Goal: Information Seeking & Learning: Learn about a topic

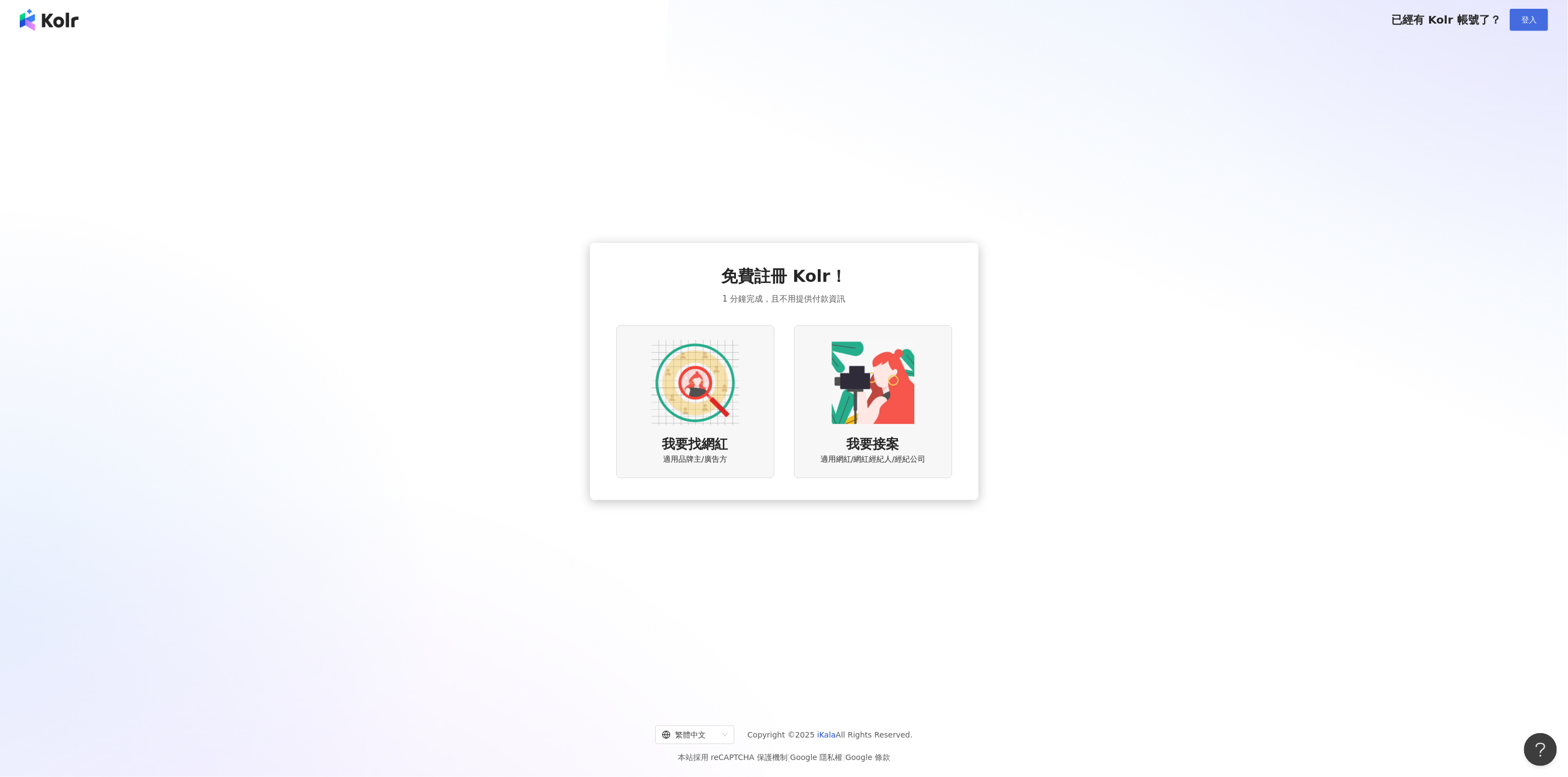
click at [1525, 17] on span "登入" at bounding box center [1529, 20] width 15 height 9
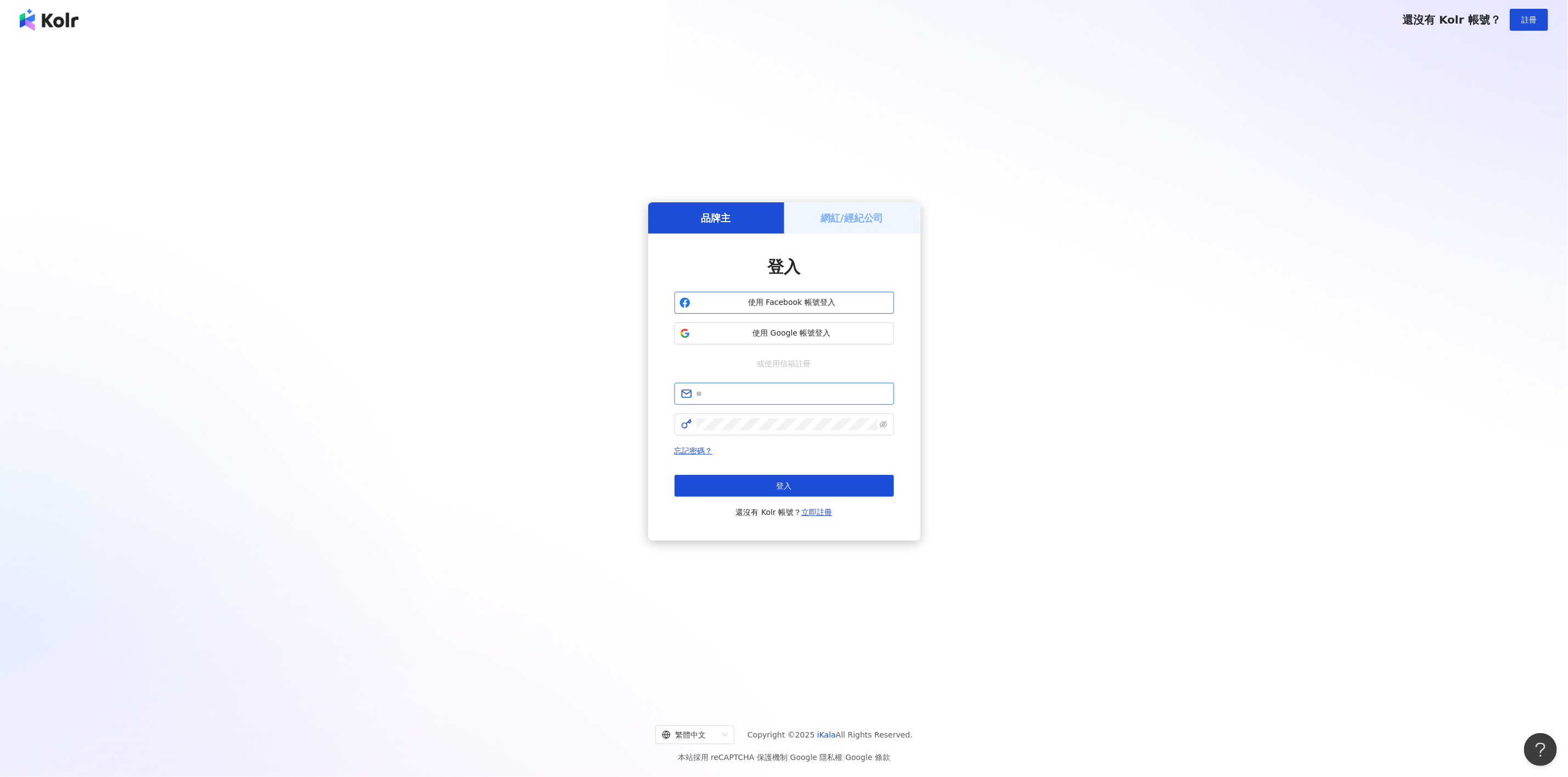
type input "**********"
click at [782, 482] on span "登入" at bounding box center [784, 486] width 15 height 9
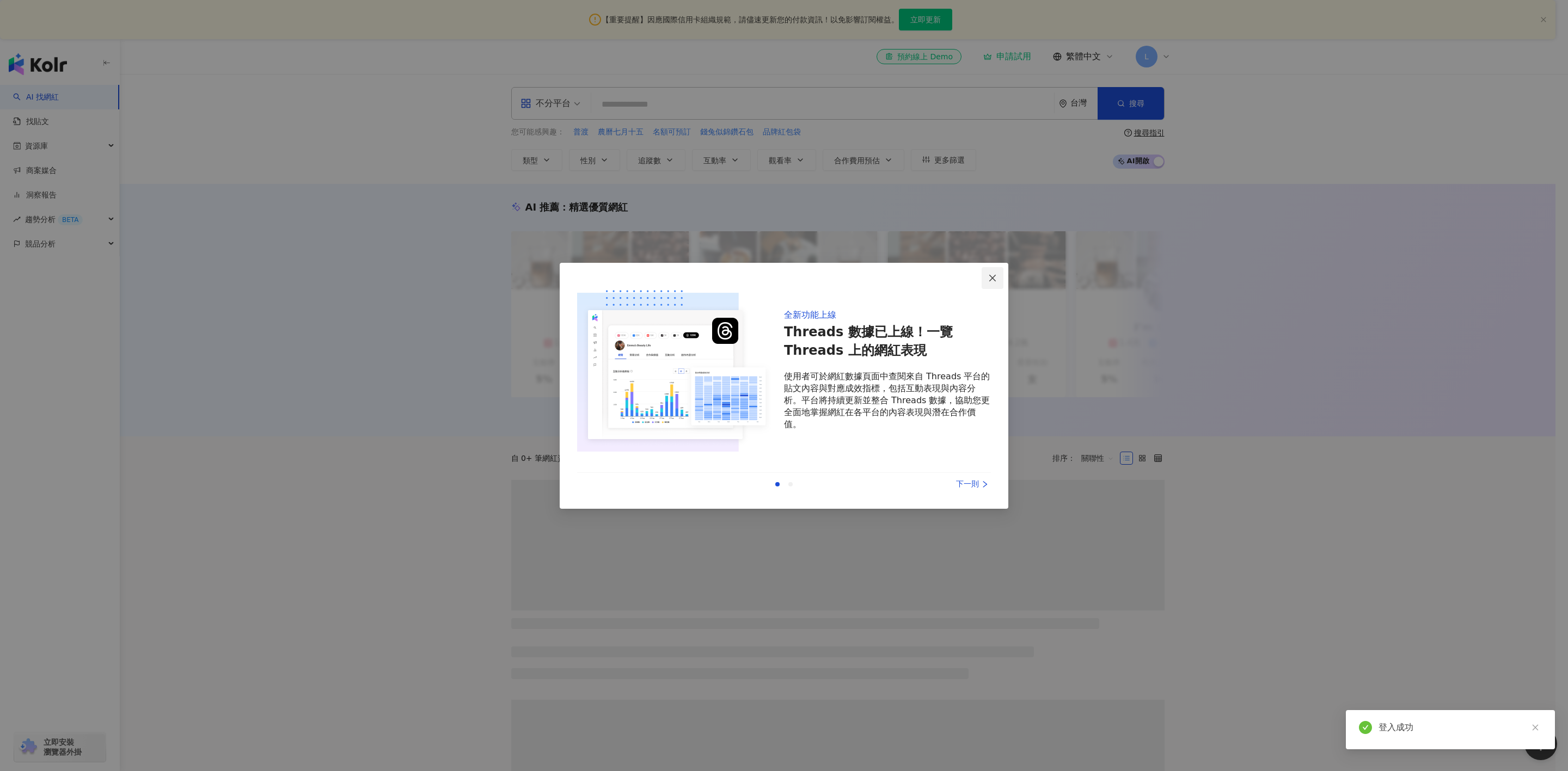
click at [998, 270] on button "Close" at bounding box center [992, 278] width 22 height 22
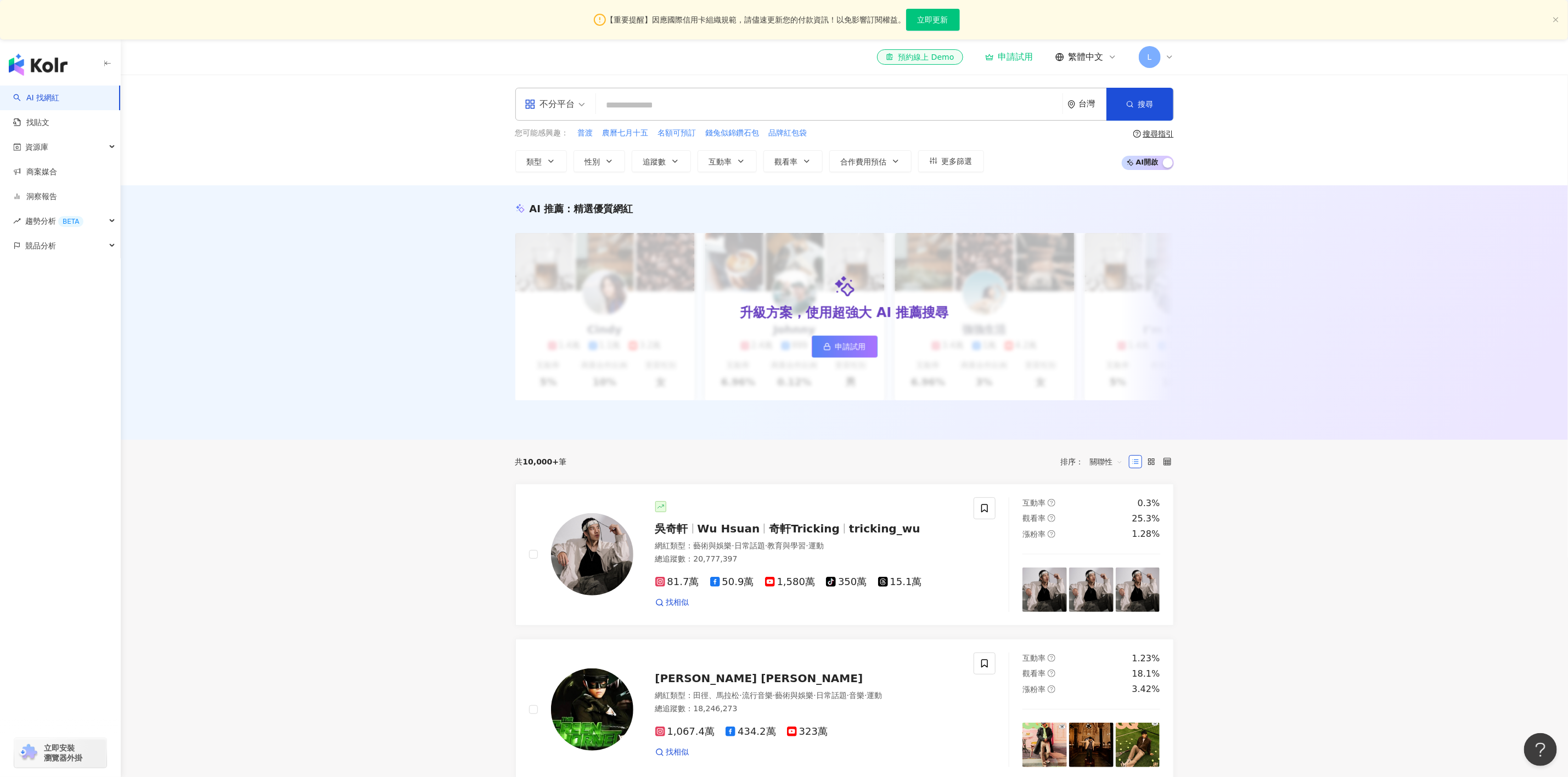
click at [683, 108] on input "search" at bounding box center [829, 105] width 458 height 21
paste input "**********"
type input "**********"
click at [1147, 115] on button "搜尋" at bounding box center [1140, 104] width 67 height 33
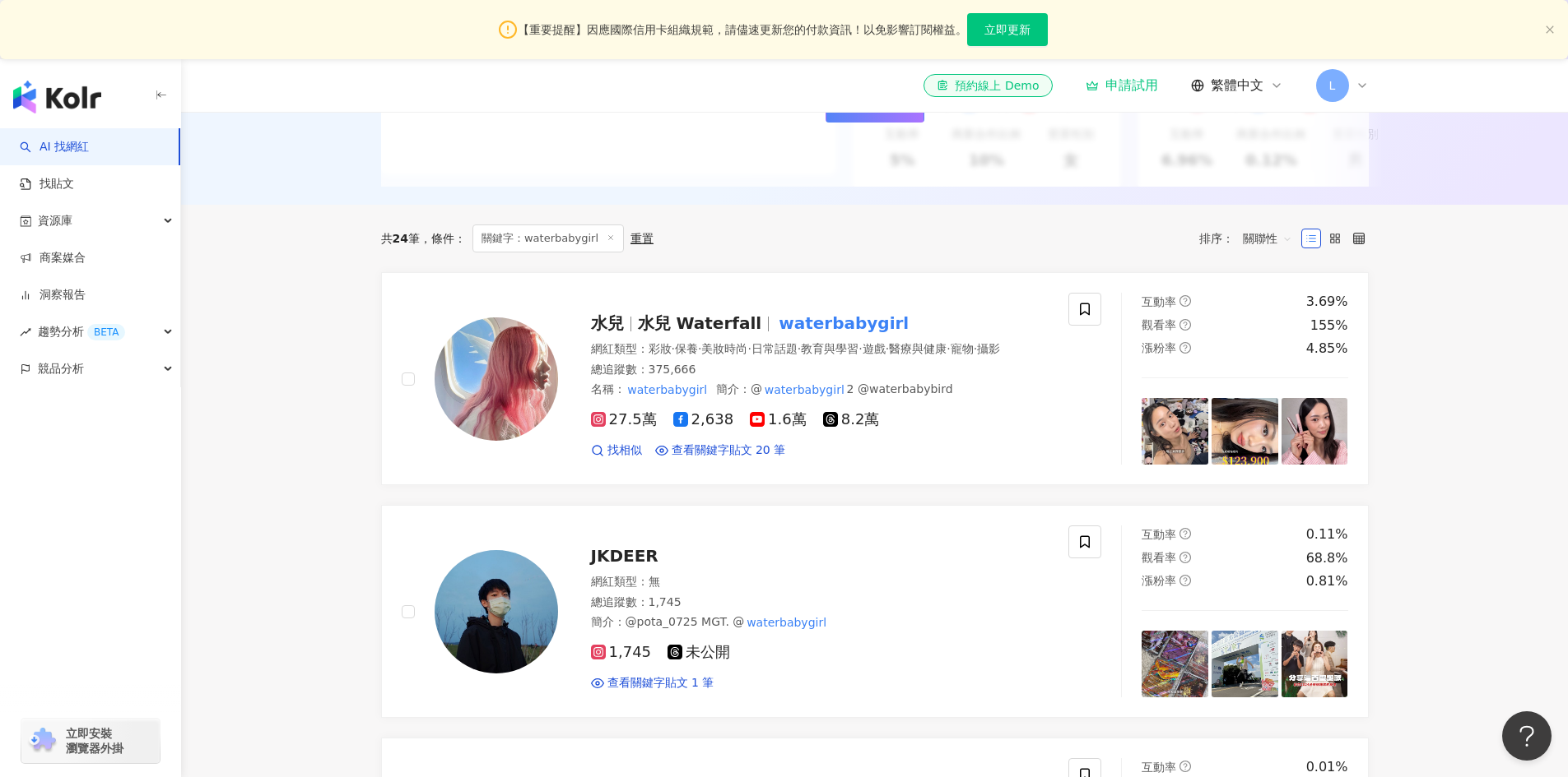
scroll to position [494, 0]
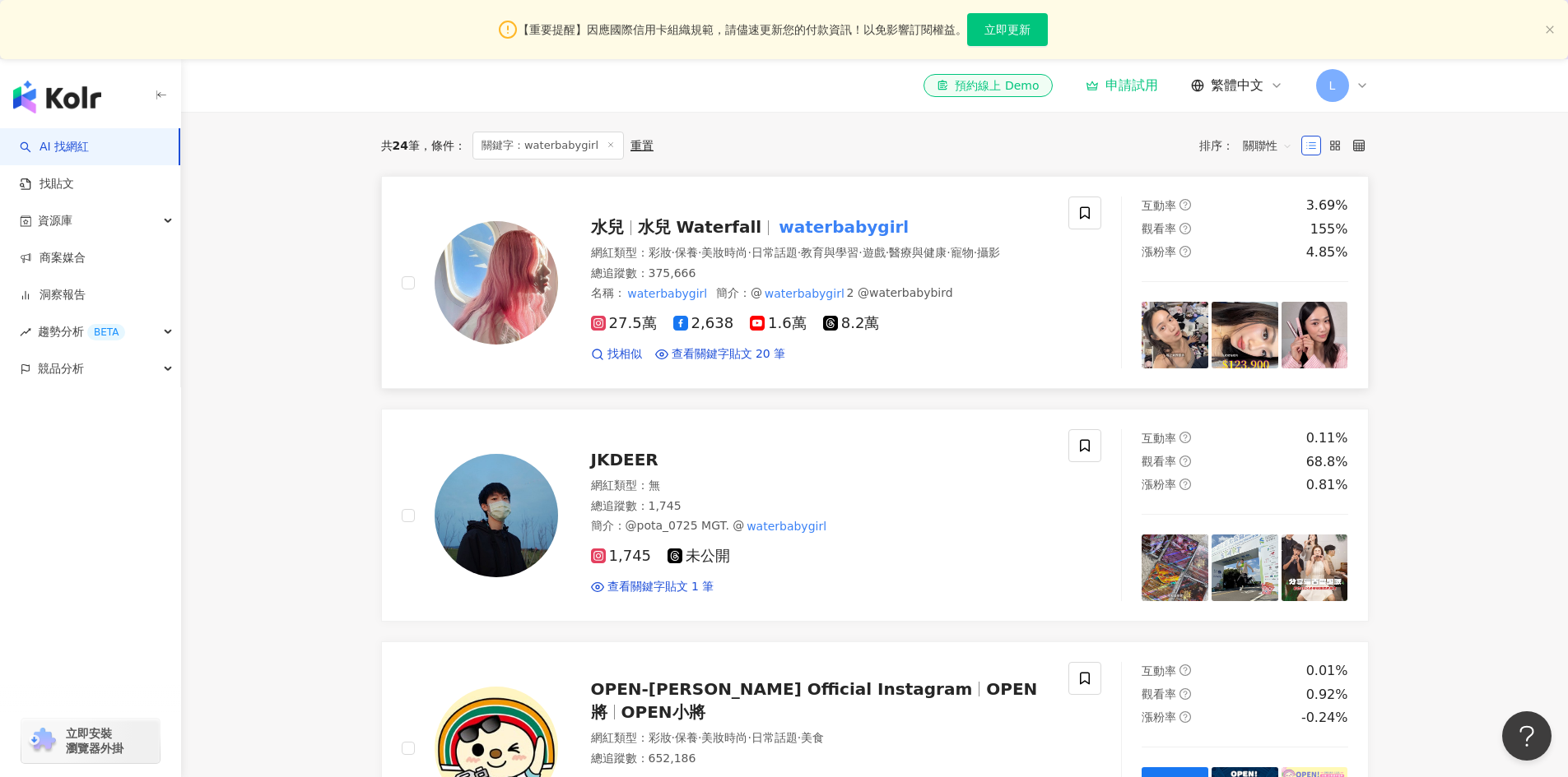
click at [701, 332] on span "2,638" at bounding box center [704, 323] width 61 height 18
drag, startPoint x: 179, startPoint y: 263, endPoint x: 558, endPoint y: 285, distance: 379.6
click at [85, 263] on link "商案媒合" at bounding box center [52, 258] width 66 height 17
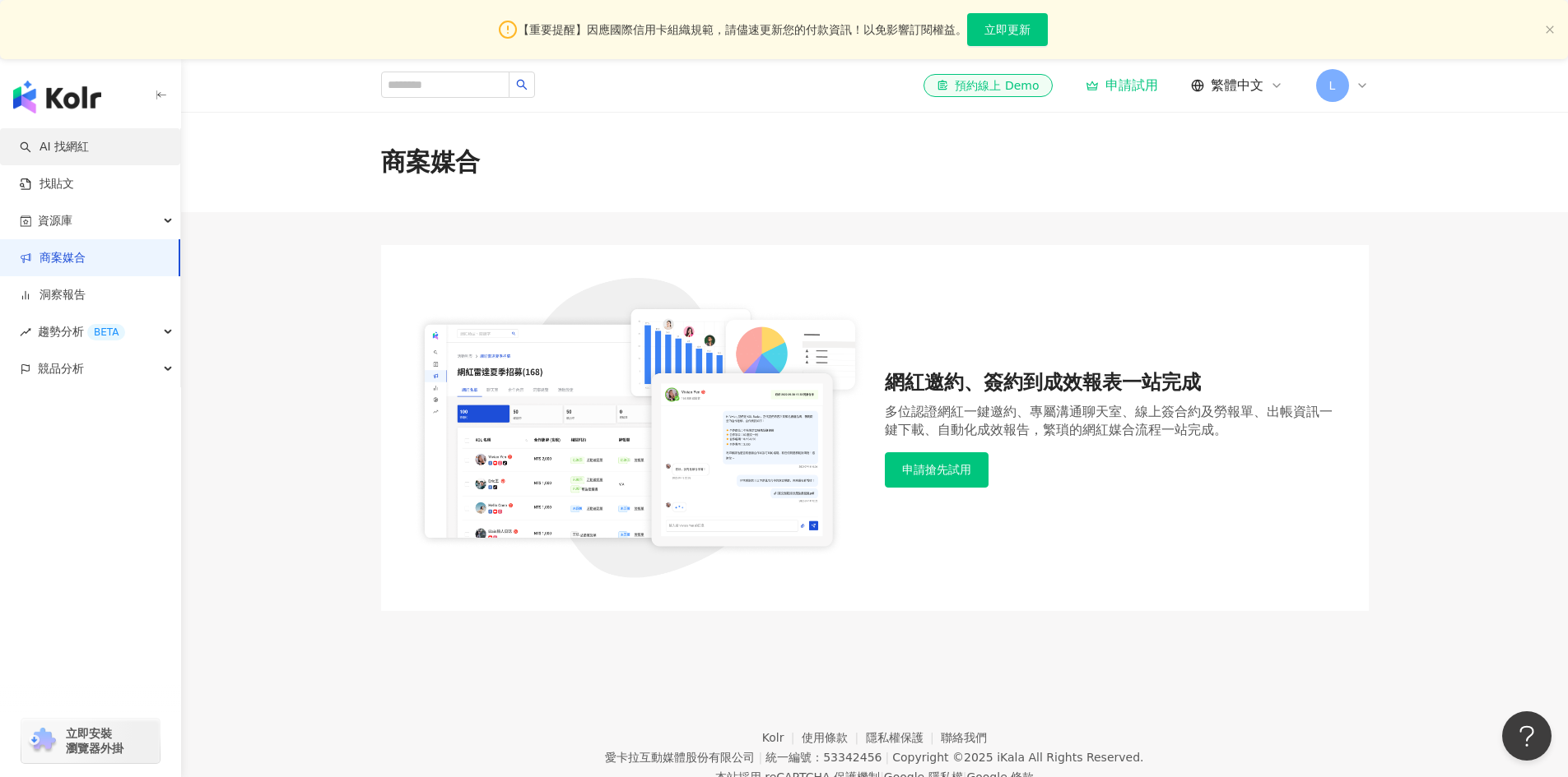
click at [89, 148] on link "AI 找網紅" at bounding box center [54, 148] width 69 height 17
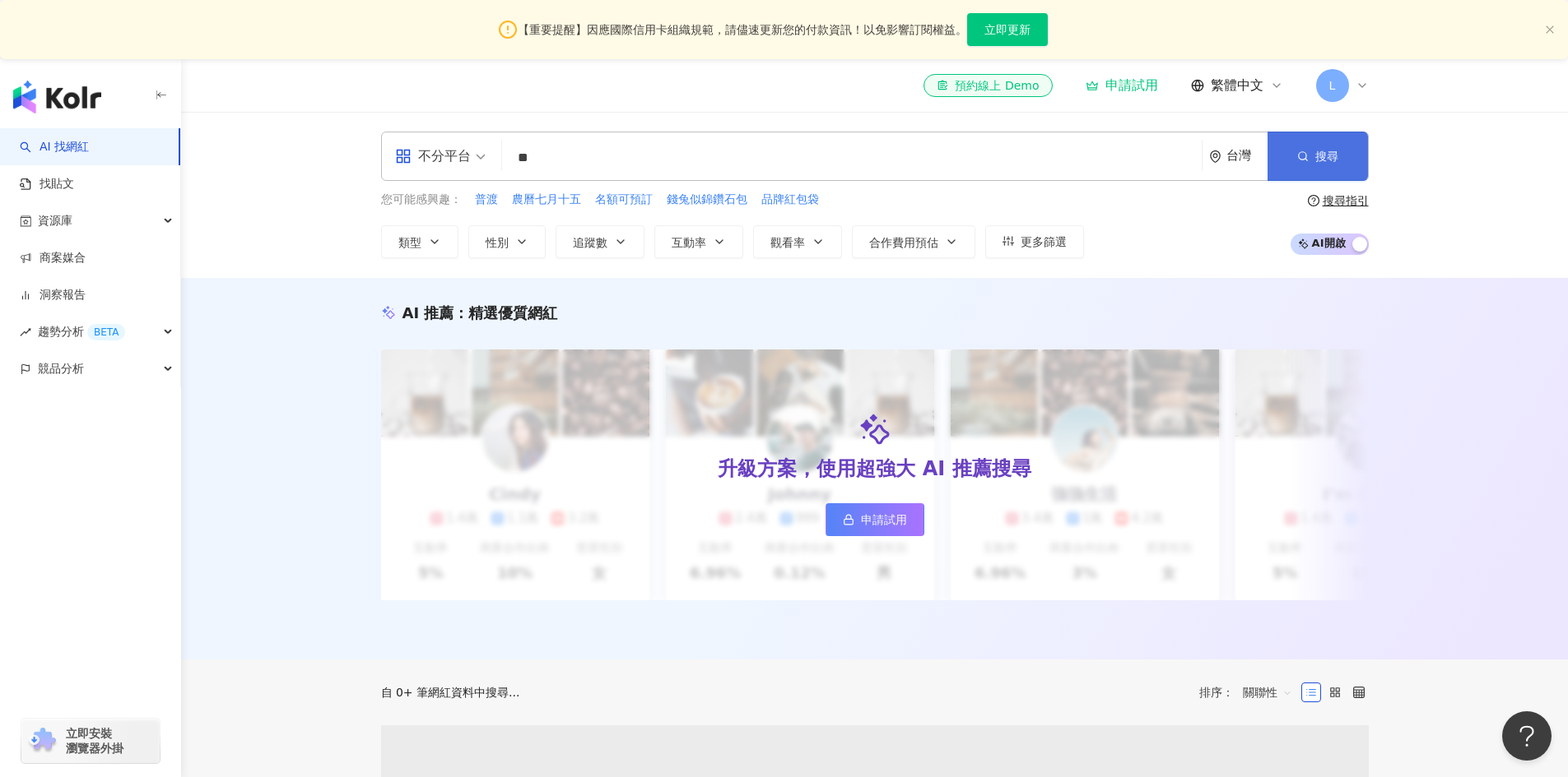
type input "**"
click at [1348, 167] on button "搜尋" at bounding box center [1317, 156] width 100 height 49
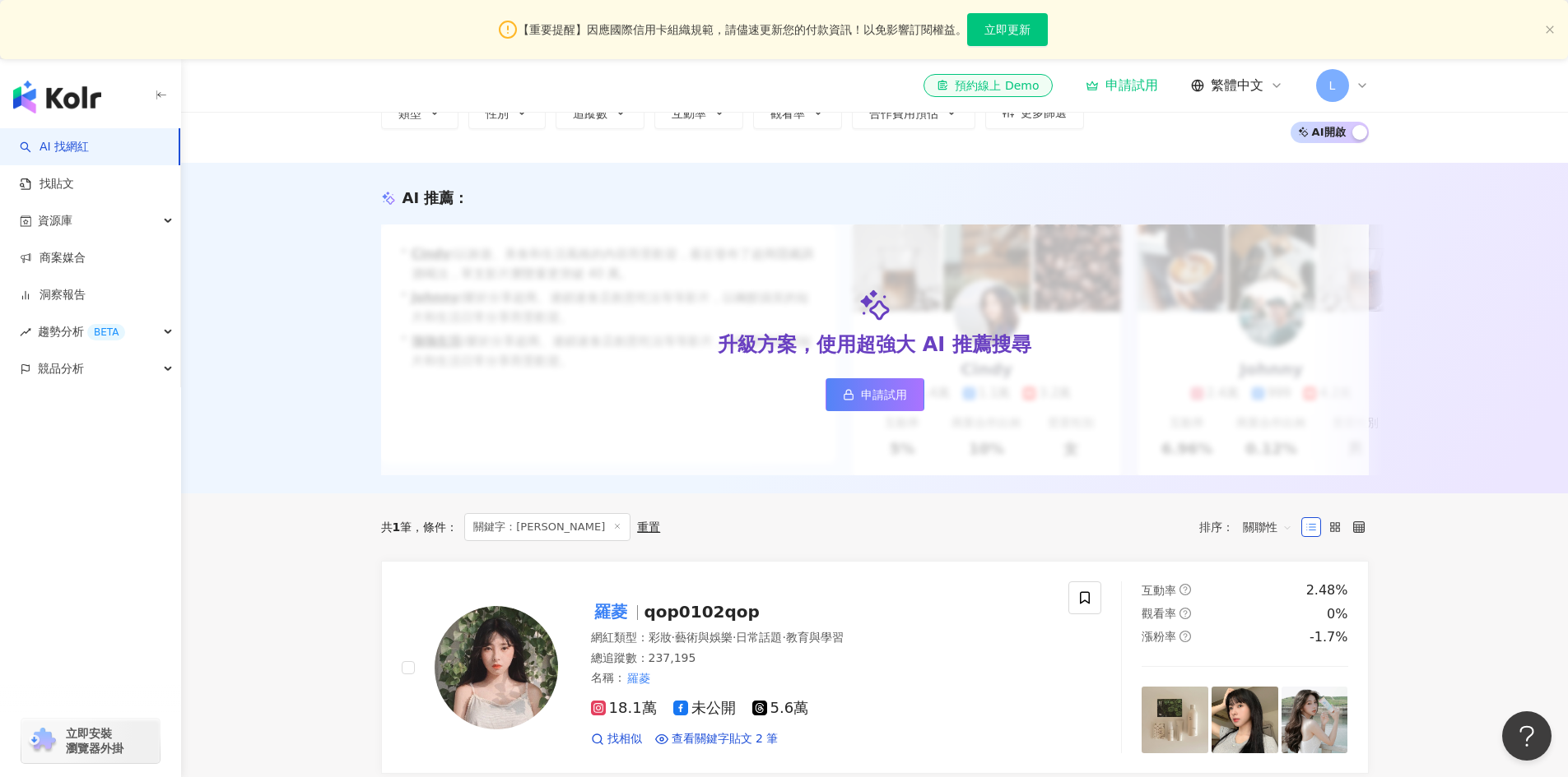
scroll to position [164, 0]
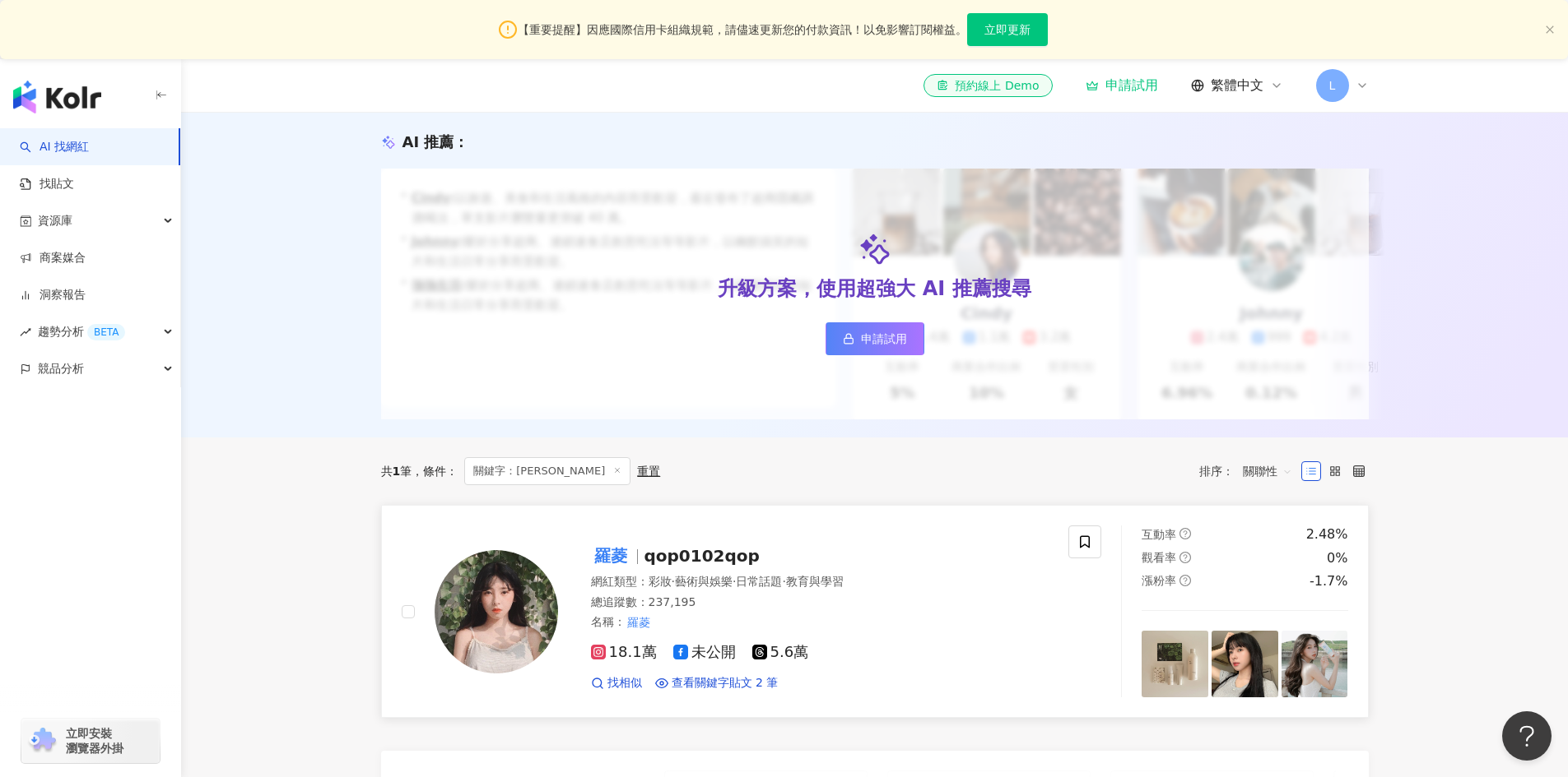
click at [674, 565] on span "qop0102qop" at bounding box center [702, 555] width 115 height 19
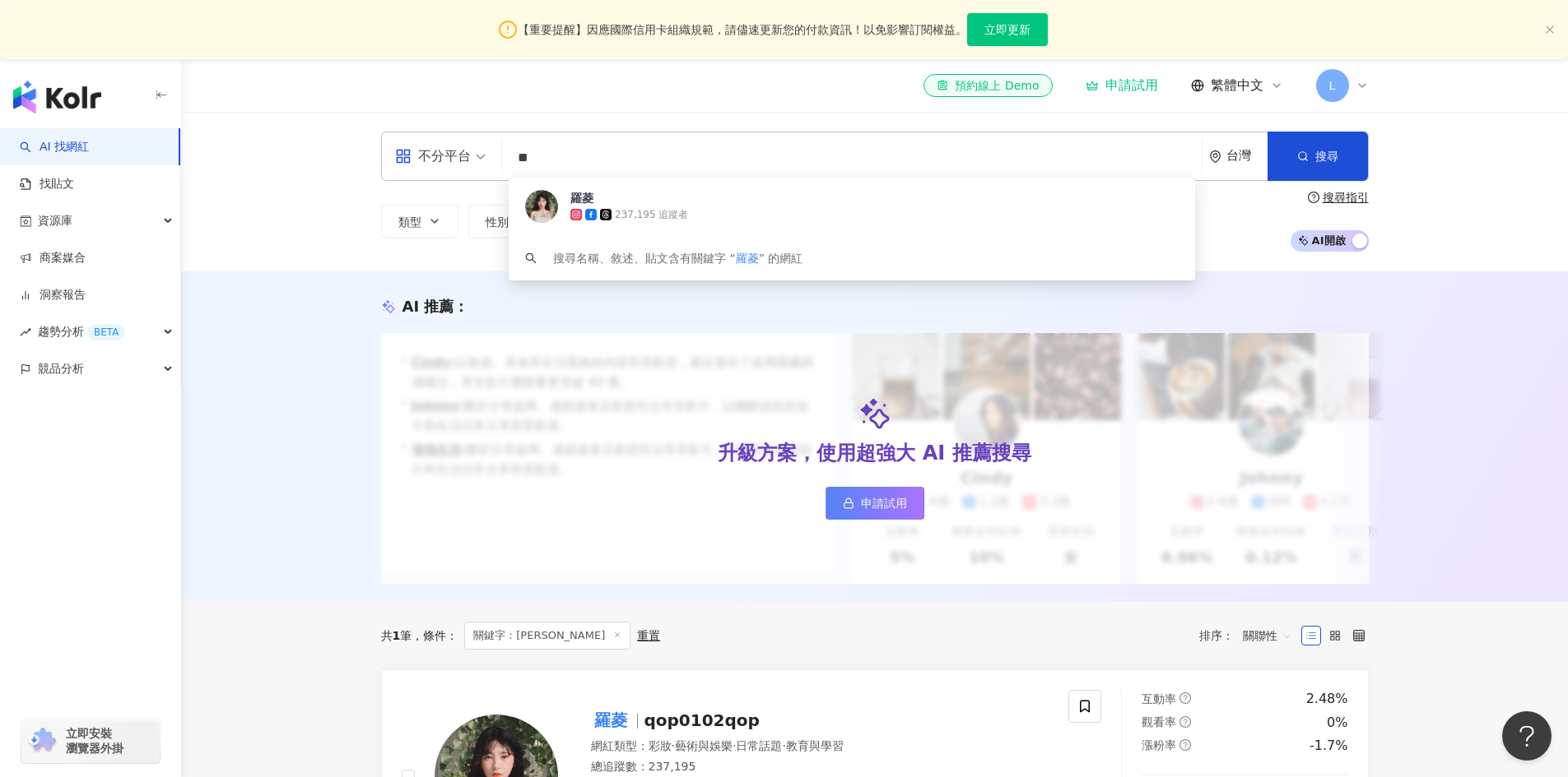
click at [788, 158] on input "**" at bounding box center [851, 158] width 686 height 32
type input "*"
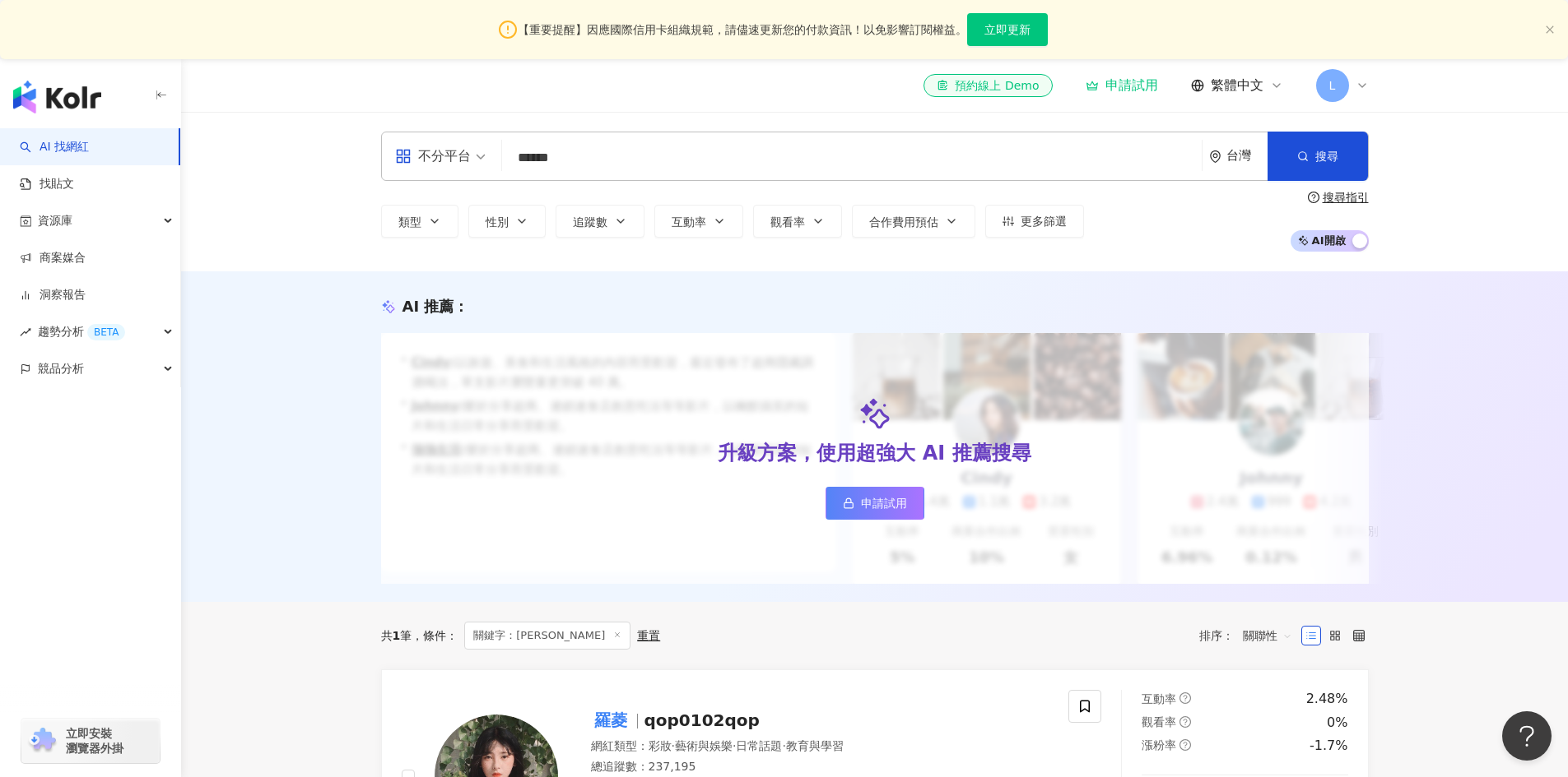
type input "******"
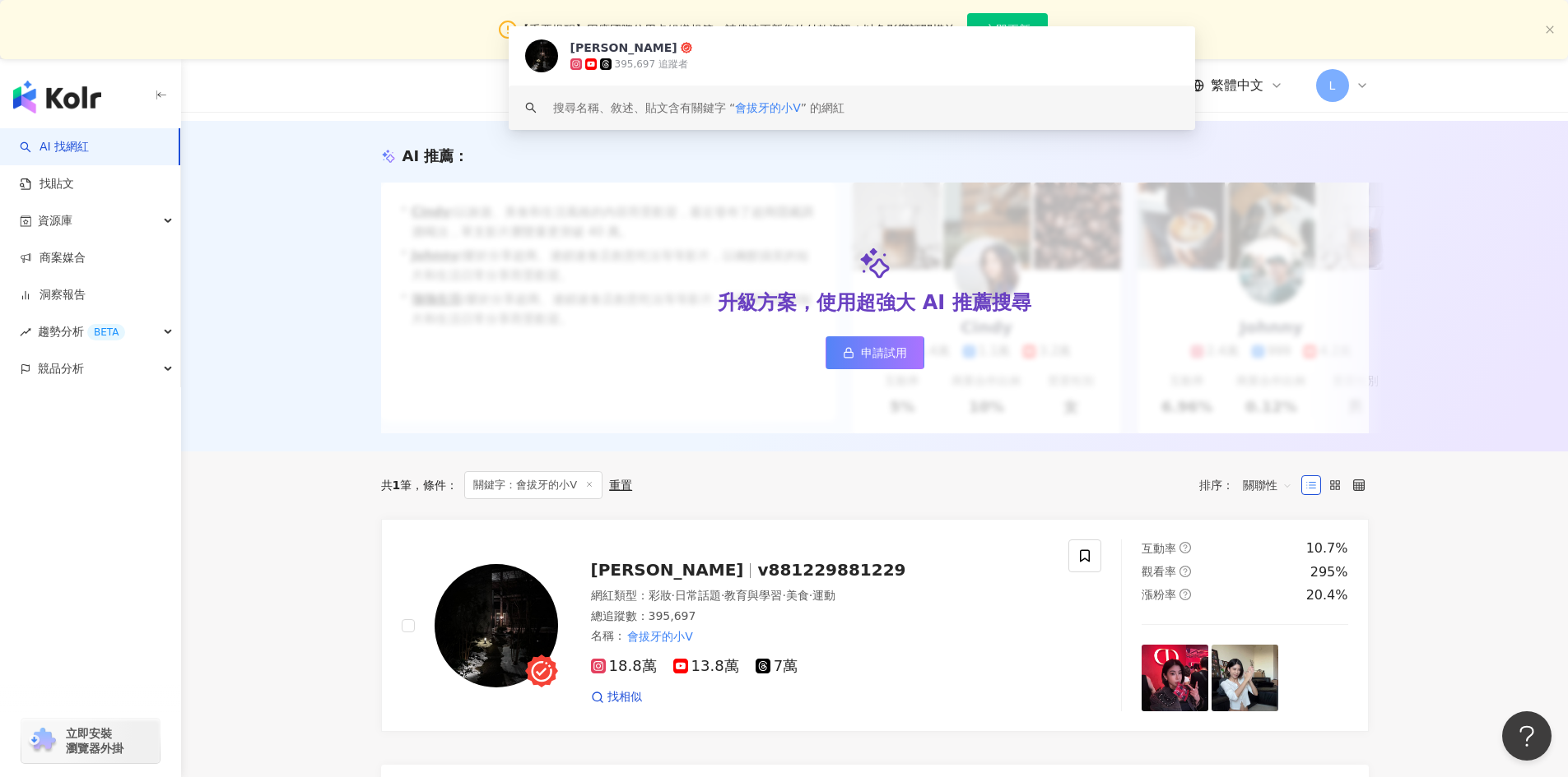
scroll to position [164, 0]
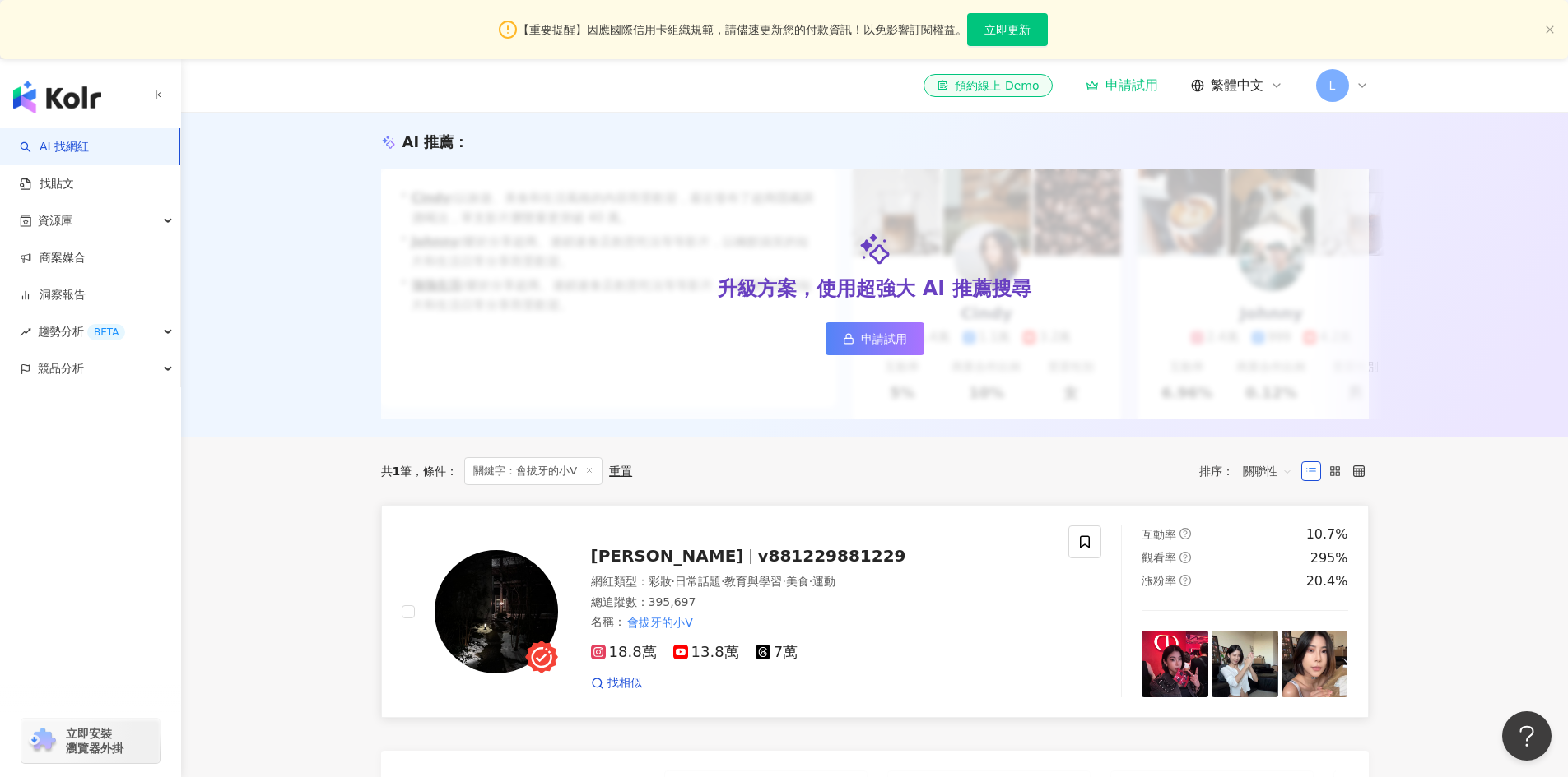
click at [667, 631] on mark "會拔牙的小V" at bounding box center [660, 622] width 70 height 18
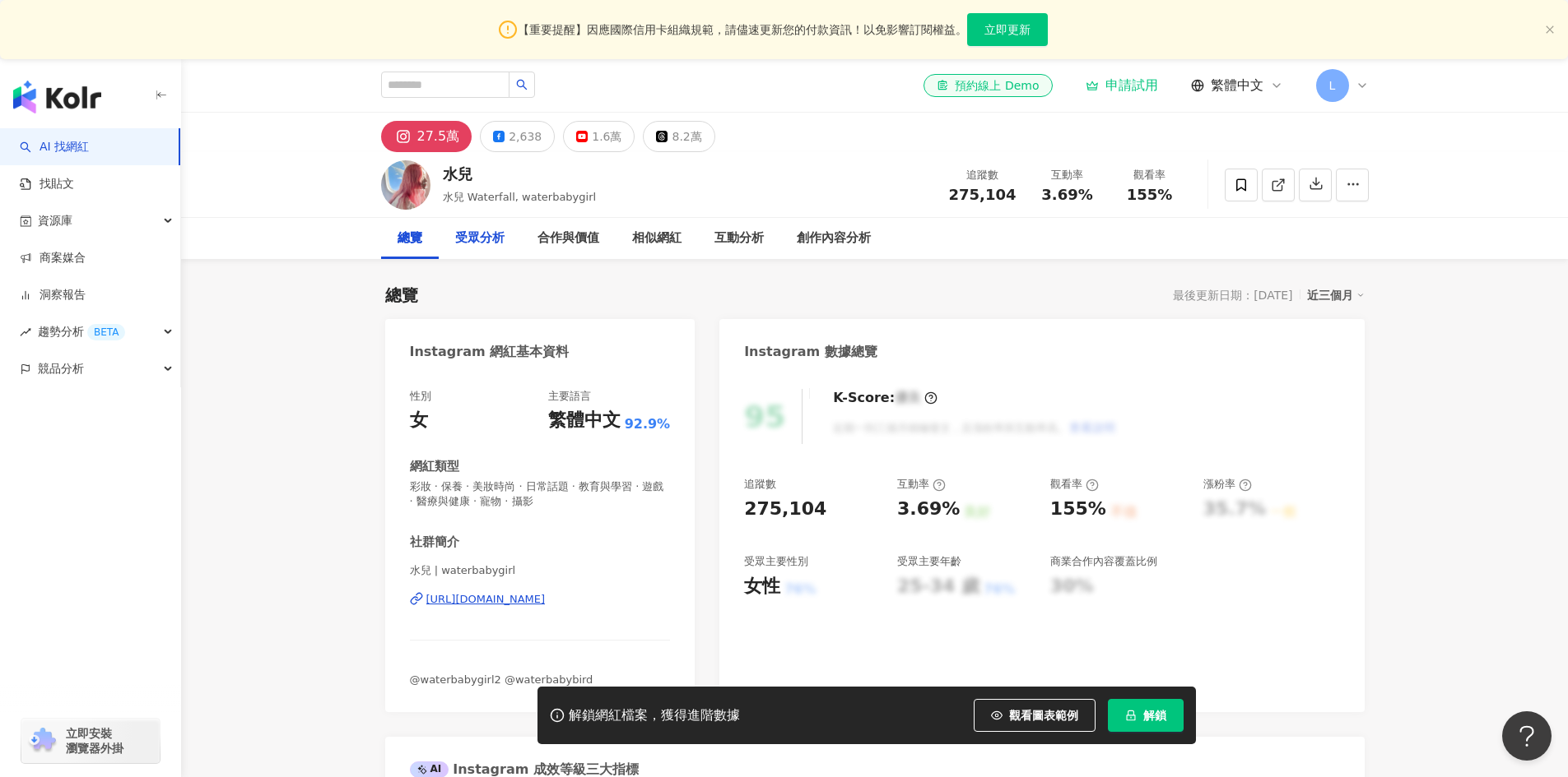
click at [475, 235] on div "受眾分析" at bounding box center [479, 238] width 49 height 19
click at [499, 126] on button "2,638" at bounding box center [516, 136] width 75 height 32
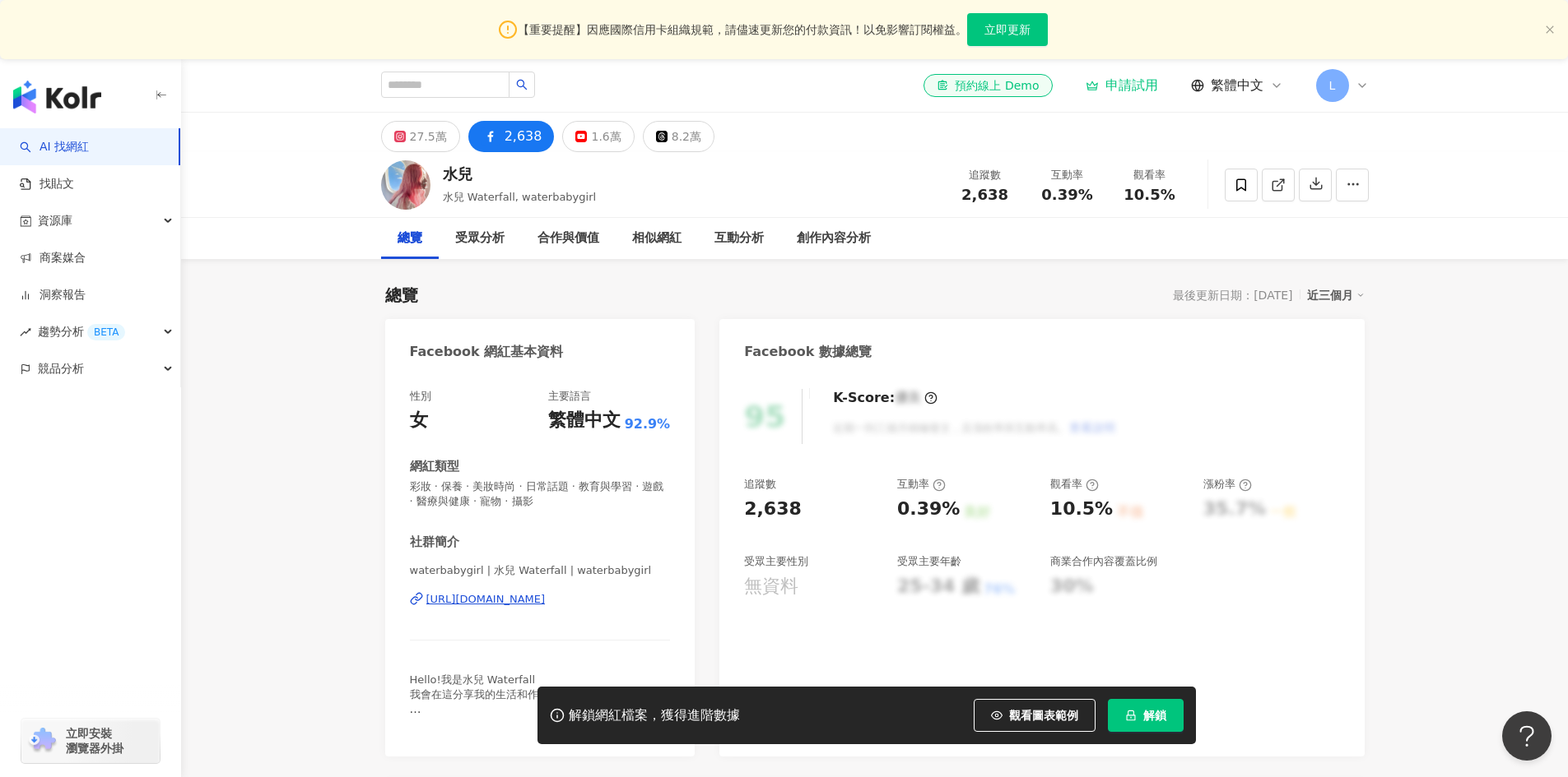
drag, startPoint x: 542, startPoint y: 600, endPoint x: 580, endPoint y: 580, distance: 42.9
click at [542, 600] on div "https://www.facebook.com/944397308953835" at bounding box center [486, 600] width 119 height 15
click at [566, 241] on div "合作與價值" at bounding box center [568, 238] width 61 height 19
click at [845, 241] on div "創作內容分析" at bounding box center [834, 238] width 74 height 19
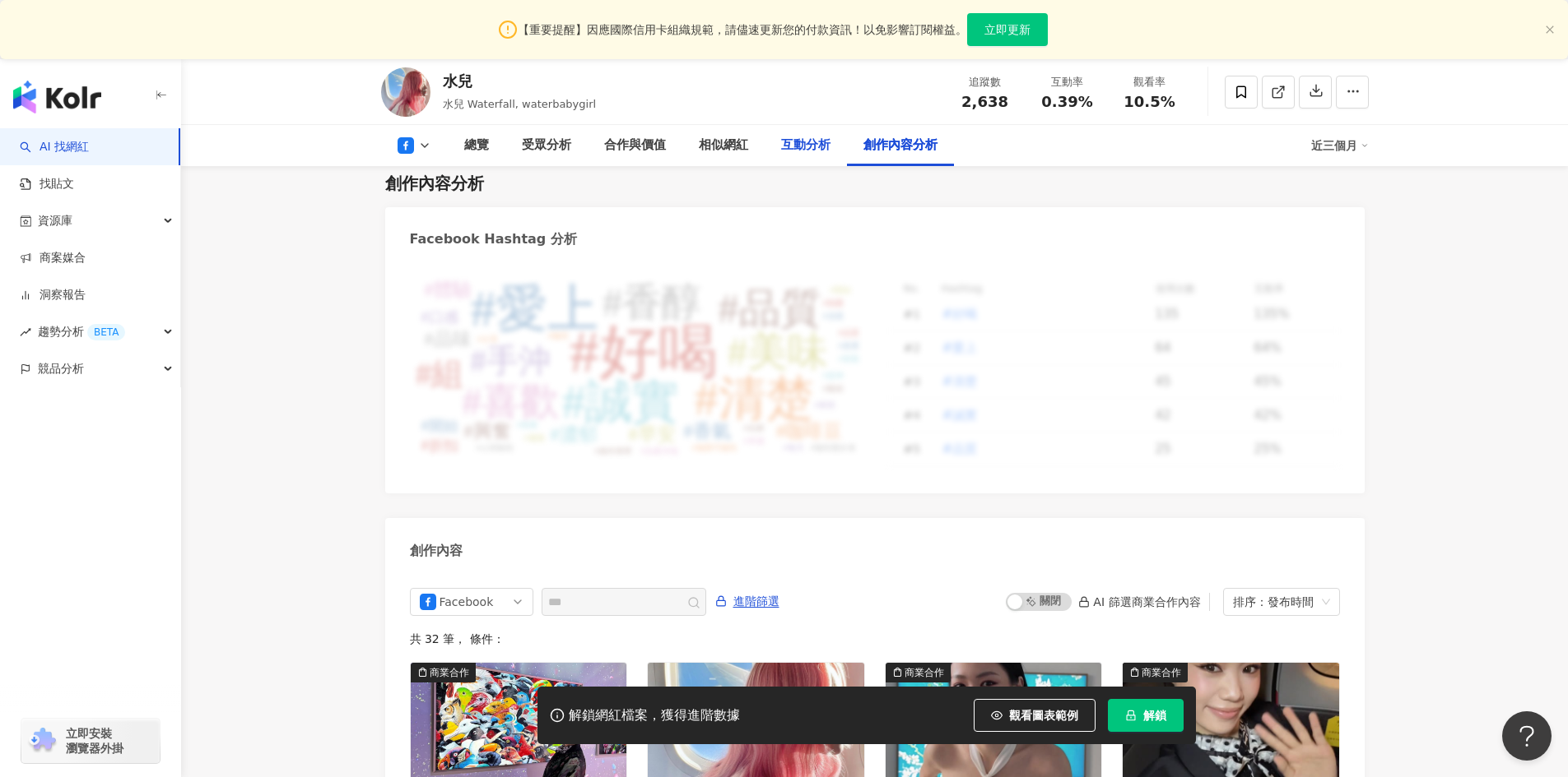
click at [781, 145] on div "互動分析" at bounding box center [805, 145] width 49 height 19
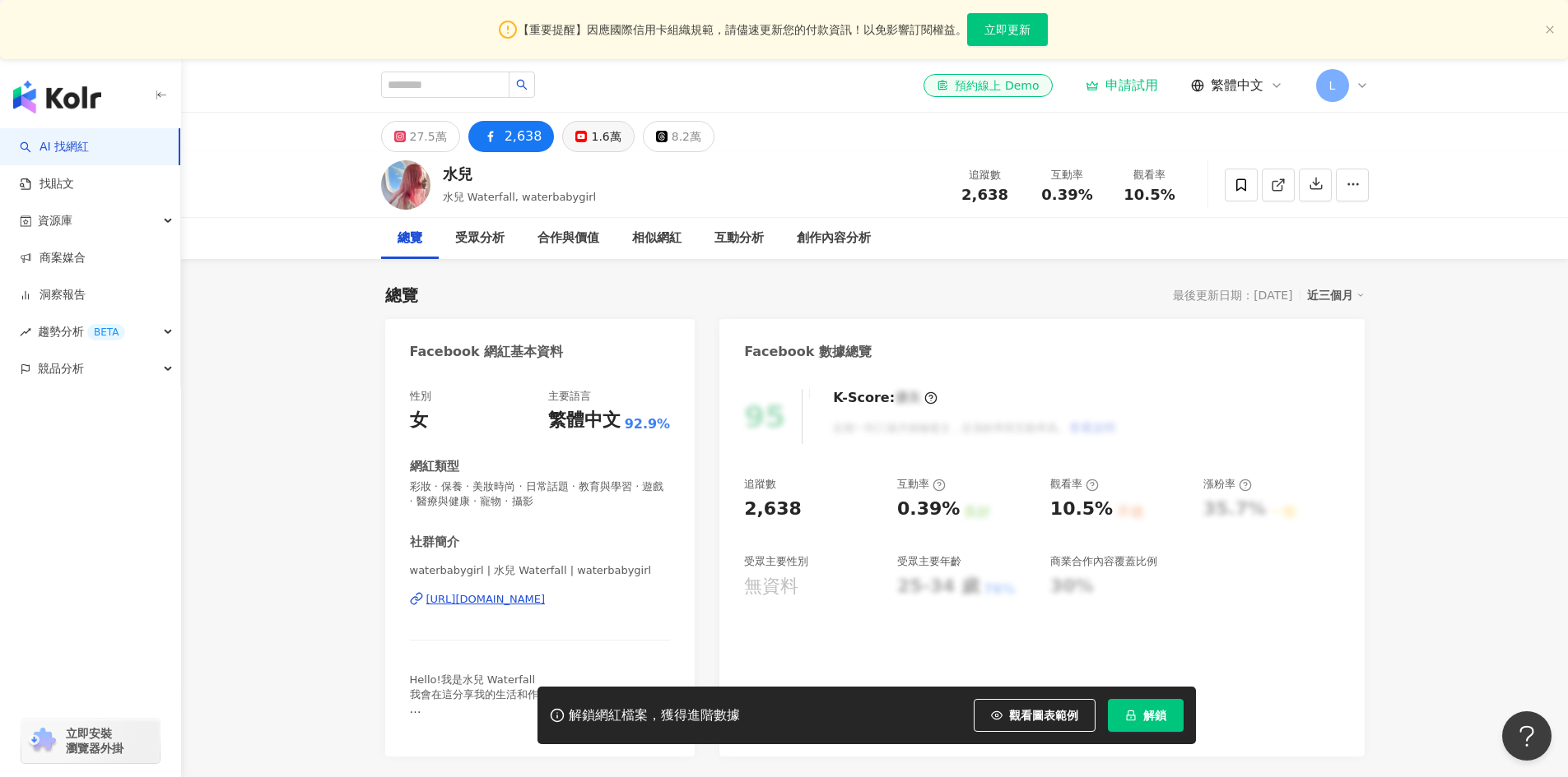
click at [591, 144] on div "1.6萬" at bounding box center [606, 136] width 30 height 23
click at [652, 142] on button "8.2萬" at bounding box center [677, 136] width 72 height 32
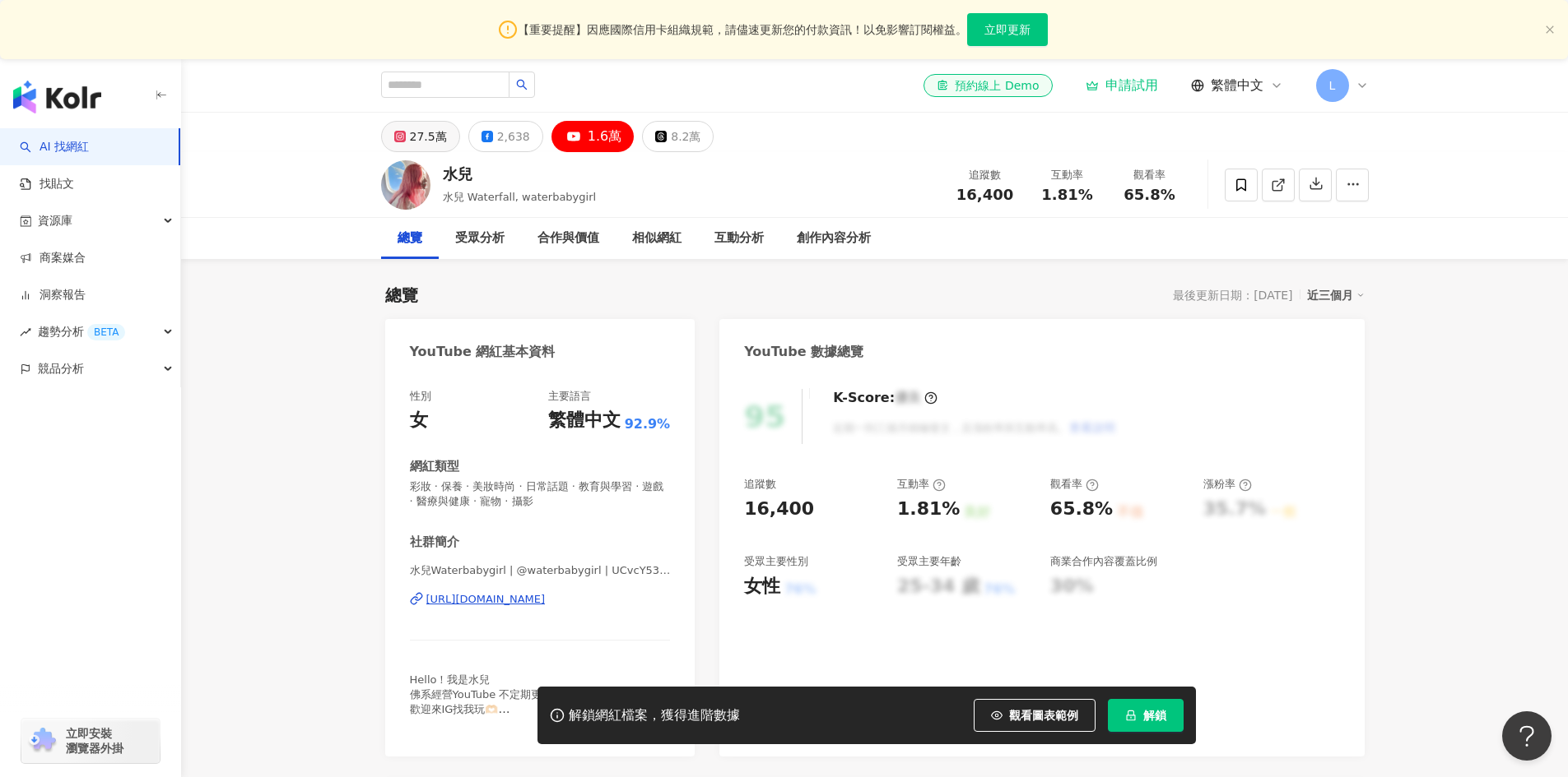
click at [438, 129] on div "27.5萬" at bounding box center [428, 136] width 37 height 23
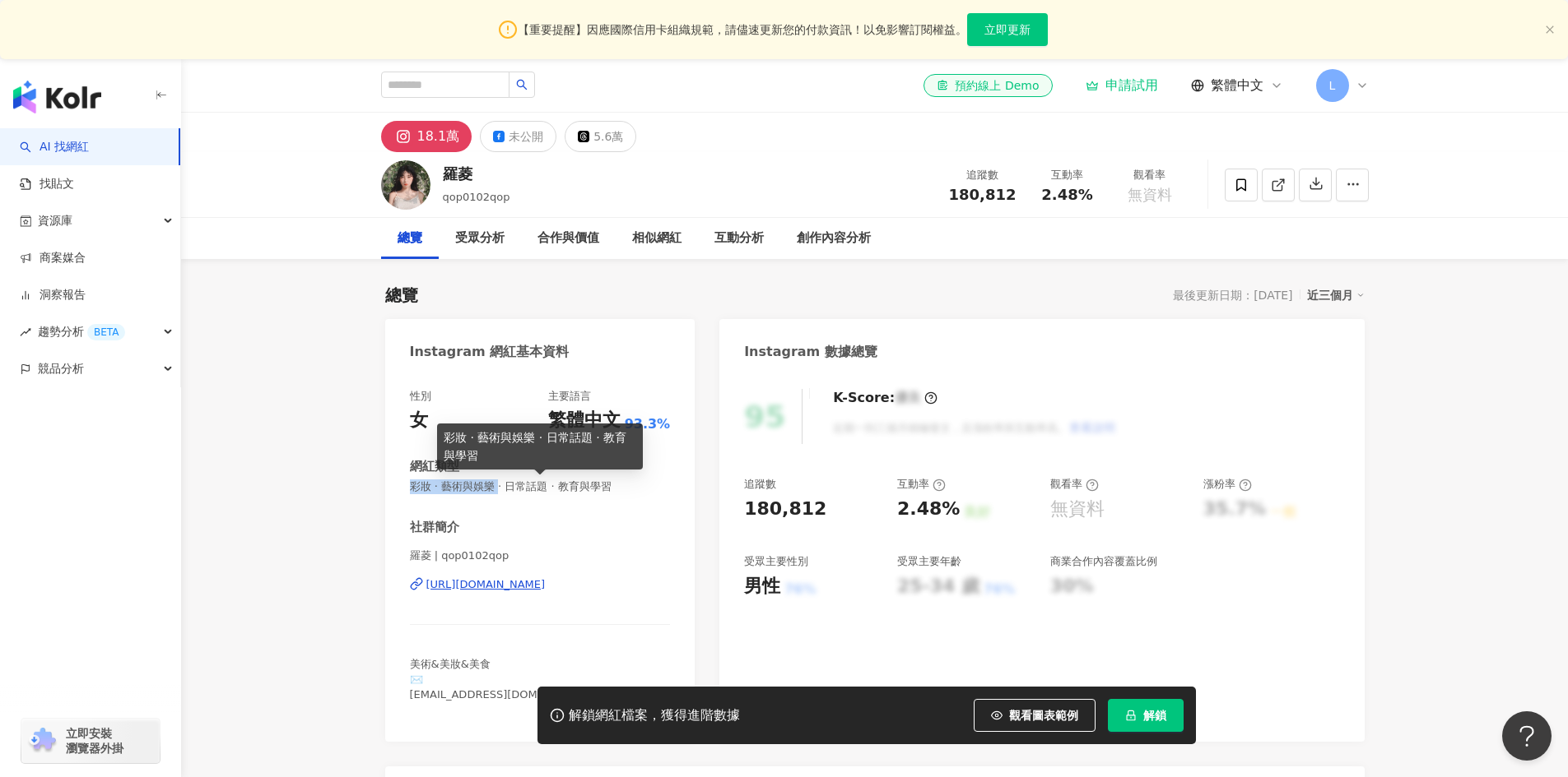
drag, startPoint x: 409, startPoint y: 482, endPoint x: 502, endPoint y: 492, distance: 93.5
click at [502, 492] on div "性別 女 主要語言 繁體中文 93.3% 網紅類型 彩妝 · 藝術與娛樂 · 日常話題 · 教育與學習 社群簡介 羅菱 | qop0102qop https:…" at bounding box center [541, 557] width 310 height 369
copy span "彩妝 · 藝術與娛樂"
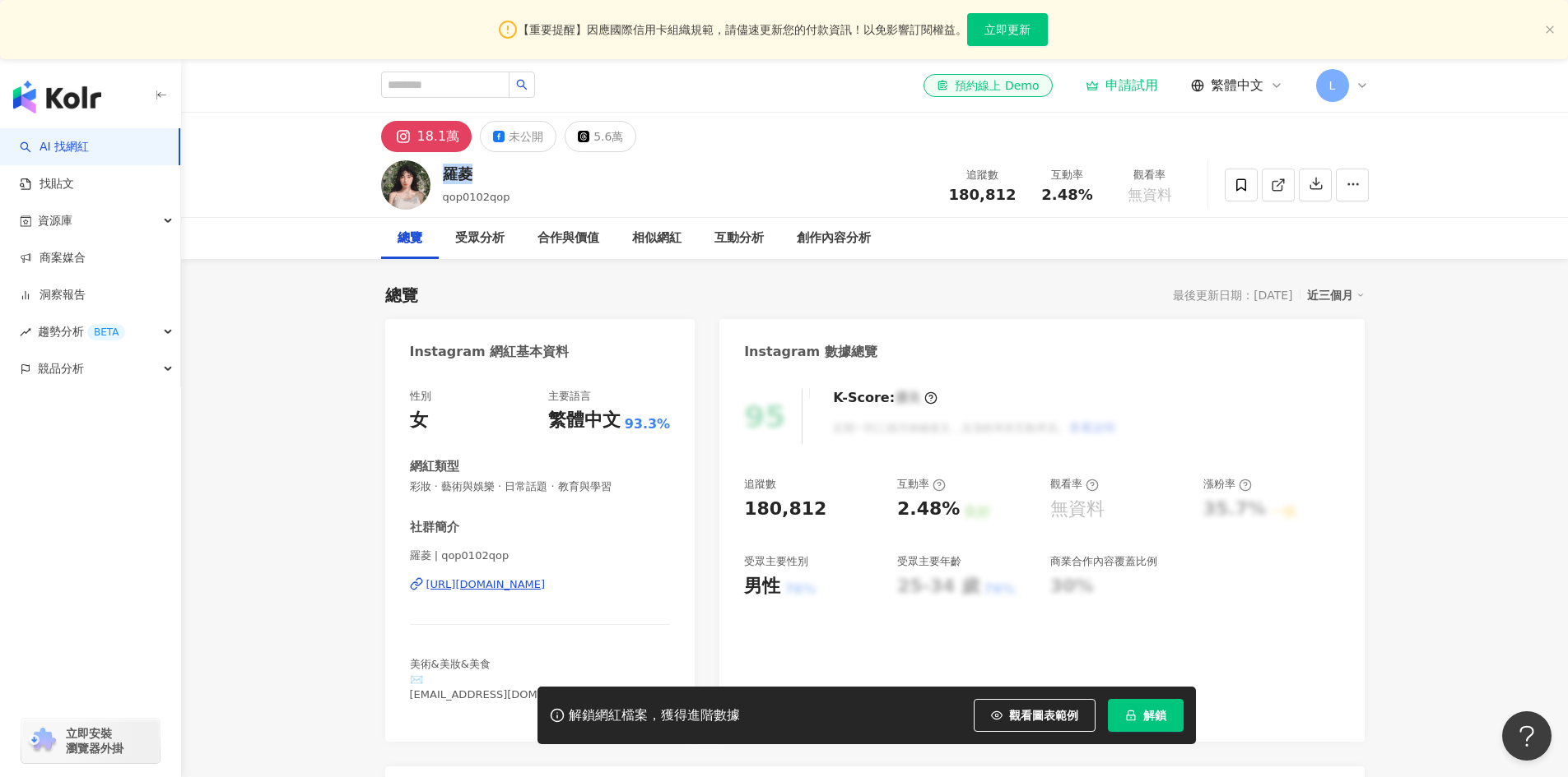
drag, startPoint x: 477, startPoint y: 182, endPoint x: 443, endPoint y: 176, distance: 34.5
click at [443, 176] on div "羅菱" at bounding box center [477, 174] width 68 height 20
copy div "羅菱"
click at [742, 242] on div "互動分析" at bounding box center [738, 238] width 49 height 19
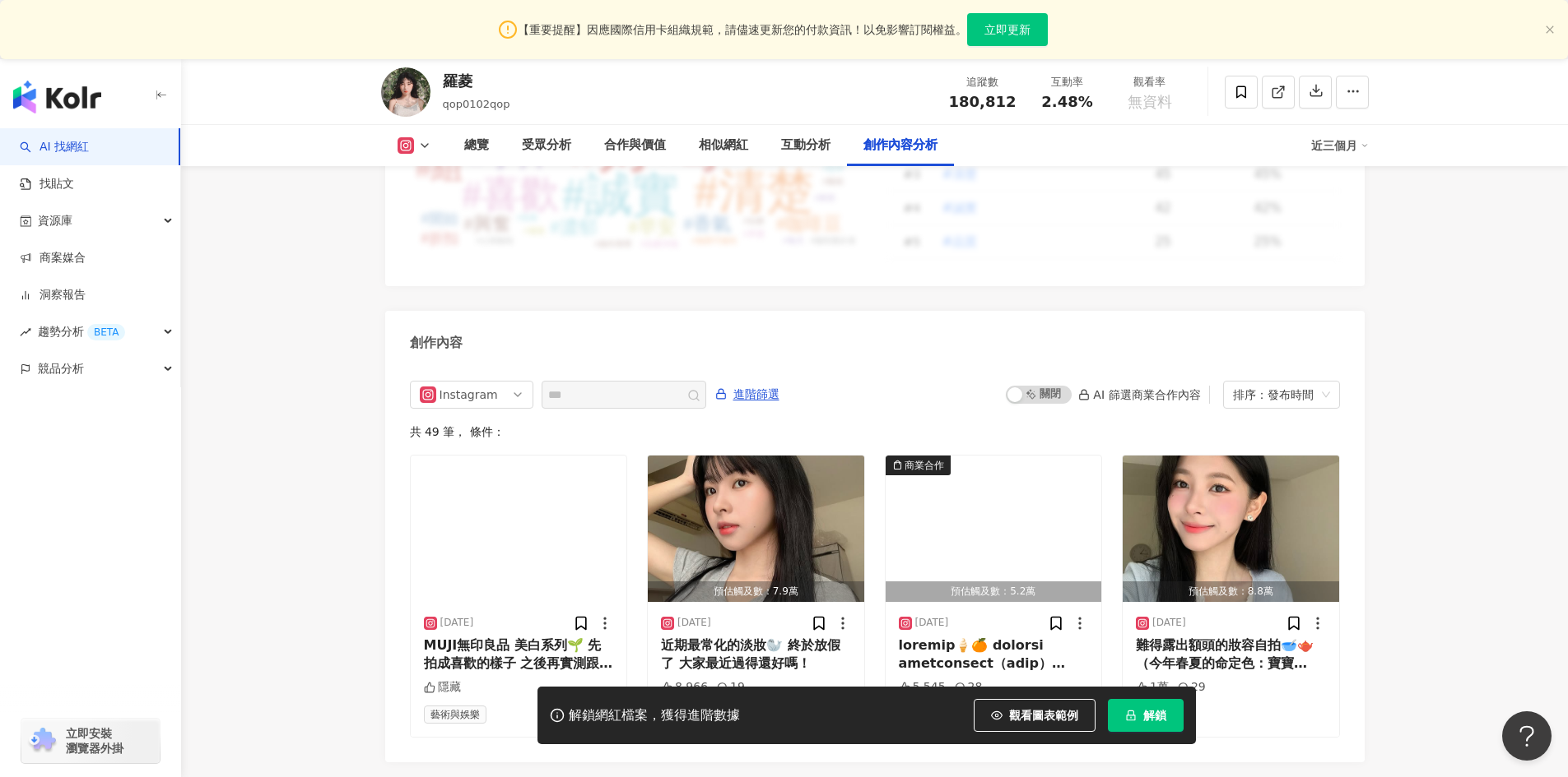
scroll to position [5086, 0]
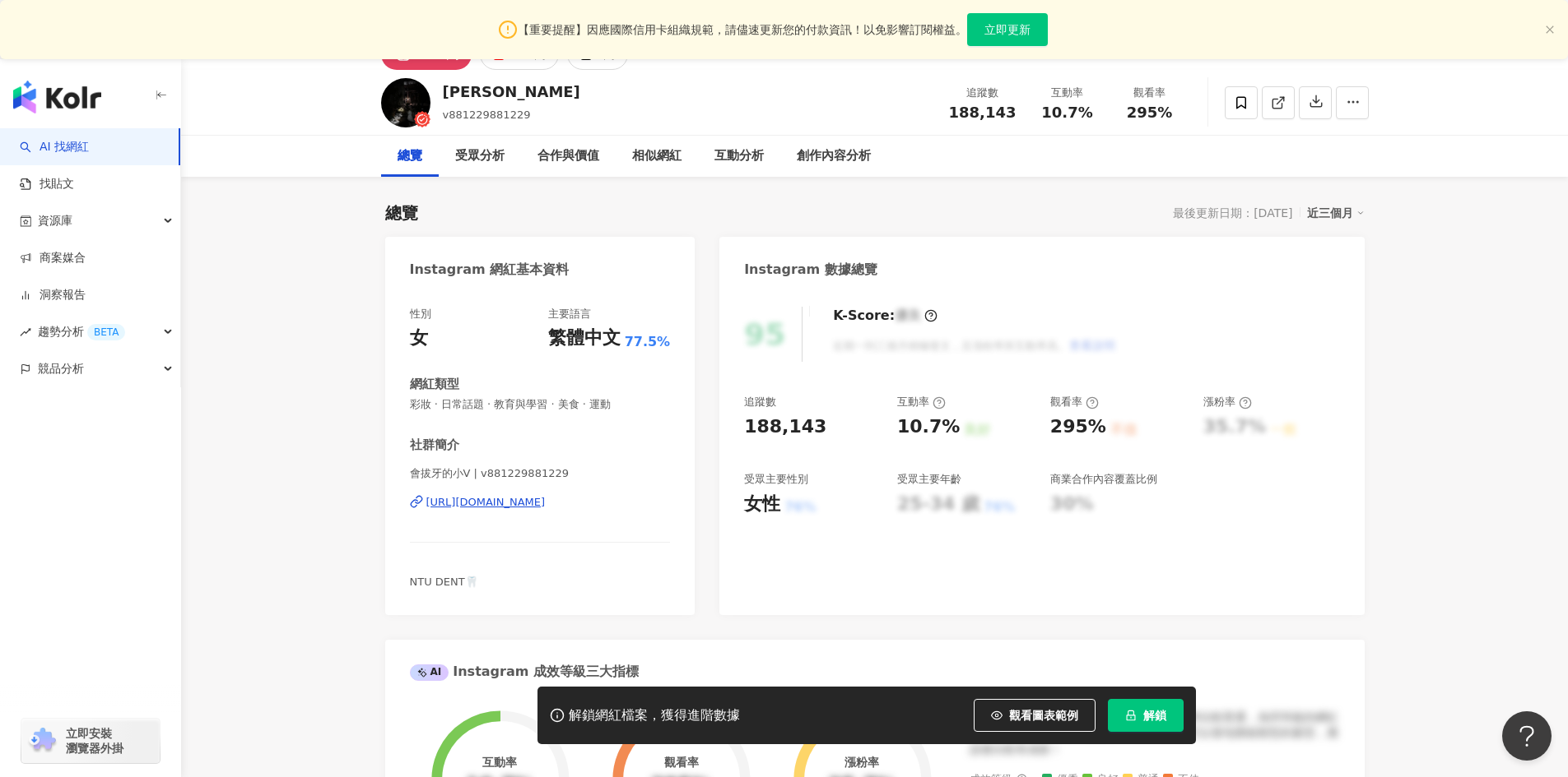
click at [545, 501] on div "[URL][DOMAIN_NAME]" at bounding box center [486, 502] width 119 height 15
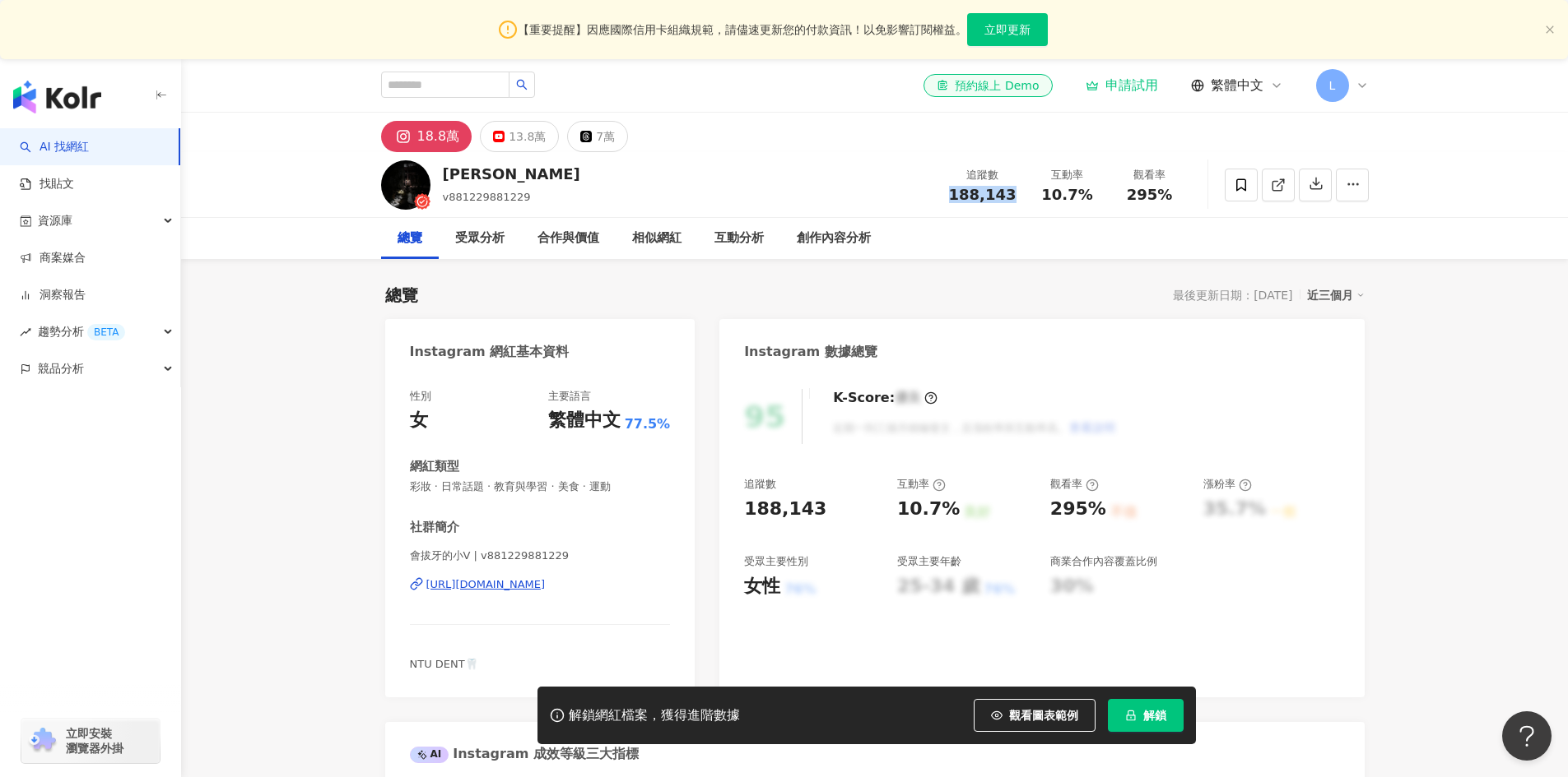
drag, startPoint x: 959, startPoint y: 198, endPoint x: 1013, endPoint y: 199, distance: 54.0
click at [1013, 199] on span "188,143" at bounding box center [982, 194] width 68 height 18
copy span "188,143"
drag, startPoint x: 404, startPoint y: 486, endPoint x: 494, endPoint y: 493, distance: 90.3
click at [494, 493] on div "性別 女 主要語言 繁體中文 77.5% 網紅類型 彩妝 · 日常話題 · 教育與學習 · 美食 · 運動 社群簡介 會拔牙的小V | v8812298812…" at bounding box center [541, 535] width 310 height 325
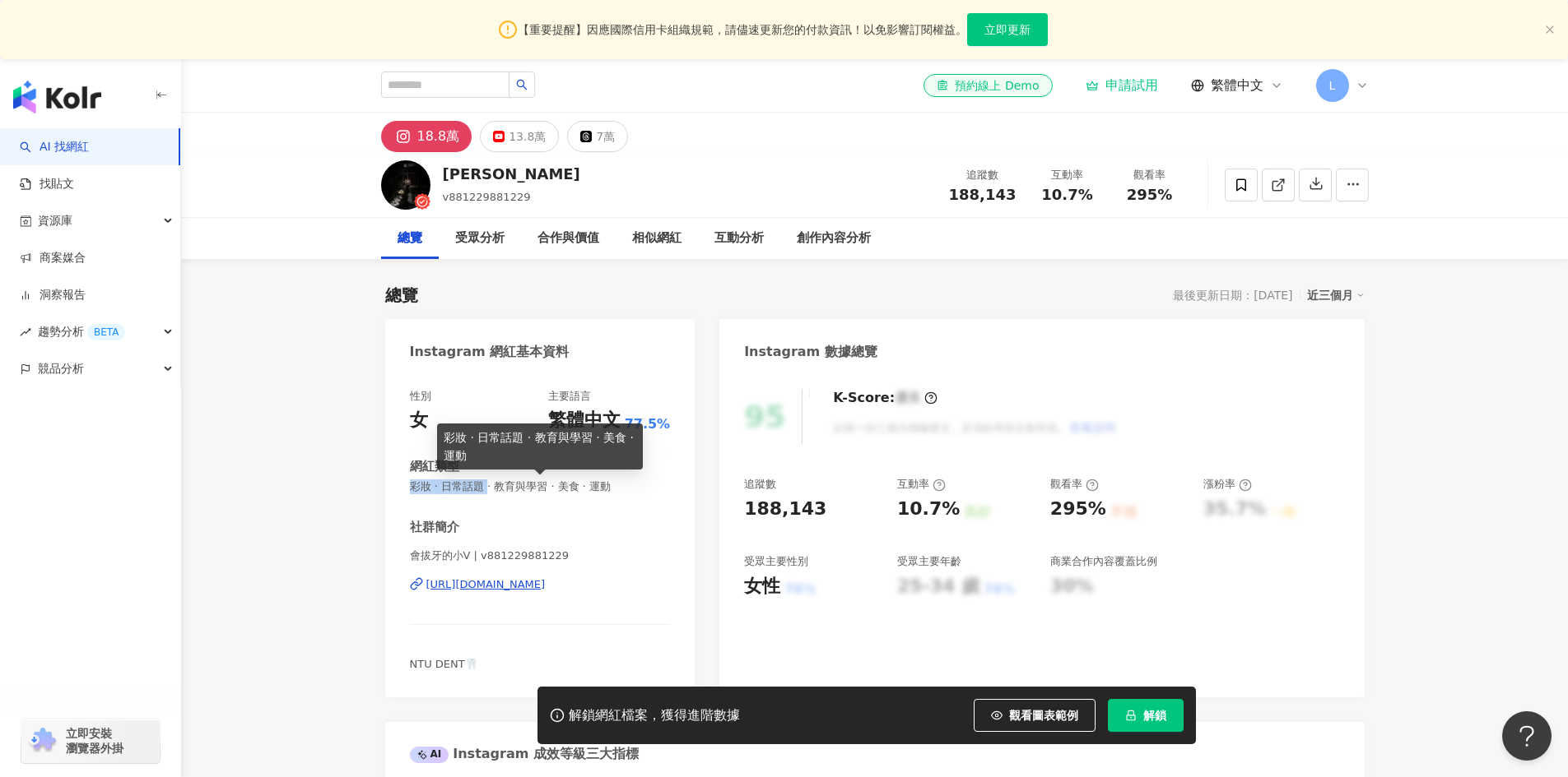
copy span "彩妝 · 日常話題"
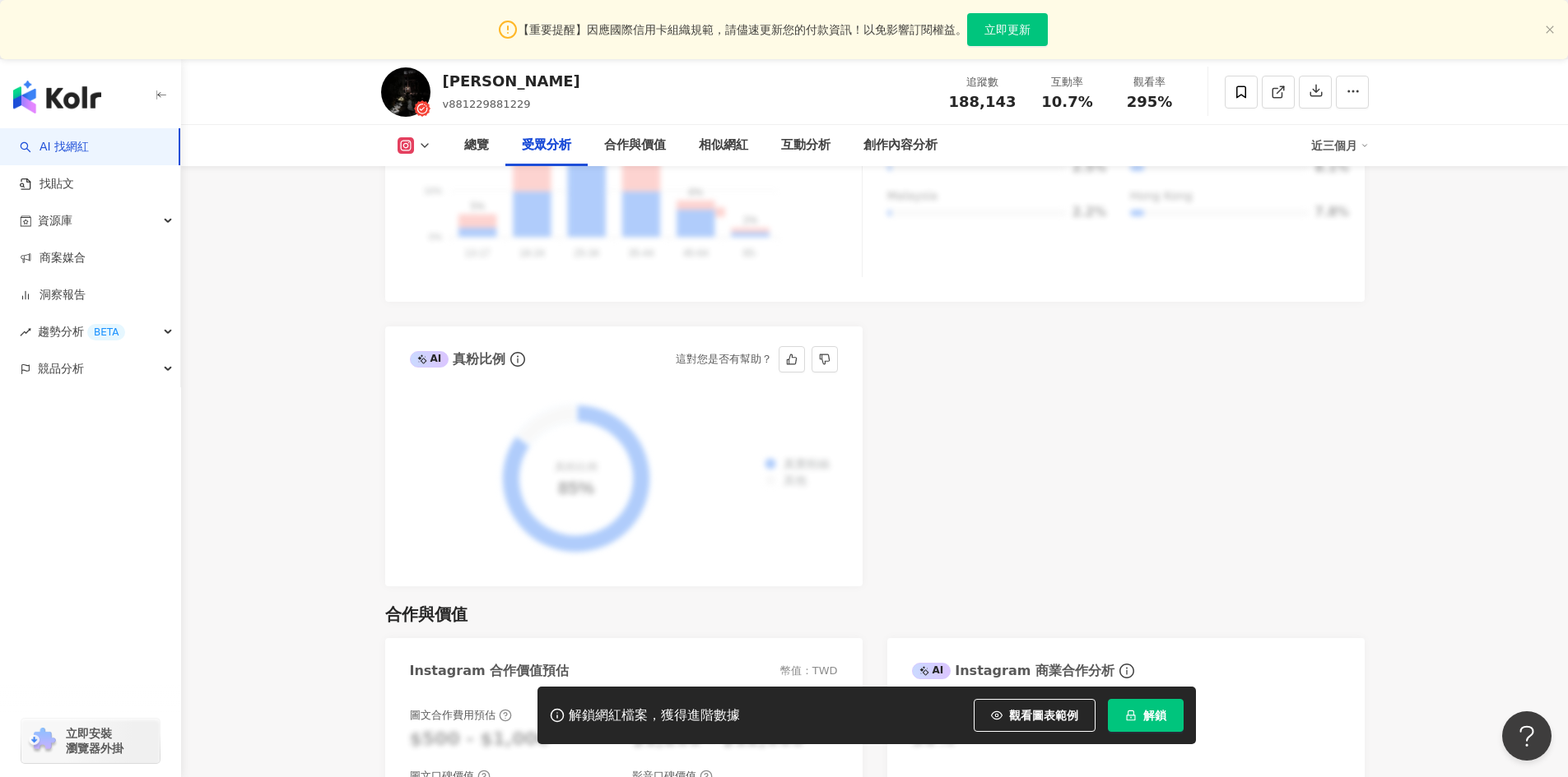
scroll to position [1809, 0]
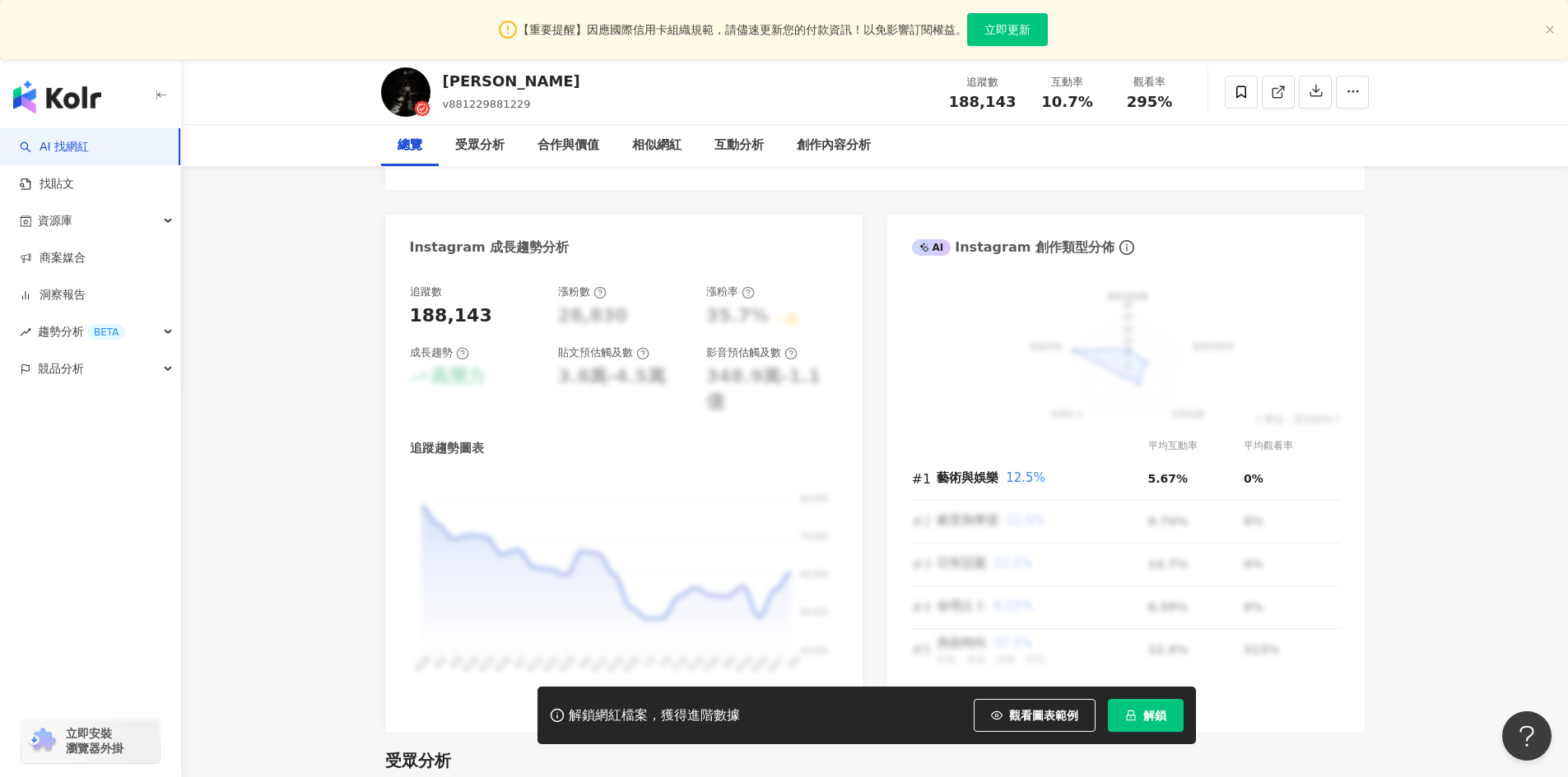
scroll to position [0, 0]
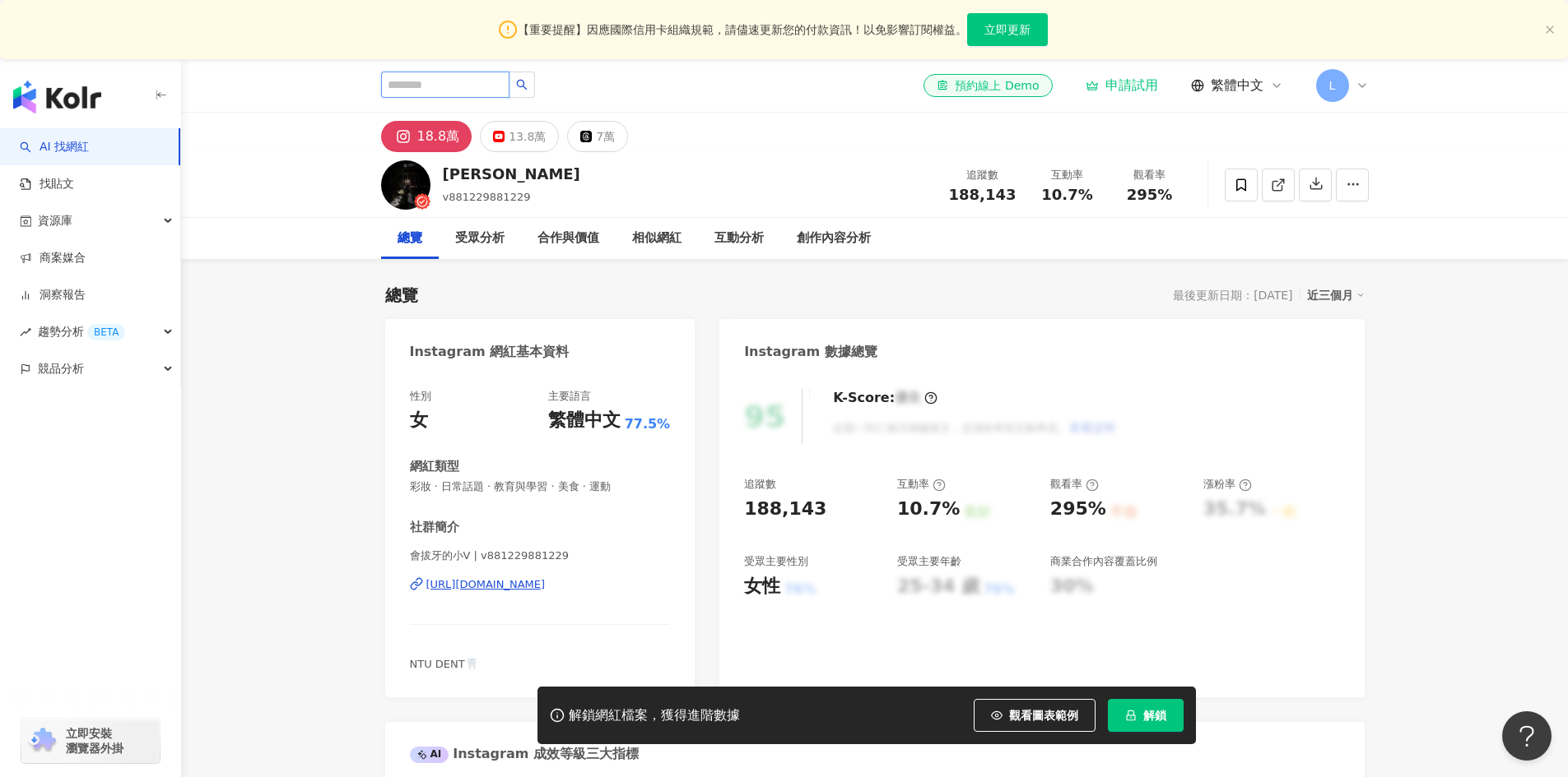
click at [509, 84] on input "search" at bounding box center [445, 84] width 128 height 26
paste input "**"
type input "**"
click at [528, 84] on icon "search" at bounding box center [521, 84] width 11 height 11
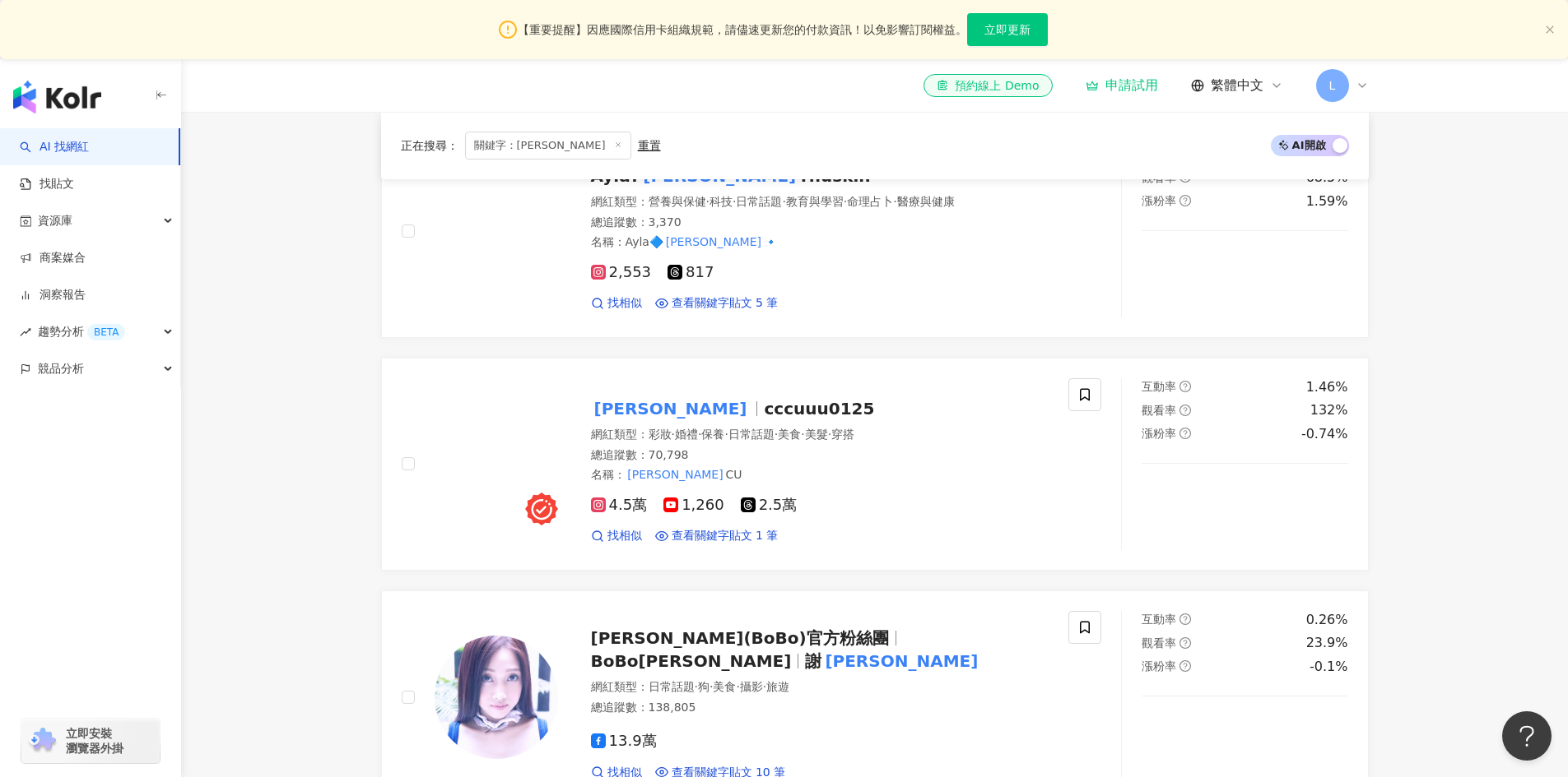
scroll to position [822, 0]
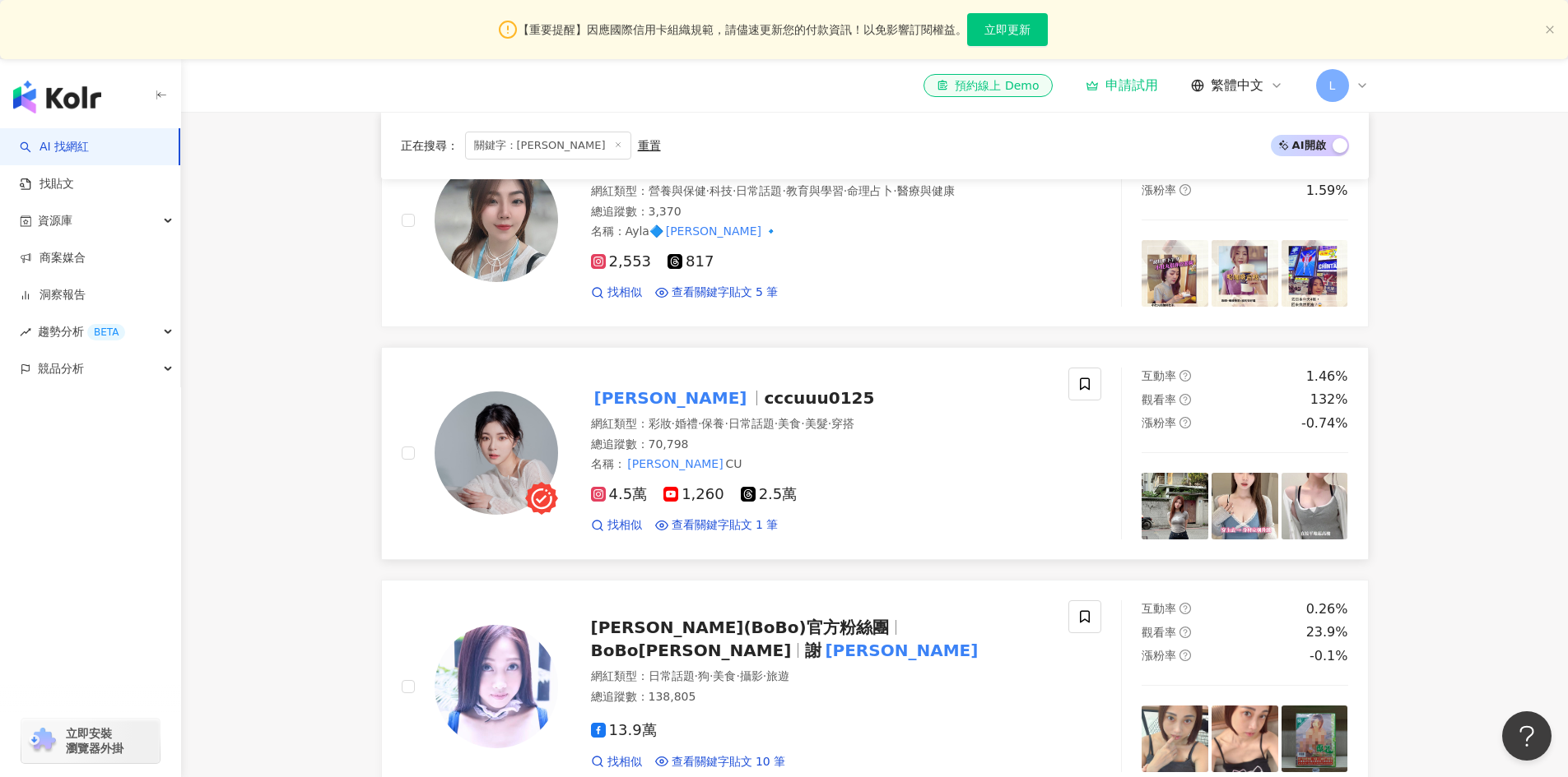
click at [764, 388] on span "cccuuu0125" at bounding box center [818, 397] width 111 height 19
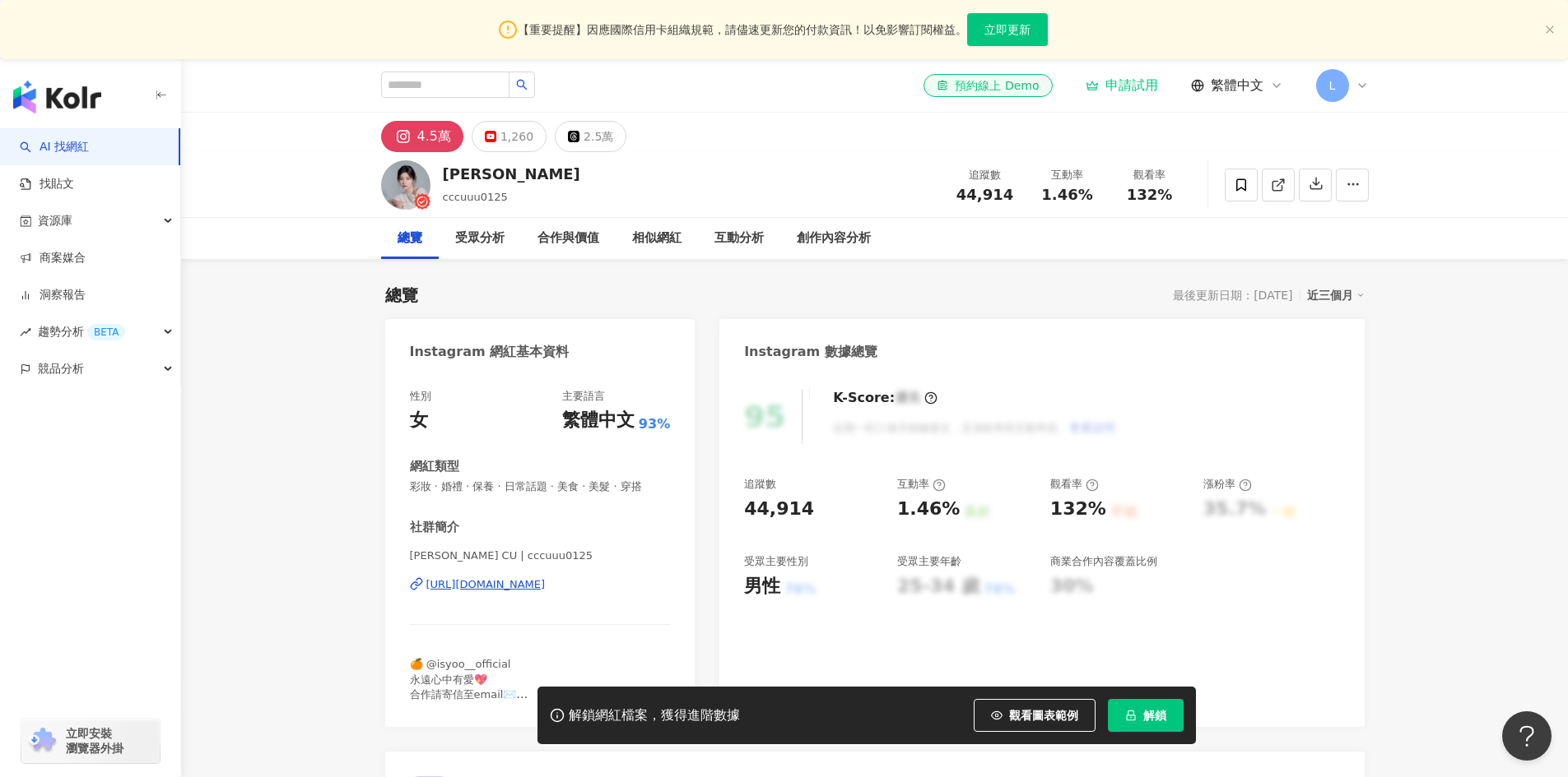
click at [545, 592] on div "[URL][DOMAIN_NAME]" at bounding box center [486, 585] width 119 height 15
drag, startPoint x: 469, startPoint y: 176, endPoint x: 446, endPoint y: 175, distance: 23.0
click at [446, 175] on div "[PERSON_NAME]" at bounding box center [512, 174] width 137 height 20
copy div "[PERSON_NAME]"
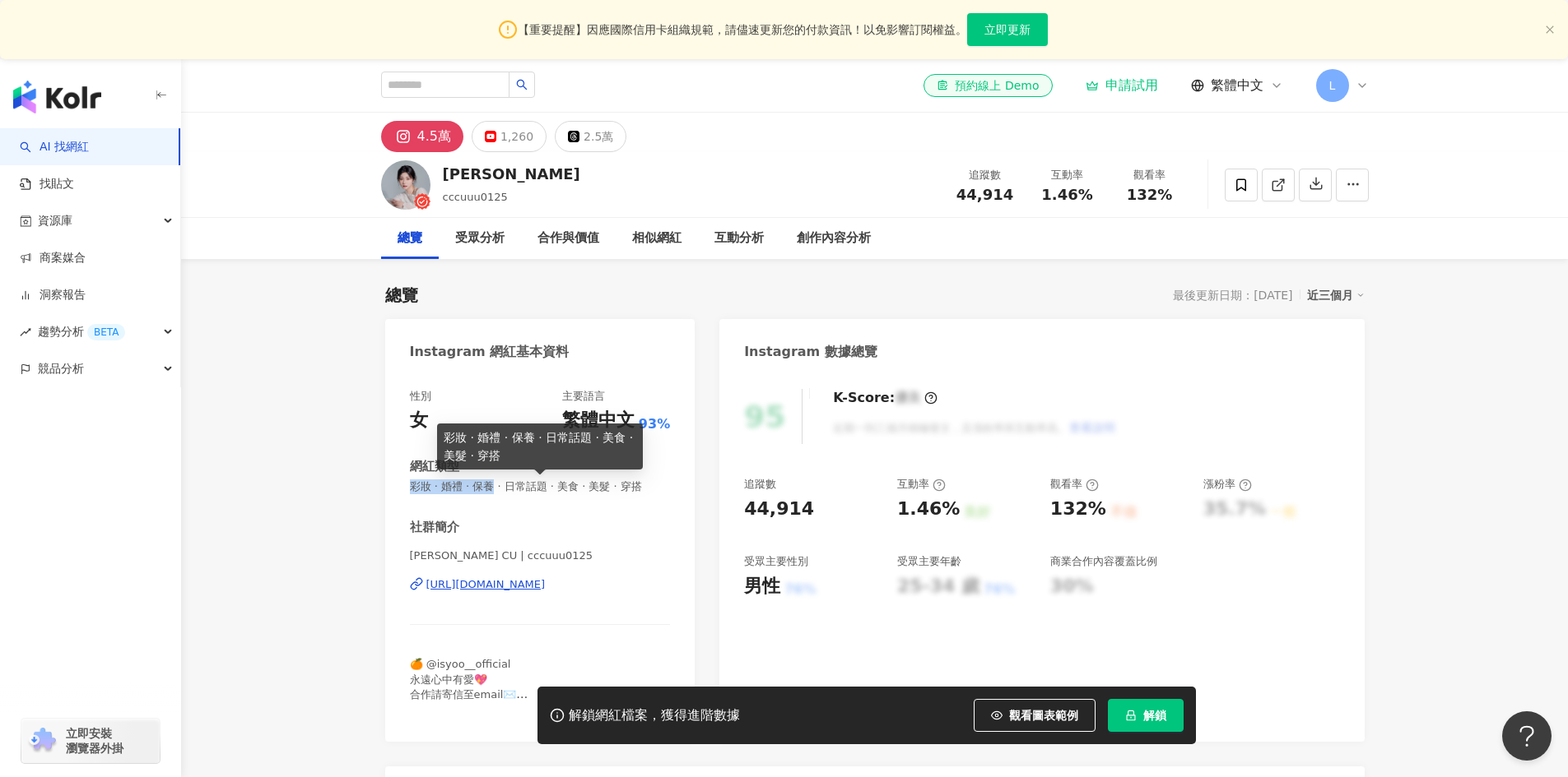
drag, startPoint x: 412, startPoint y: 487, endPoint x: 505, endPoint y: 487, distance: 93.0
click at [505, 487] on span "彩妝 · 婚禮 · 保養 · 日常話題 · 美食 · 美髮 · 穿搭" at bounding box center [540, 486] width 261 height 15
copy span "彩妝 · 婚禮 · 保養"
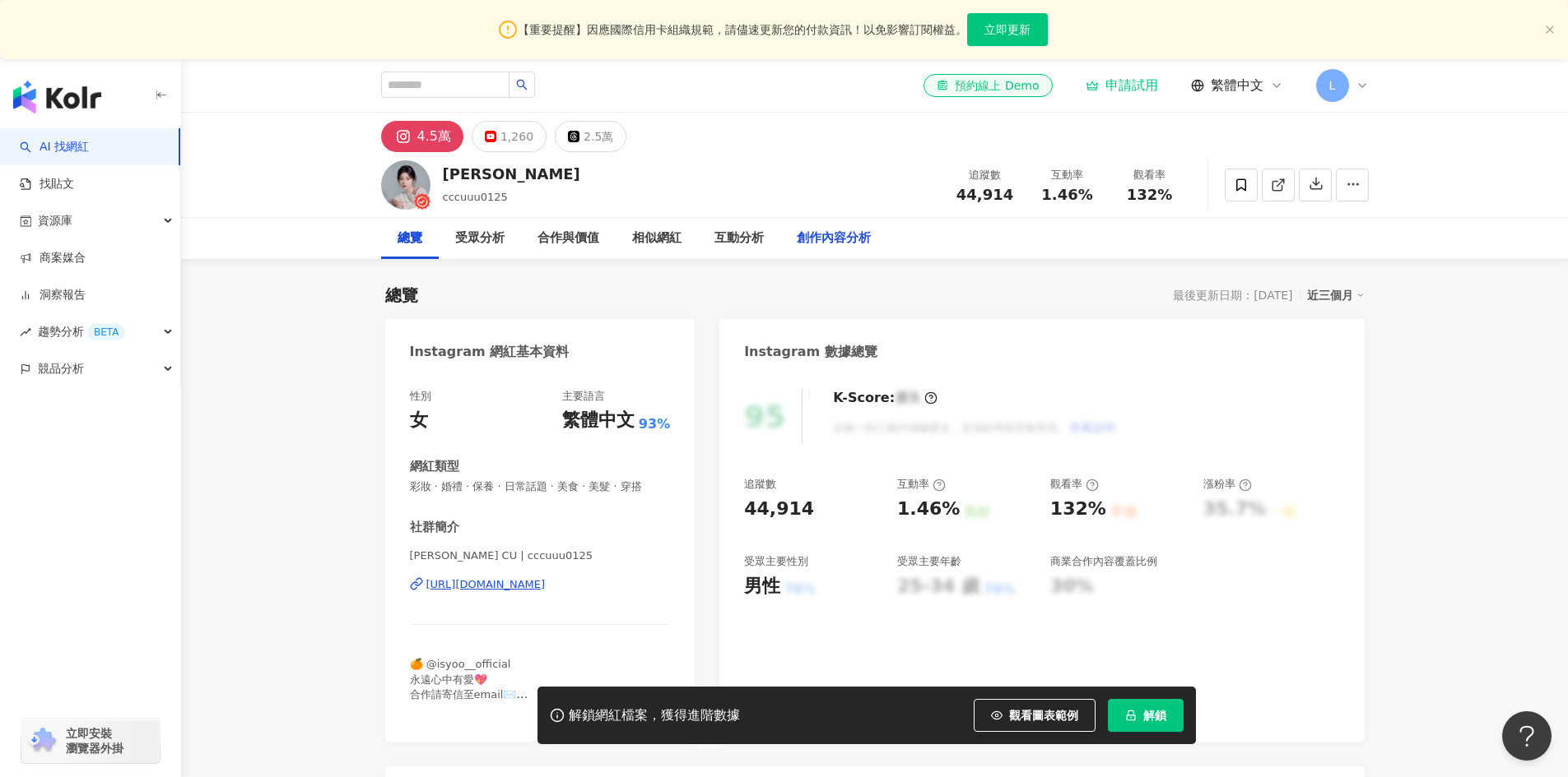
click at [828, 240] on div "創作內容分析" at bounding box center [834, 238] width 74 height 19
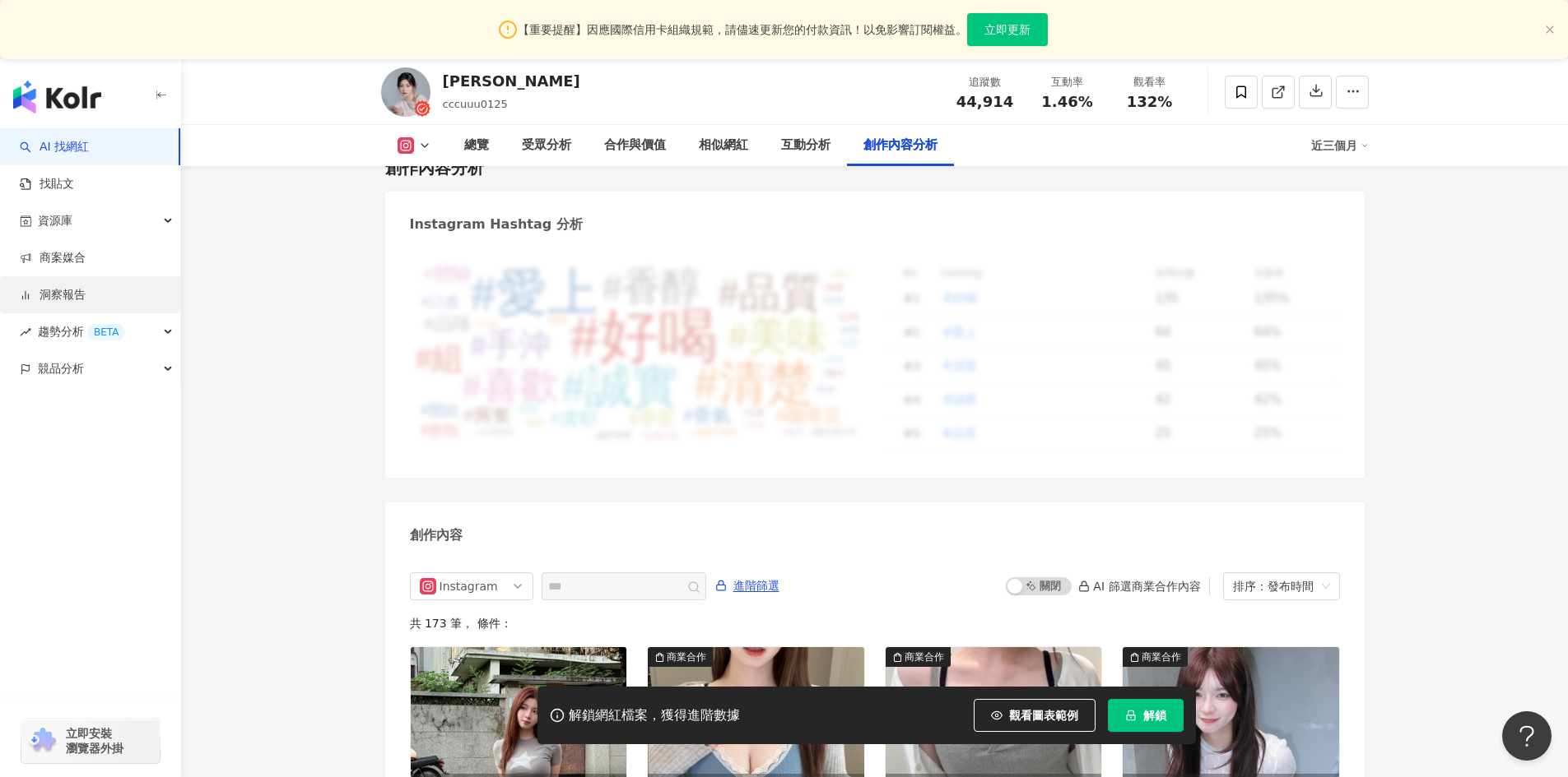
drag, startPoint x: 93, startPoint y: 314, endPoint x: 169, endPoint y: 287, distance: 80.7
click at [93, 314] on span "趨勢分析 BETA" at bounding box center [82, 332] width 87 height 37
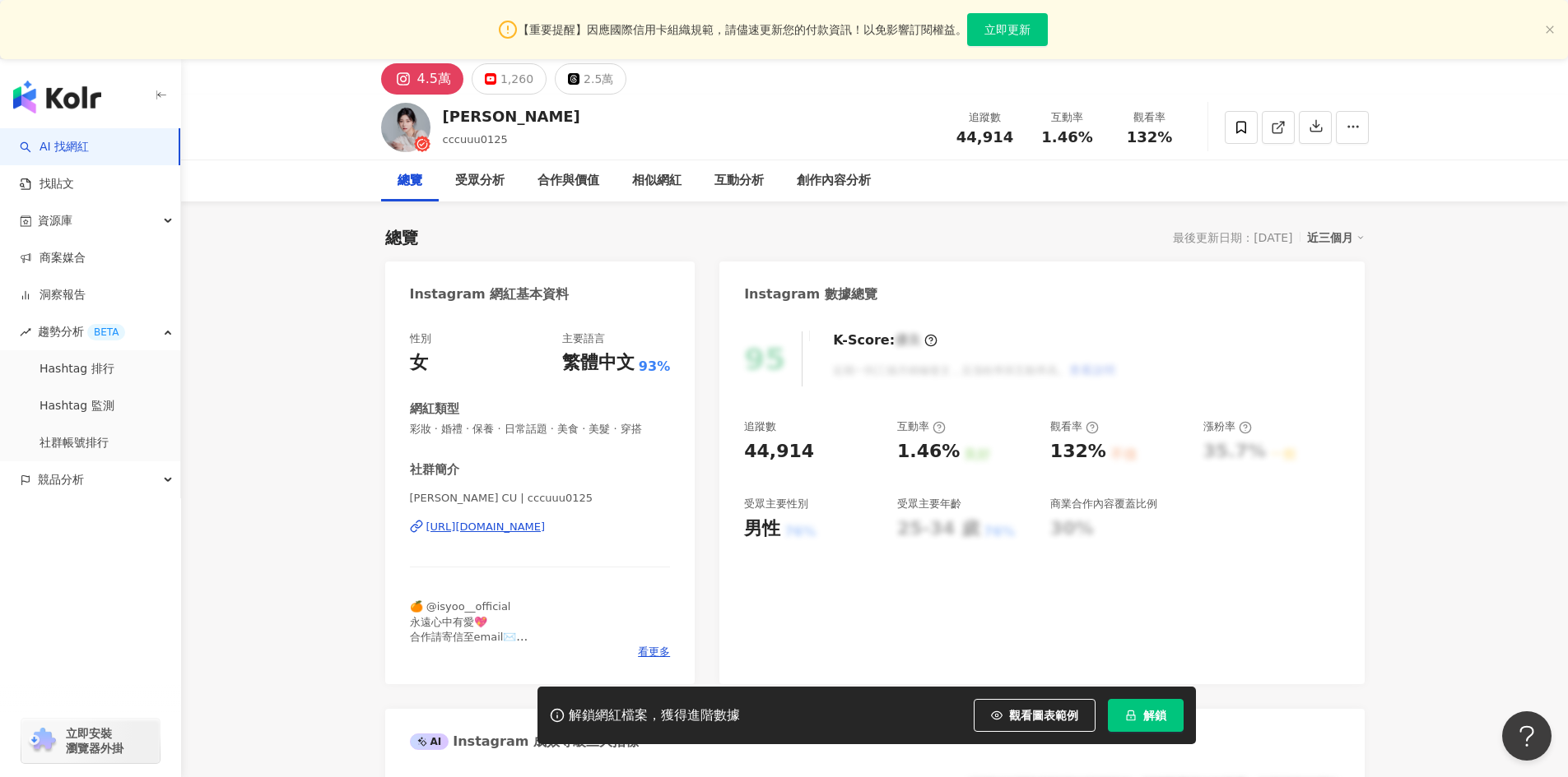
scroll to position [0, 0]
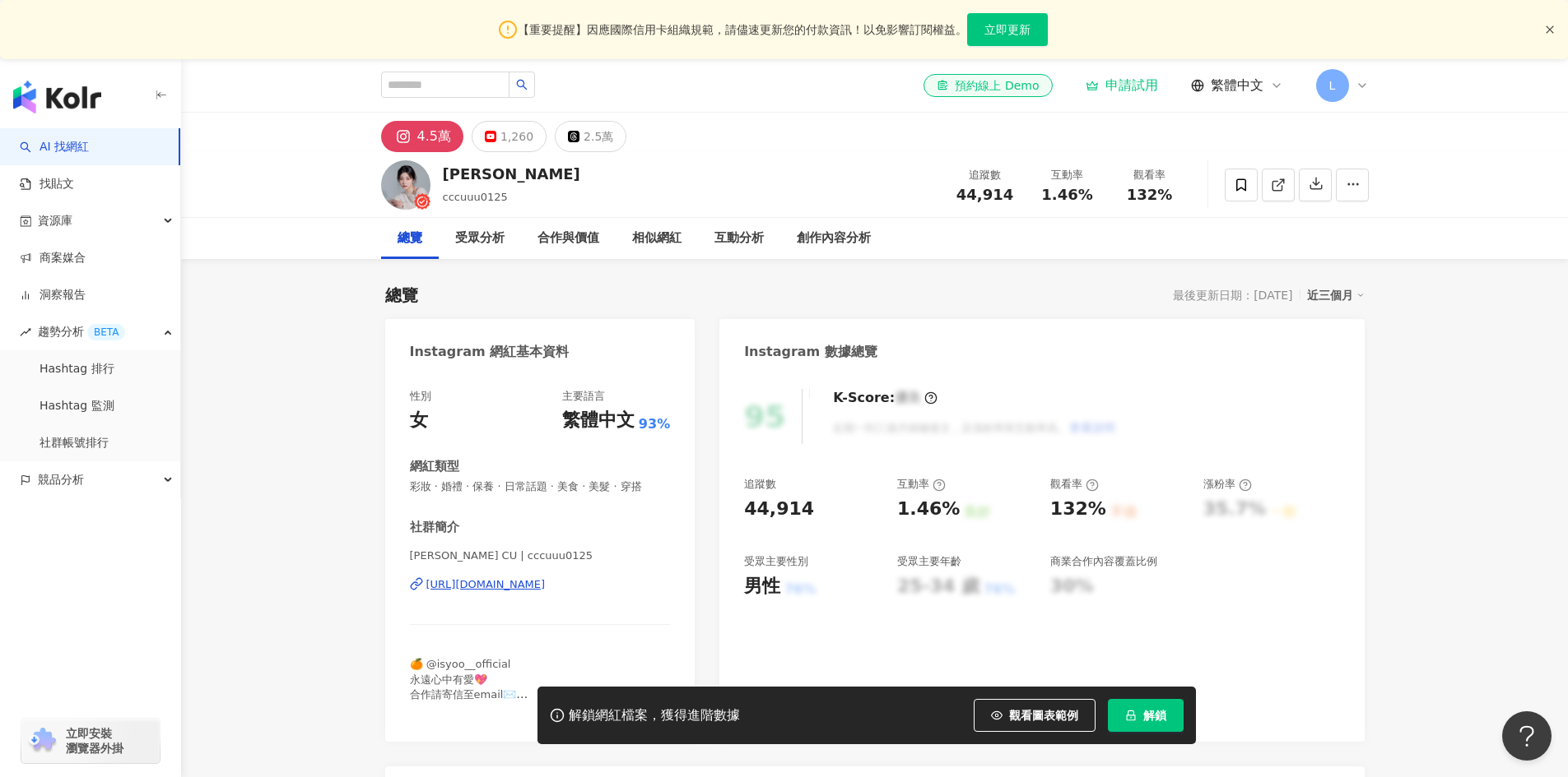
click at [1549, 31] on icon "close" at bounding box center [1549, 29] width 7 height 7
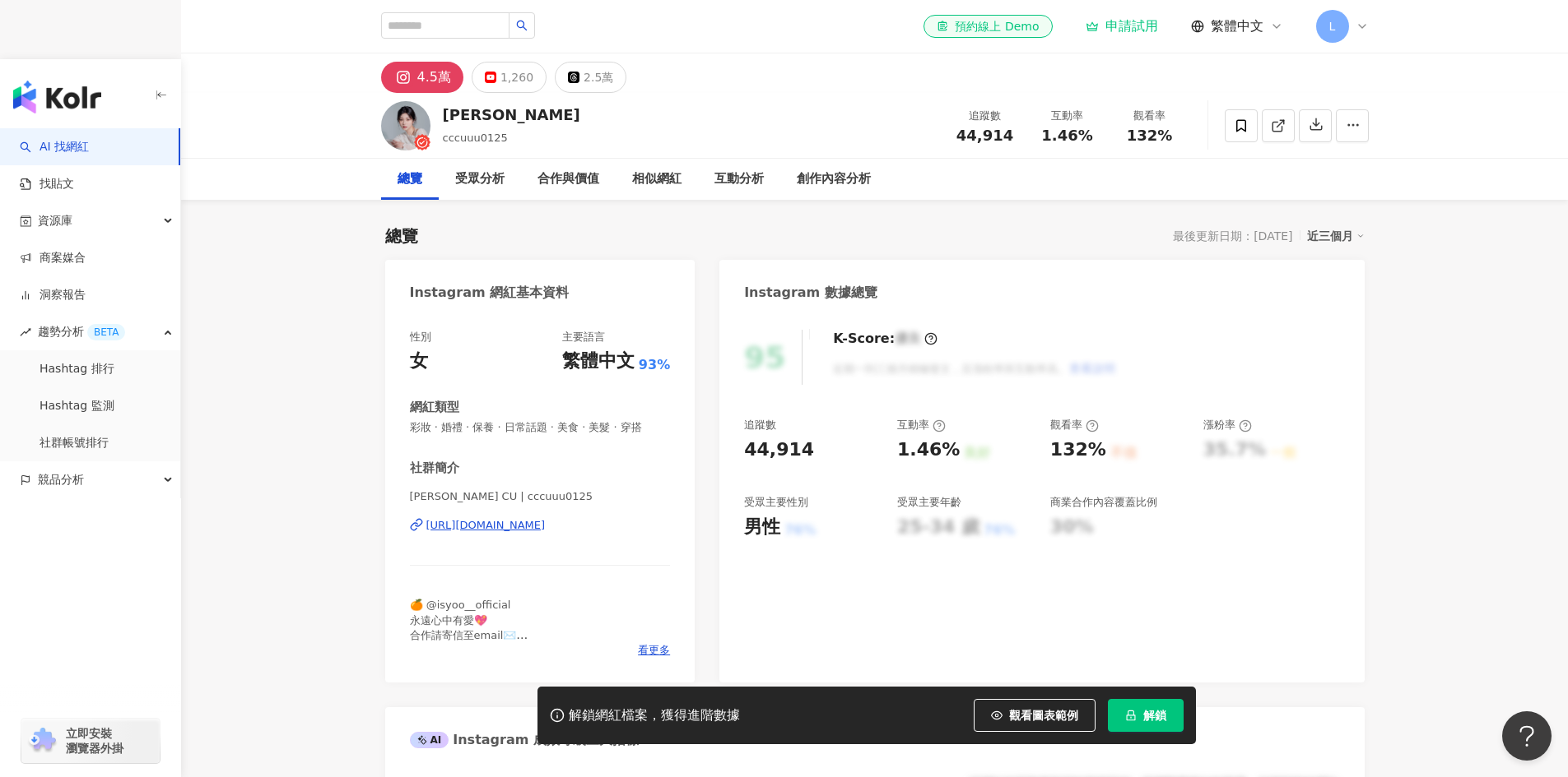
click at [437, 44] on div "el-icon-cs 預約線上 Demo 申請試用 繁體中文 L" at bounding box center [874, 26] width 987 height 53
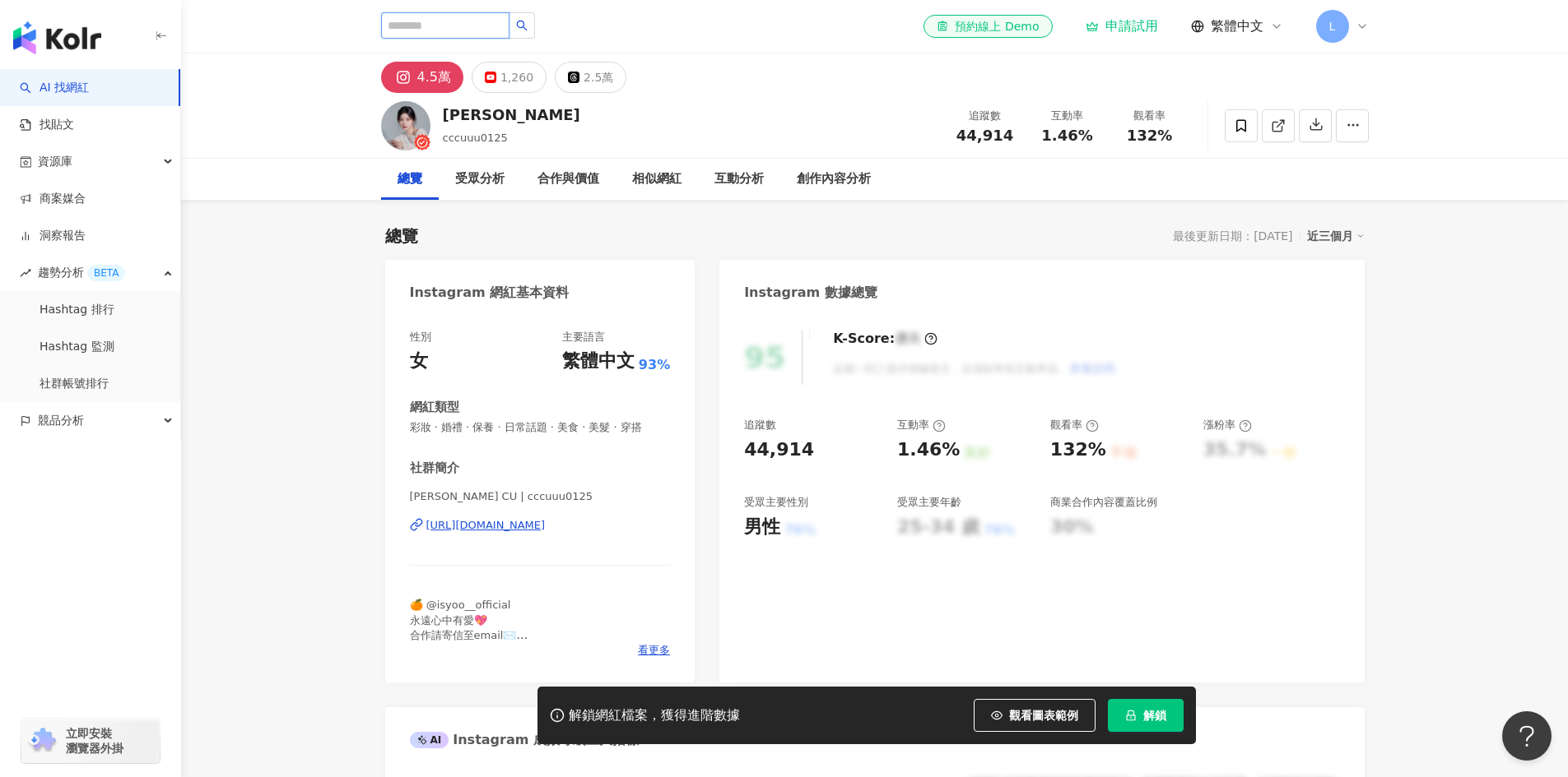
click at [489, 32] on input "search" at bounding box center [445, 25] width 128 height 26
paste input "*****"
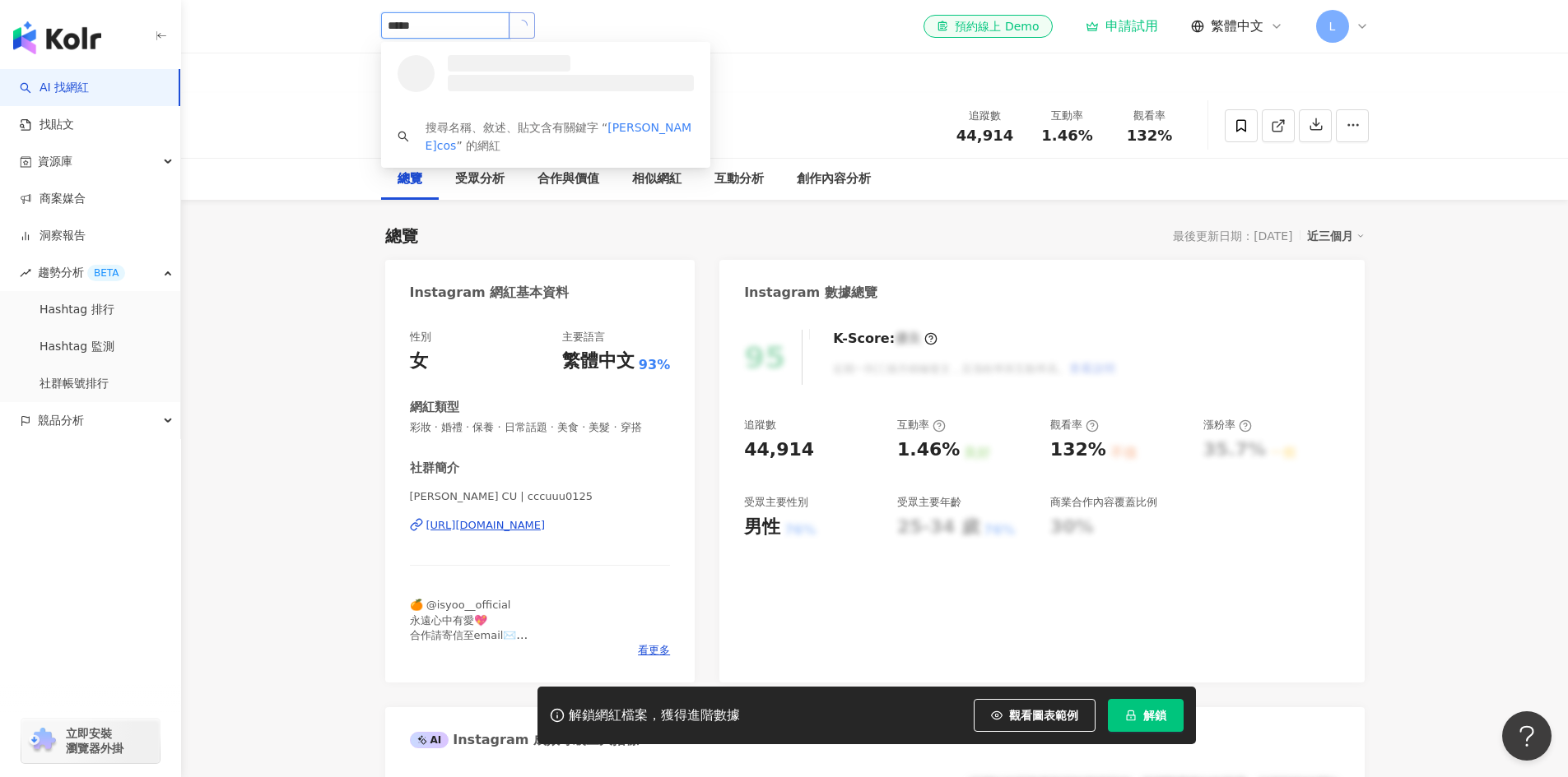
click at [529, 27] on icon "loading" at bounding box center [522, 25] width 15 height 15
type input "*****"
click at [555, 78] on div "266,348 追蹤者" at bounding box center [537, 80] width 188 height 17
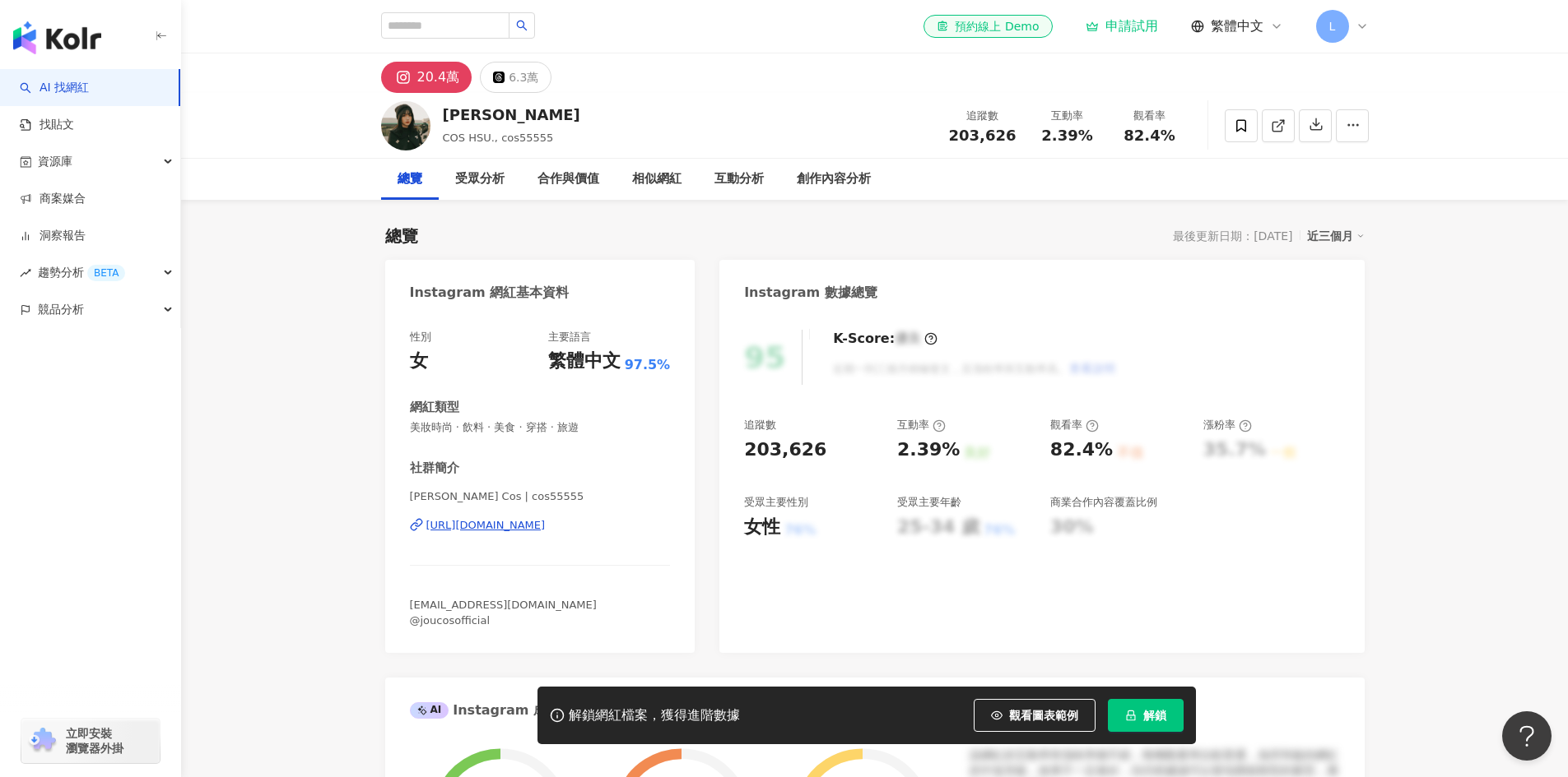
click at [543, 526] on div "[URL][DOMAIN_NAME]" at bounding box center [486, 525] width 119 height 15
click at [414, 429] on span "美妝時尚 · 飲料 · 美食 · 穿搭 · 旅遊" at bounding box center [540, 428] width 261 height 15
click at [514, 429] on div "性別 女 主要語言 繁體中文 97.5% 網紅類型 美妝時尚 · 飲料 · 美食 · 穿搭 · 旅遊 社群簡介 徐琁 Cos | cos55555 https…" at bounding box center [541, 484] width 310 height 340
drag, startPoint x: 439, startPoint y: 430, endPoint x: 425, endPoint y: 429, distance: 14.0
click at [426, 429] on span "美妝時尚 · 飲料 · 美食 · 穿搭 · 旅遊" at bounding box center [540, 428] width 261 height 15
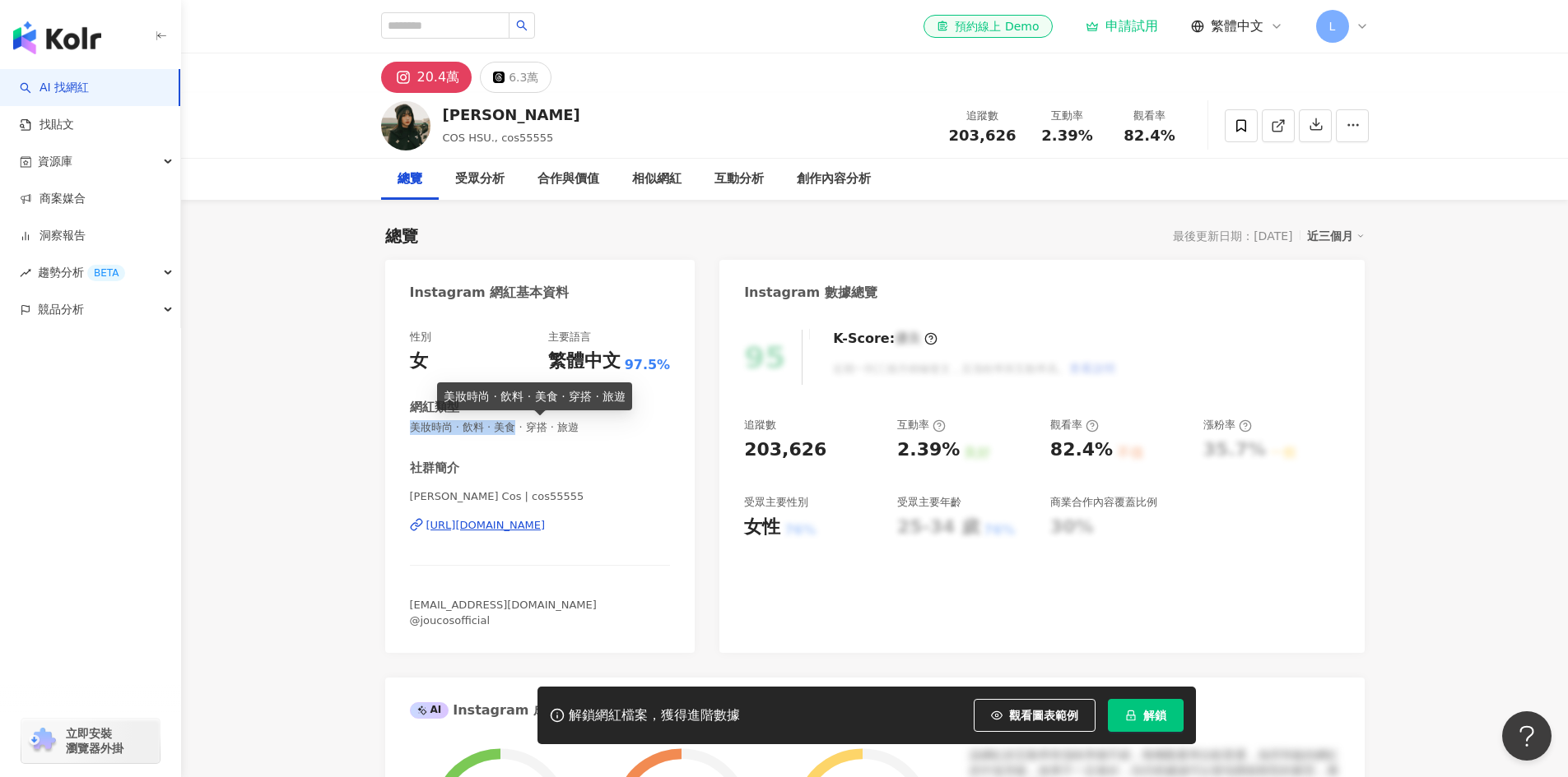
drag, startPoint x: 405, startPoint y: 427, endPoint x: 521, endPoint y: 430, distance: 116.0
click at [521, 430] on div "性別 女 主要語言 繁體中文 97.5% 網紅類型 美妝時尚 · 飲料 · 美食 · 穿搭 · 旅遊 社群簡介 徐琁 Cos | cos55555 https…" at bounding box center [541, 484] width 310 height 340
copy span "美妝時尚 · 飲料 · 美食"
click at [481, 18] on input "search" at bounding box center [445, 25] width 128 height 26
paste input "**********"
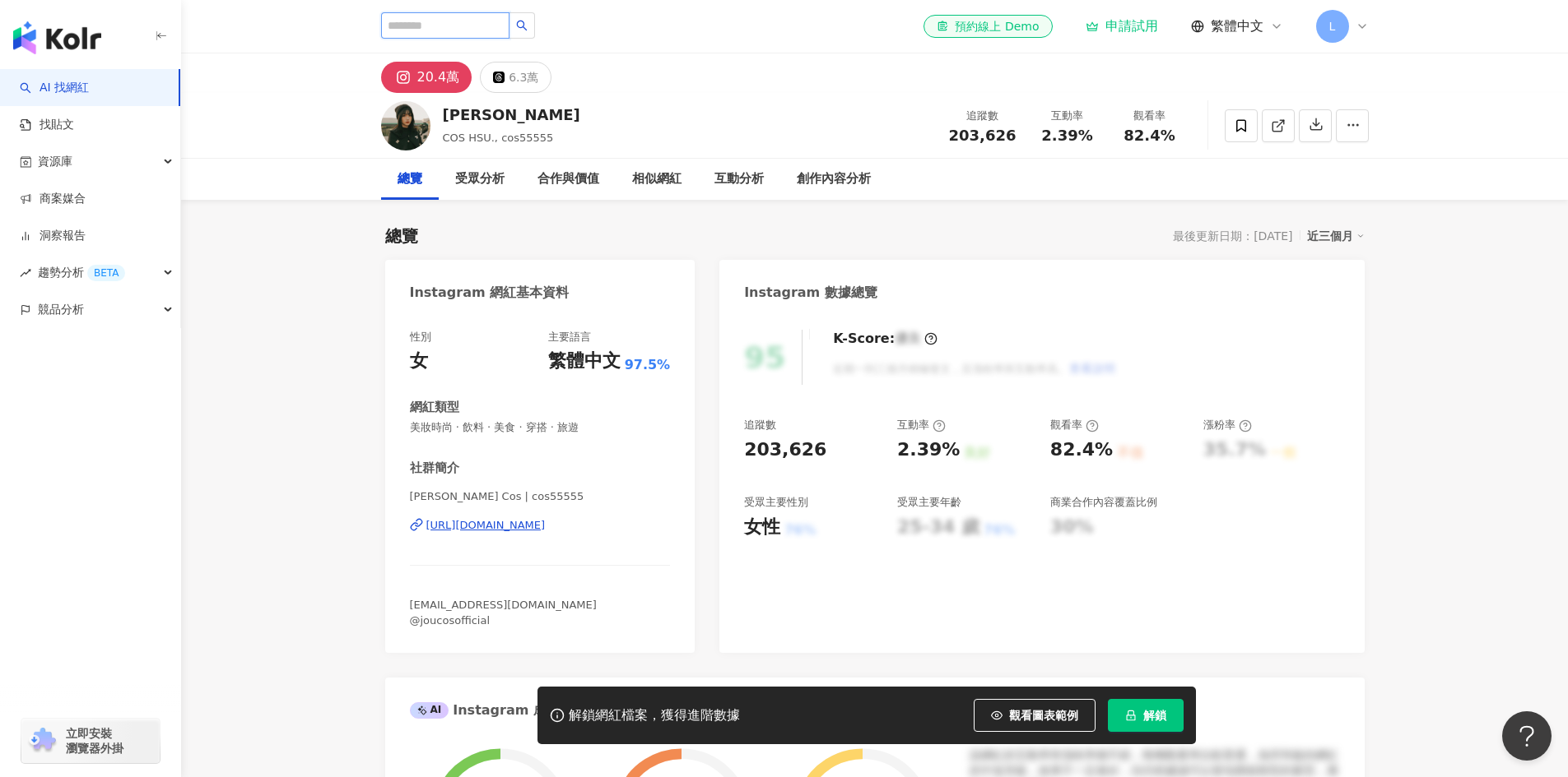
type input "**********"
click at [569, 24] on button "button" at bounding box center [561, 25] width 26 height 26
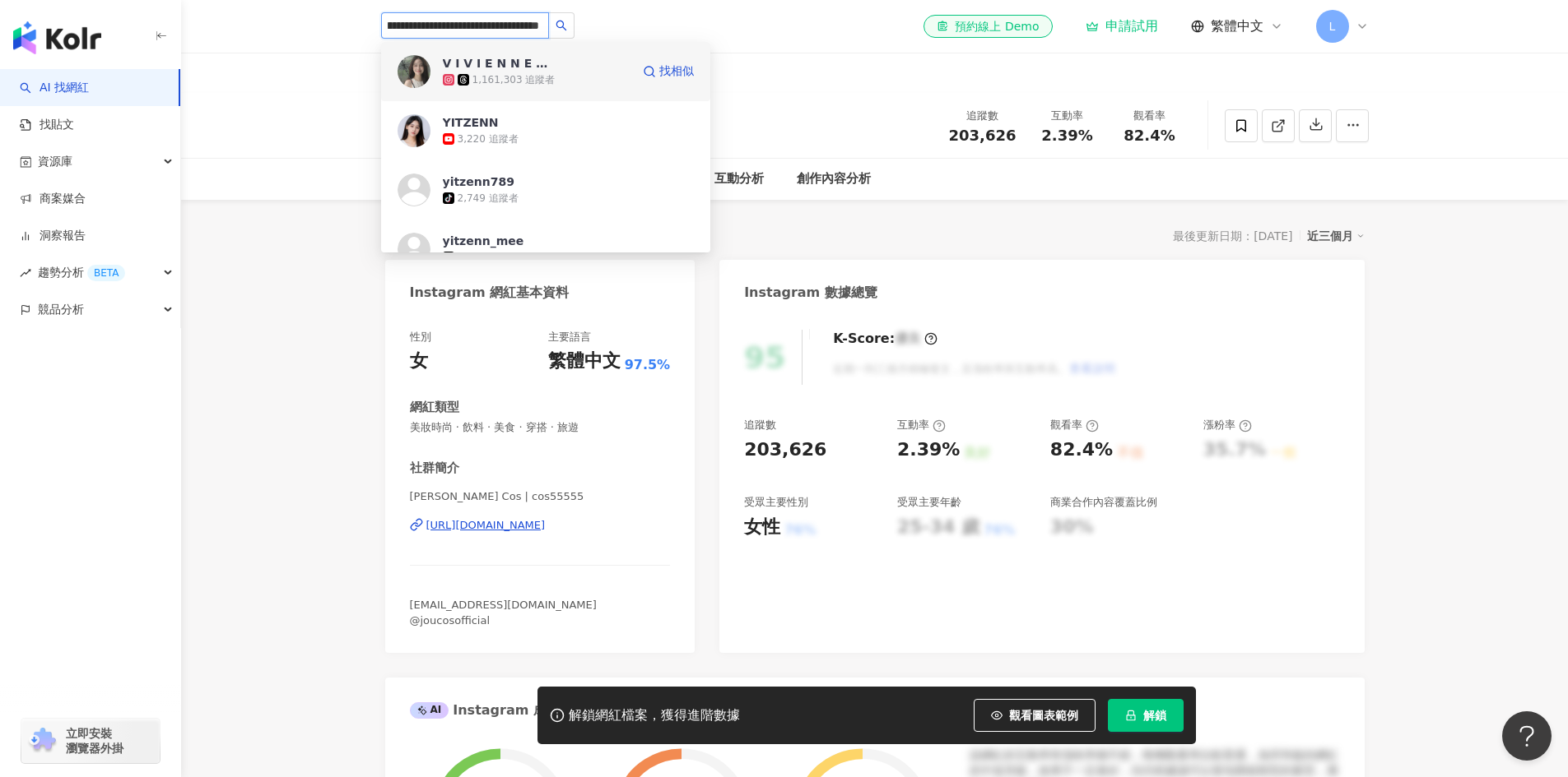
click at [555, 63] on div "V I V I E N N E L E E 1,161,303 追蹤者" at bounding box center [537, 71] width 188 height 32
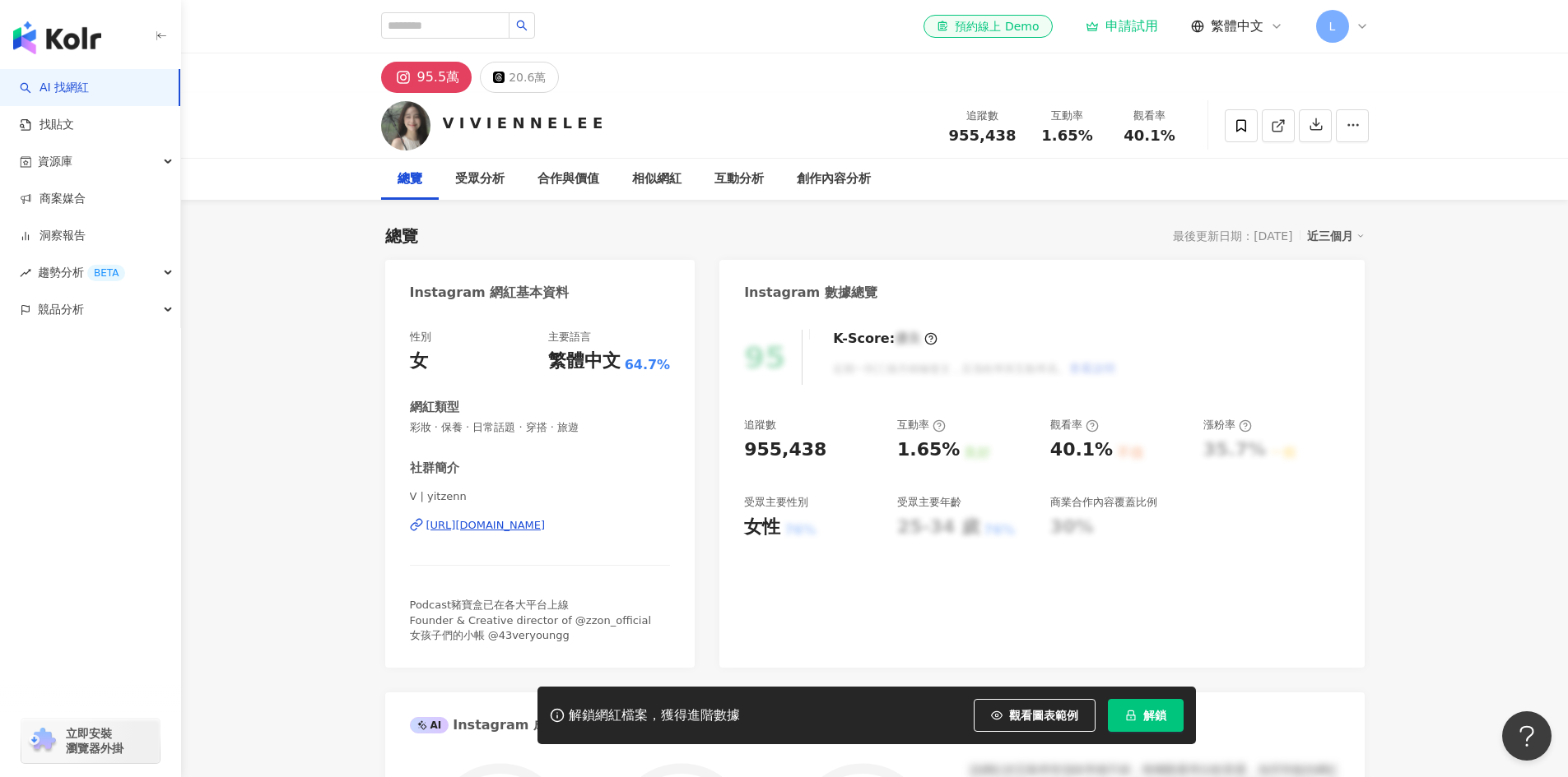
click at [467, 121] on div "V I V I E N N E L E E 追蹤數 955,438 互動率 1.65% 觀看率 40.1%" at bounding box center [875, 125] width 1053 height 65
click at [443, 125] on div "V I V I E N N E L E E" at bounding box center [523, 123] width 161 height 20
click at [579, 127] on div "V I V I E N N E L E E 追蹤數 955,438 互動率 1.65% 觀看率 40.1%" at bounding box center [875, 125] width 1053 height 65
copy div "V I V I E N N E L E E"
drag, startPoint x: 410, startPoint y: 428, endPoint x: 524, endPoint y: 434, distance: 114.2
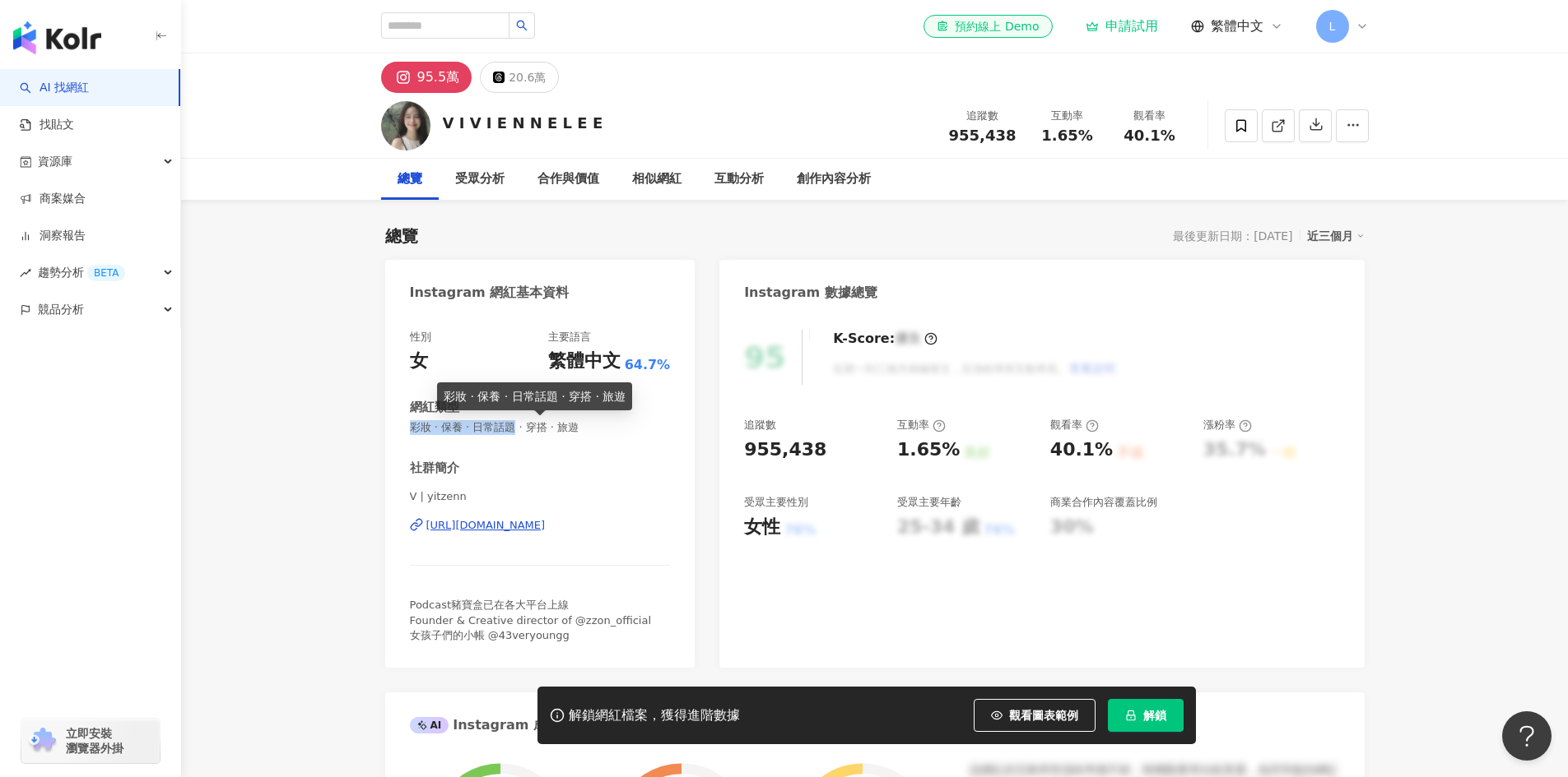
click at [524, 434] on div "性別 女 主要語言 繁體中文 64.7% 網紅類型 彩妝 · 保養 · 日常話題 · 穿搭 · 旅遊 社群簡介 V | yitzenn https://www…" at bounding box center [541, 491] width 310 height 355
copy span "彩妝 · 保養 · 日常話題"
click at [799, 233] on div "總覽 最後更新日期：2025/9/2 近三個月" at bounding box center [875, 236] width 979 height 23
click at [485, 25] on input "search" at bounding box center [445, 25] width 128 height 26
click at [485, 27] on input "search" at bounding box center [445, 25] width 128 height 26
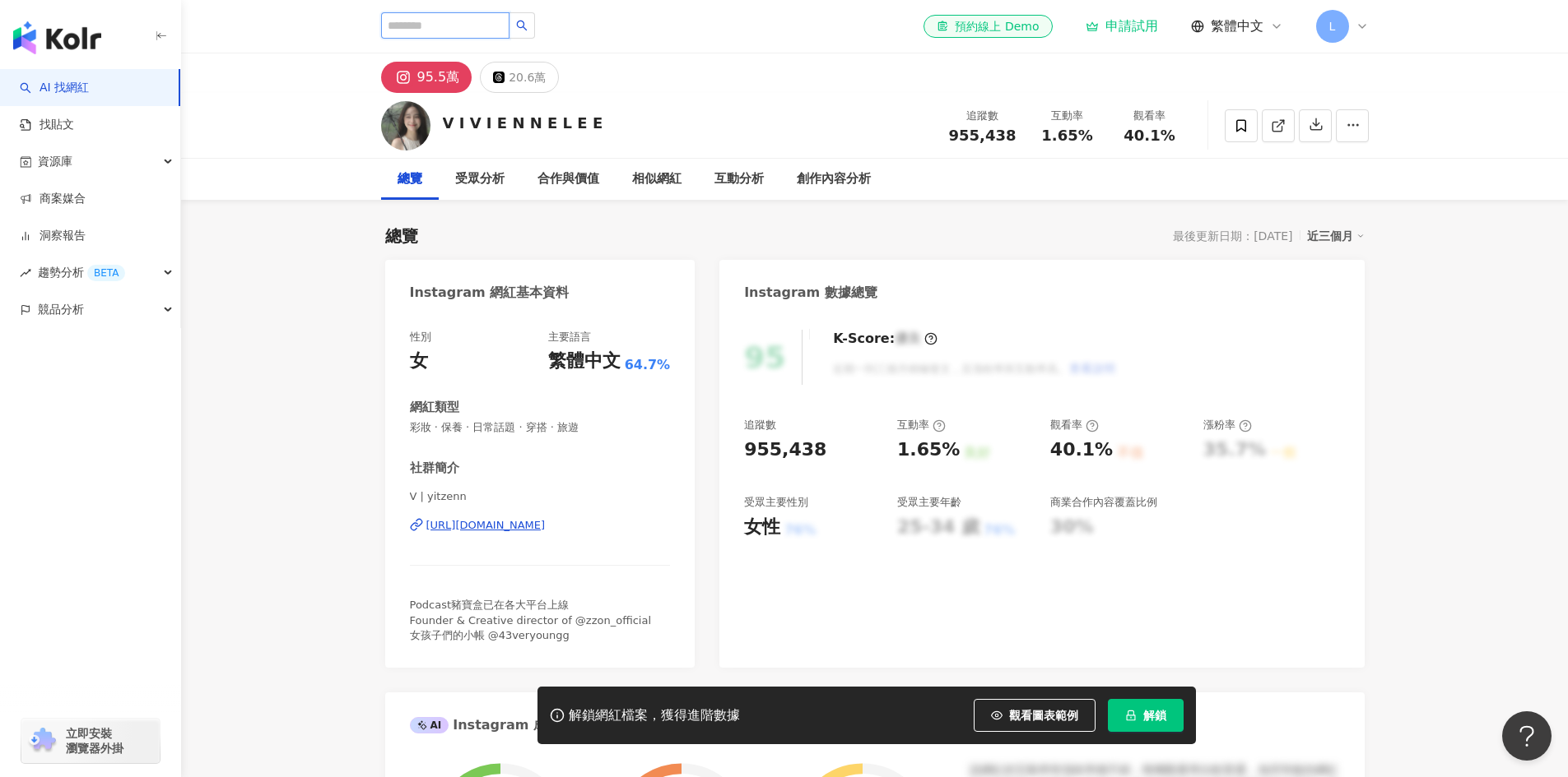
paste input "**"
type input "**"
click at [535, 25] on button "button" at bounding box center [521, 25] width 26 height 26
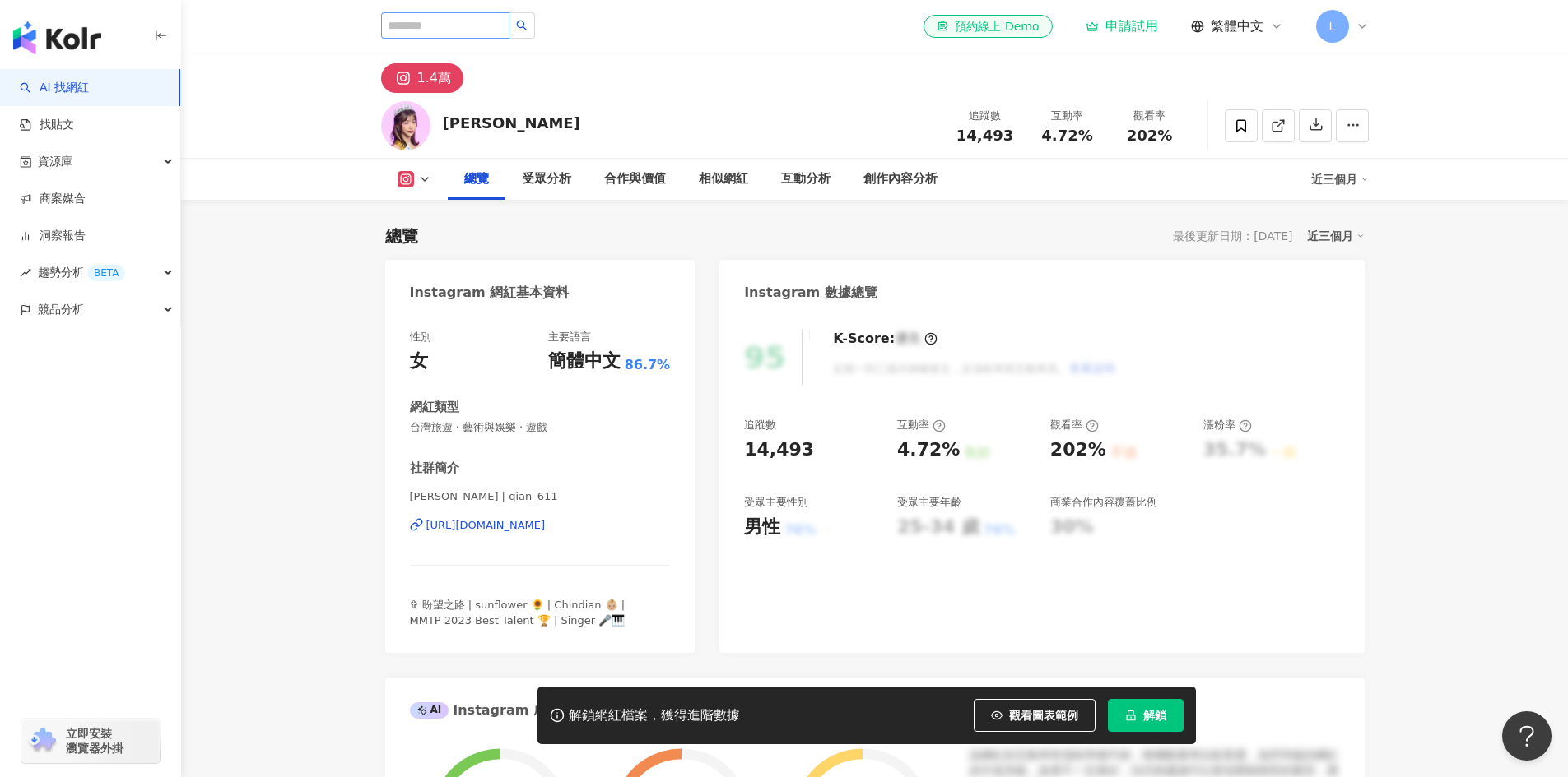
click at [460, 12] on div "el-icon-cs 預約線上 Demo 申請試用 繁體中文 L" at bounding box center [874, 26] width 987 height 53
click at [455, 28] on input "search" at bounding box center [445, 25] width 128 height 26
paste input "**"
type input "**"
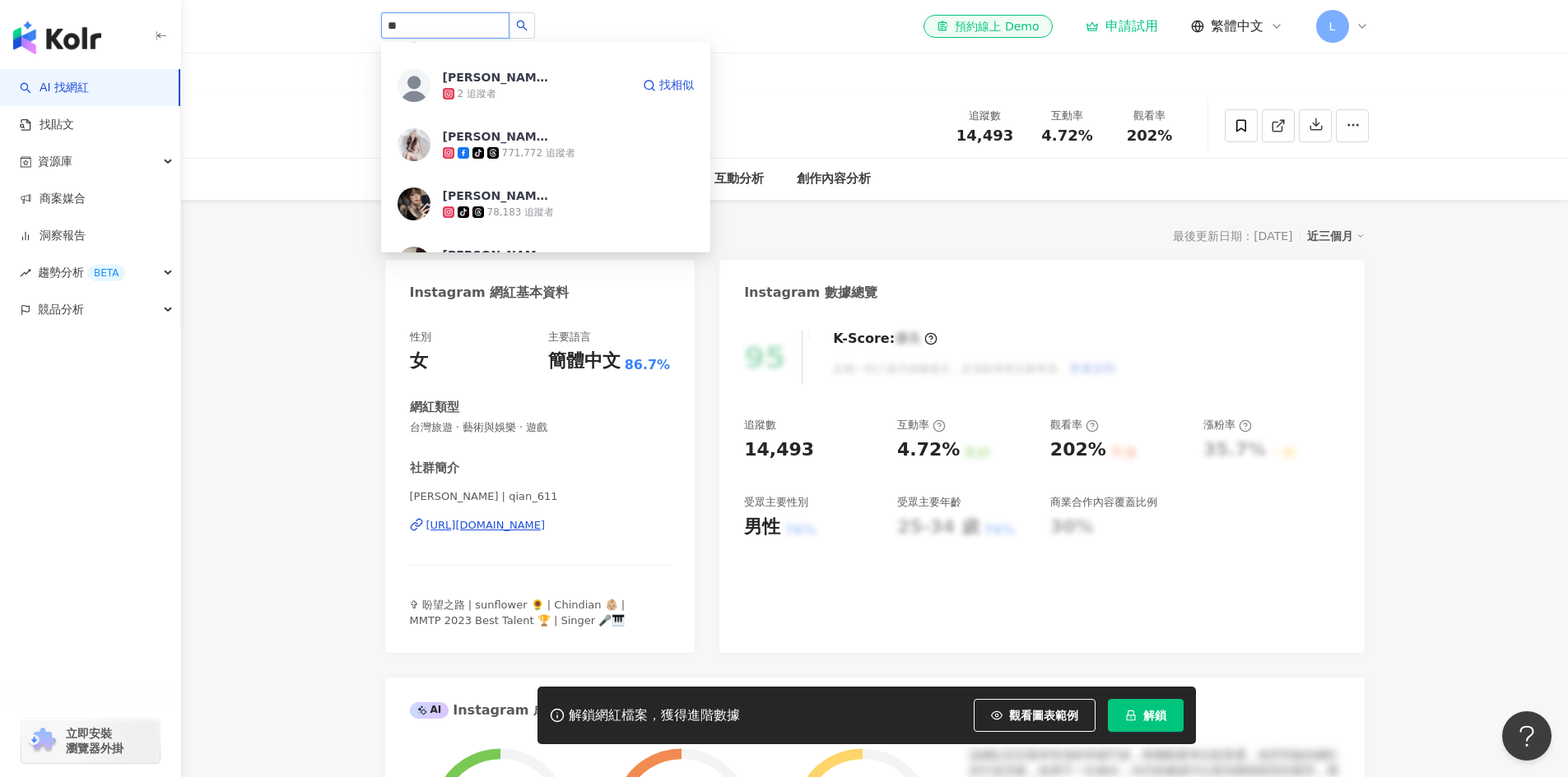
scroll to position [164, 0]
click at [515, 135] on span "[PERSON_NAME]" at bounding box center [496, 136] width 107 height 17
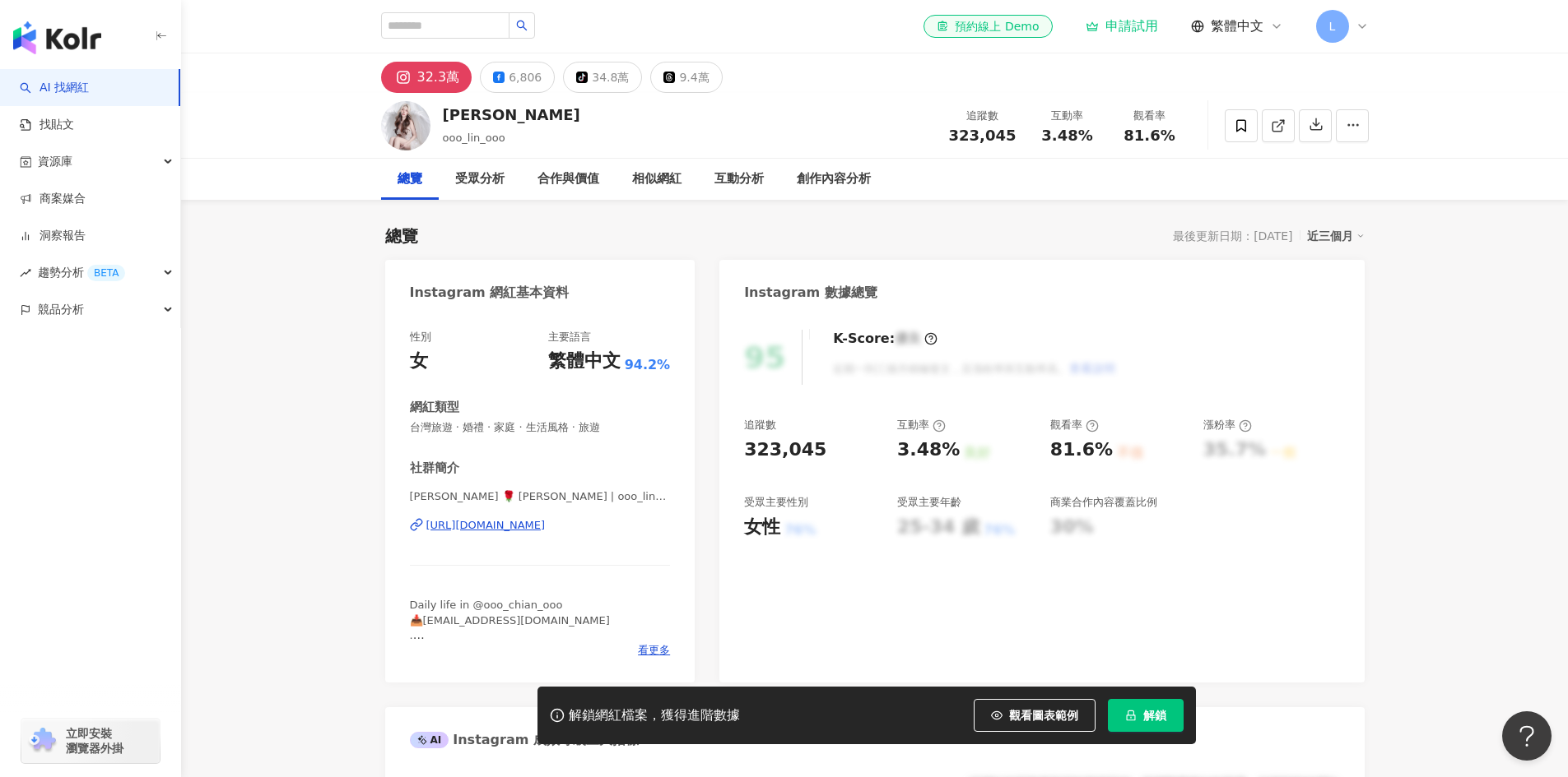
drag, startPoint x: 628, startPoint y: 526, endPoint x: 620, endPoint y: 536, distance: 12.8
click at [545, 526] on div "https://www.instagram.com/ooo_lin_ooo/" at bounding box center [486, 525] width 119 height 15
drag, startPoint x: 823, startPoint y: 457, endPoint x: 746, endPoint y: 456, distance: 77.0
click at [746, 456] on div "323,045" at bounding box center [812, 449] width 137 height 25
copy div "323,045"
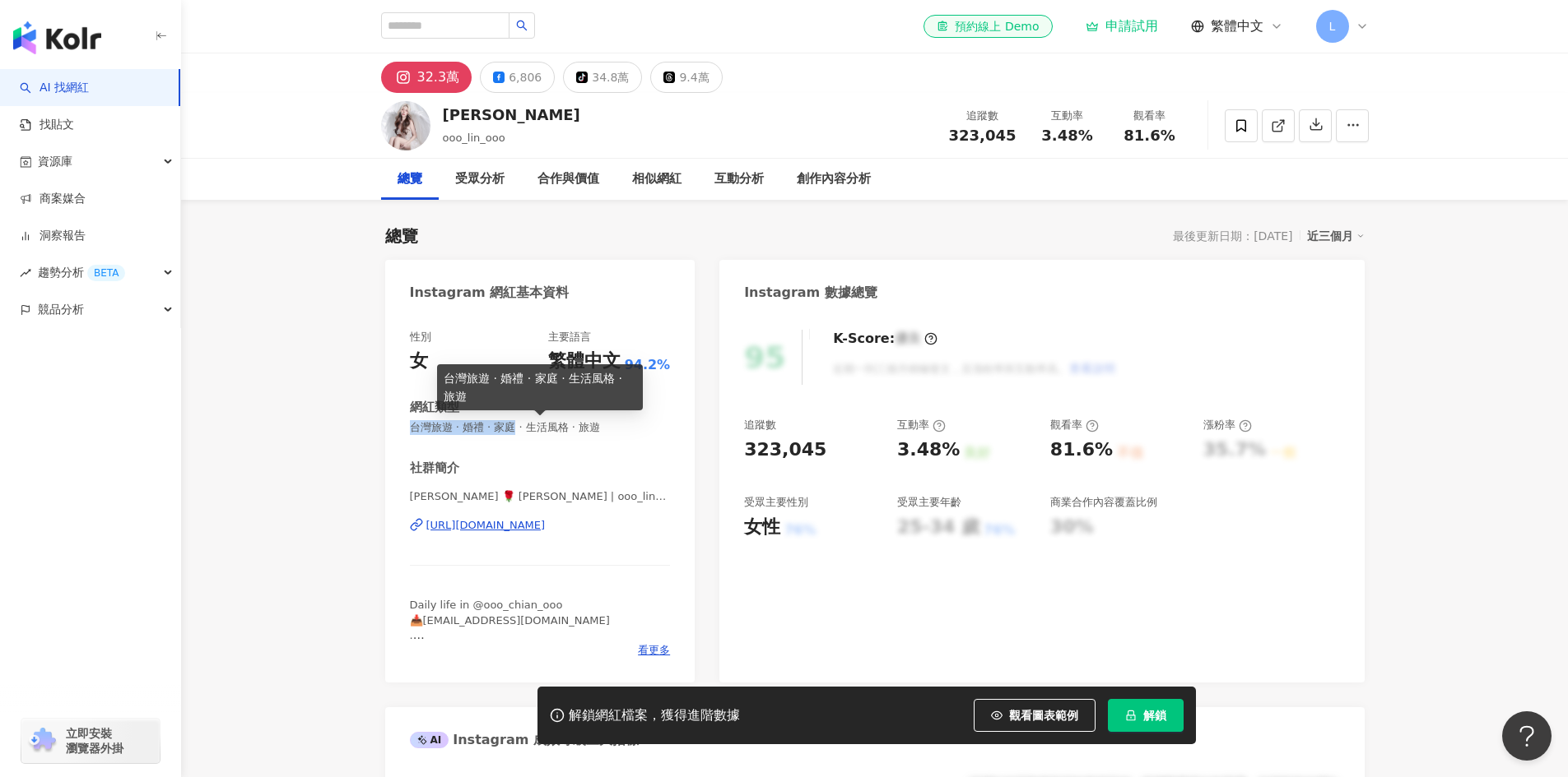
drag, startPoint x: 413, startPoint y: 429, endPoint x: 526, endPoint y: 433, distance: 113.1
click at [526, 433] on span "台灣旅遊 · 婚禮 · 家庭 · 生活風格 · 旅遊" at bounding box center [540, 428] width 261 height 15
copy span "台灣旅遊 · 婚禮 · 家庭"
click at [477, 184] on div "受眾分析" at bounding box center [479, 178] width 49 height 19
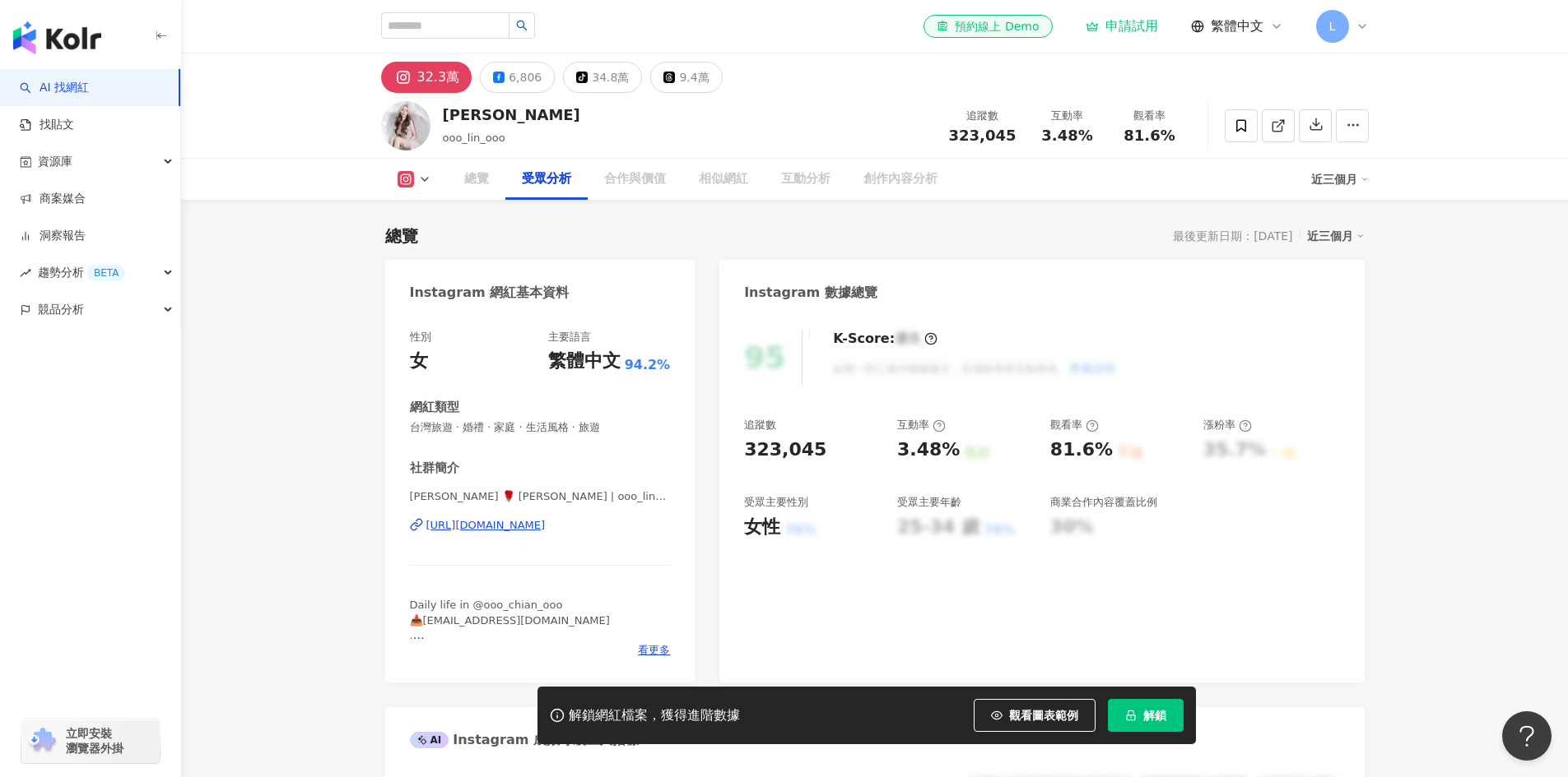
scroll to position [1405, 0]
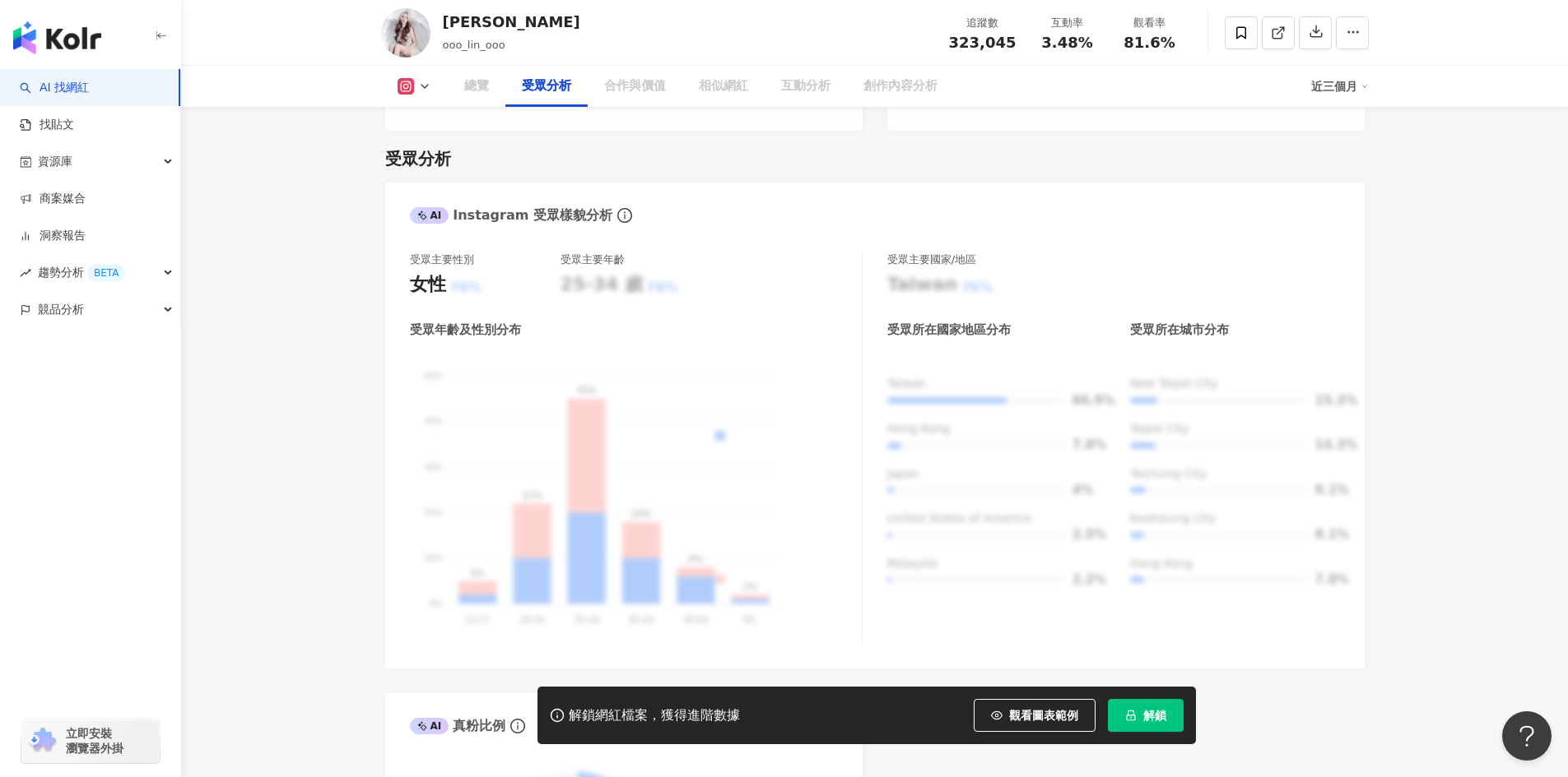
click at [426, 84] on icon at bounding box center [425, 86] width 13 height 13
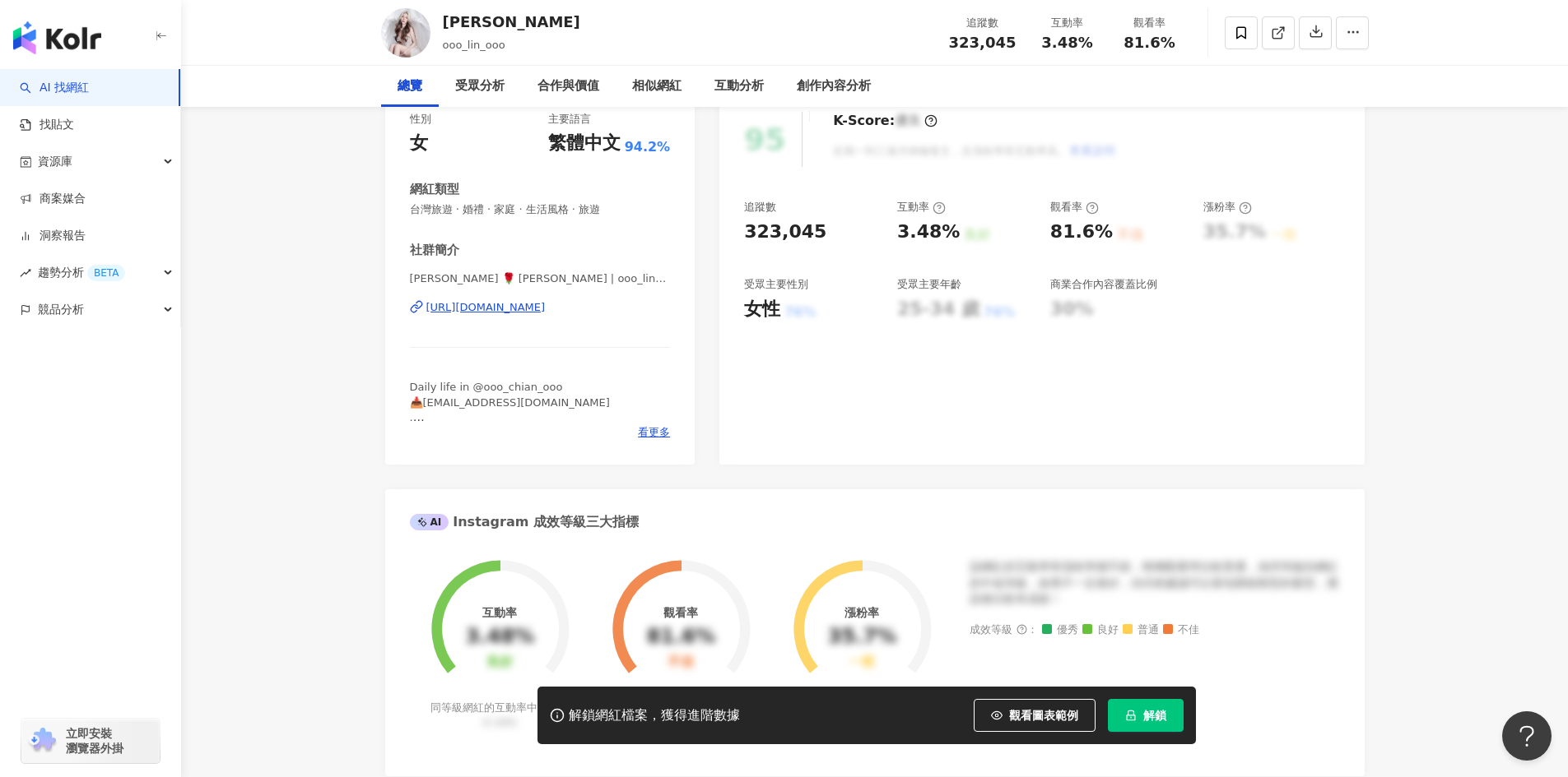
scroll to position [0, 0]
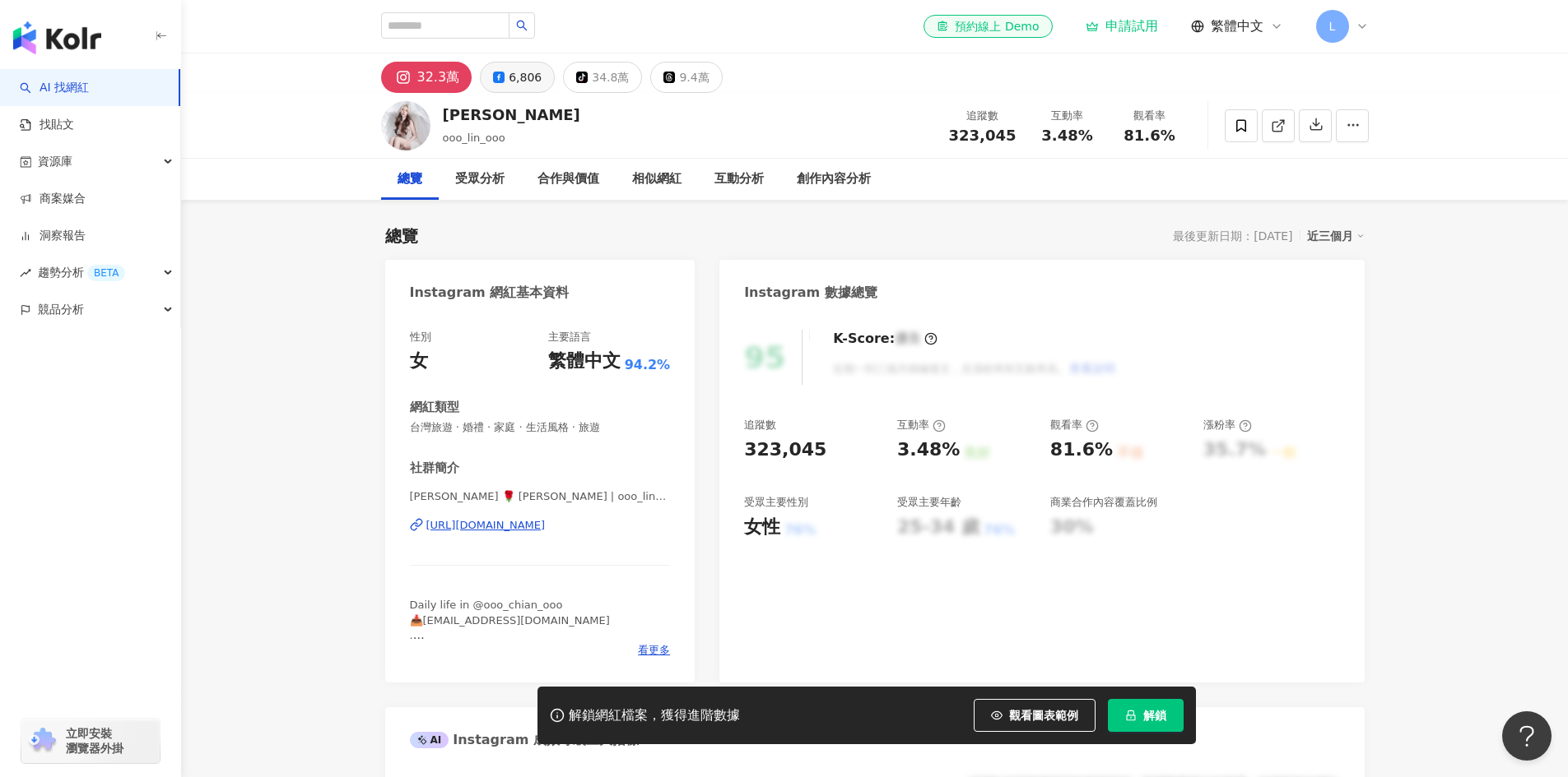
click at [516, 87] on div "6,806" at bounding box center [524, 77] width 33 height 23
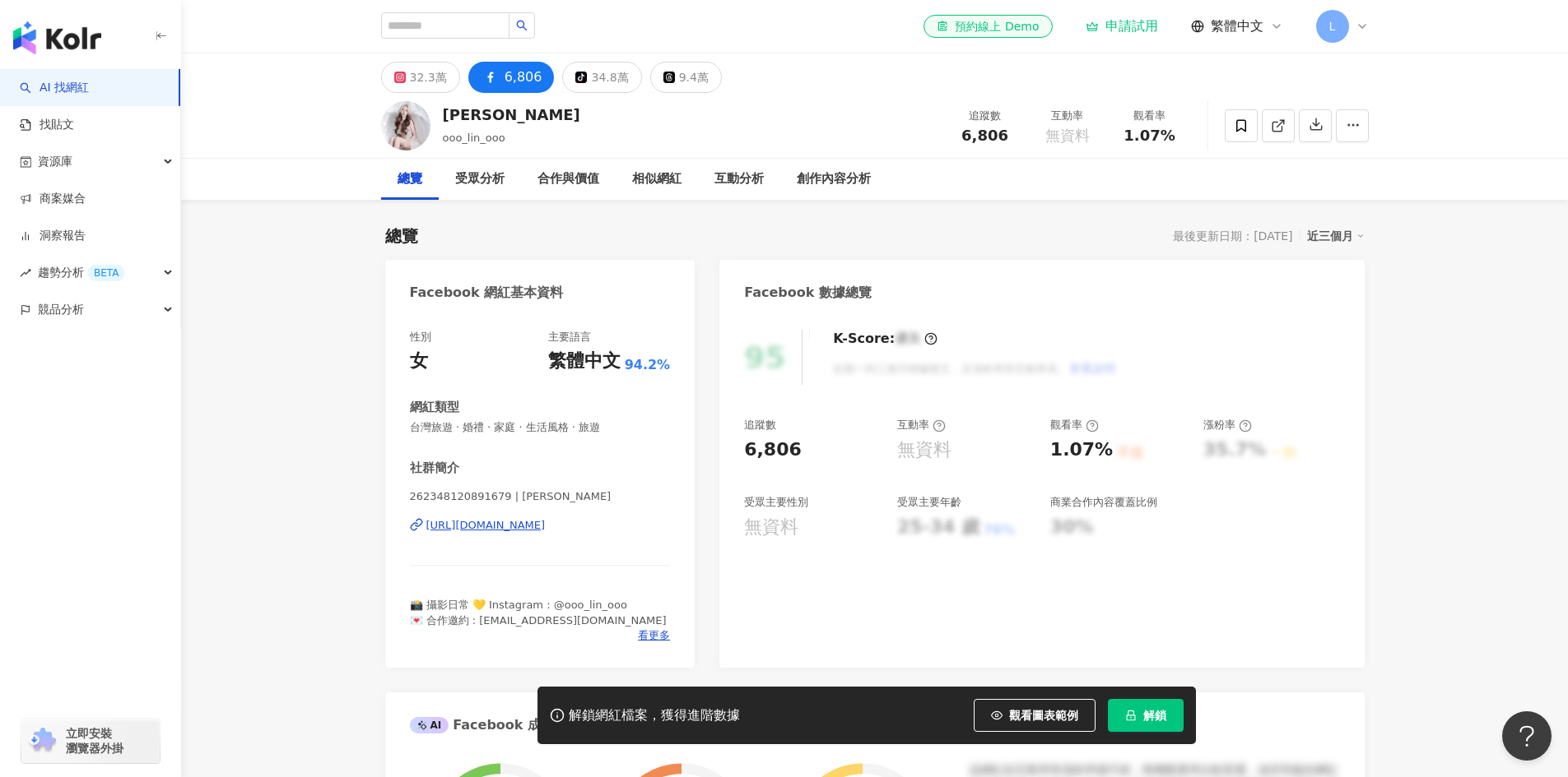
click at [545, 525] on div "https://www.facebook.com/262348120891679" at bounding box center [486, 525] width 119 height 15
drag, startPoint x: 962, startPoint y: 142, endPoint x: 1014, endPoint y: 144, distance: 52.0
click at [1014, 144] on div "追蹤數 6,806 互動率 無資料 觀看率 1.07%" at bounding box center [1067, 125] width 247 height 48
copy span "6,806"
click at [461, 25] on input "search" at bounding box center [445, 25] width 128 height 26
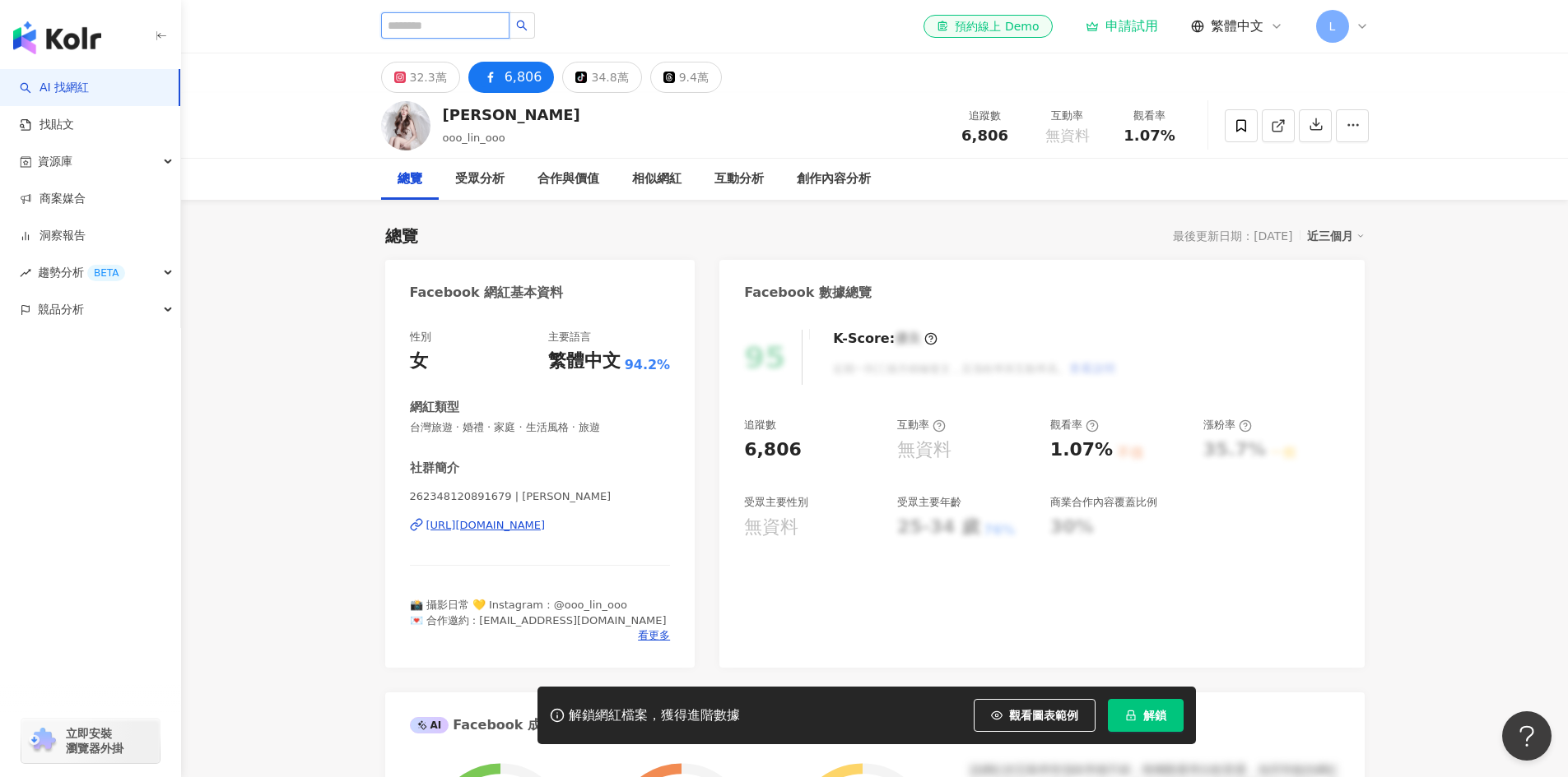
paste input "**"
type input "**"
click at [528, 27] on icon "search" at bounding box center [521, 25] width 11 height 11
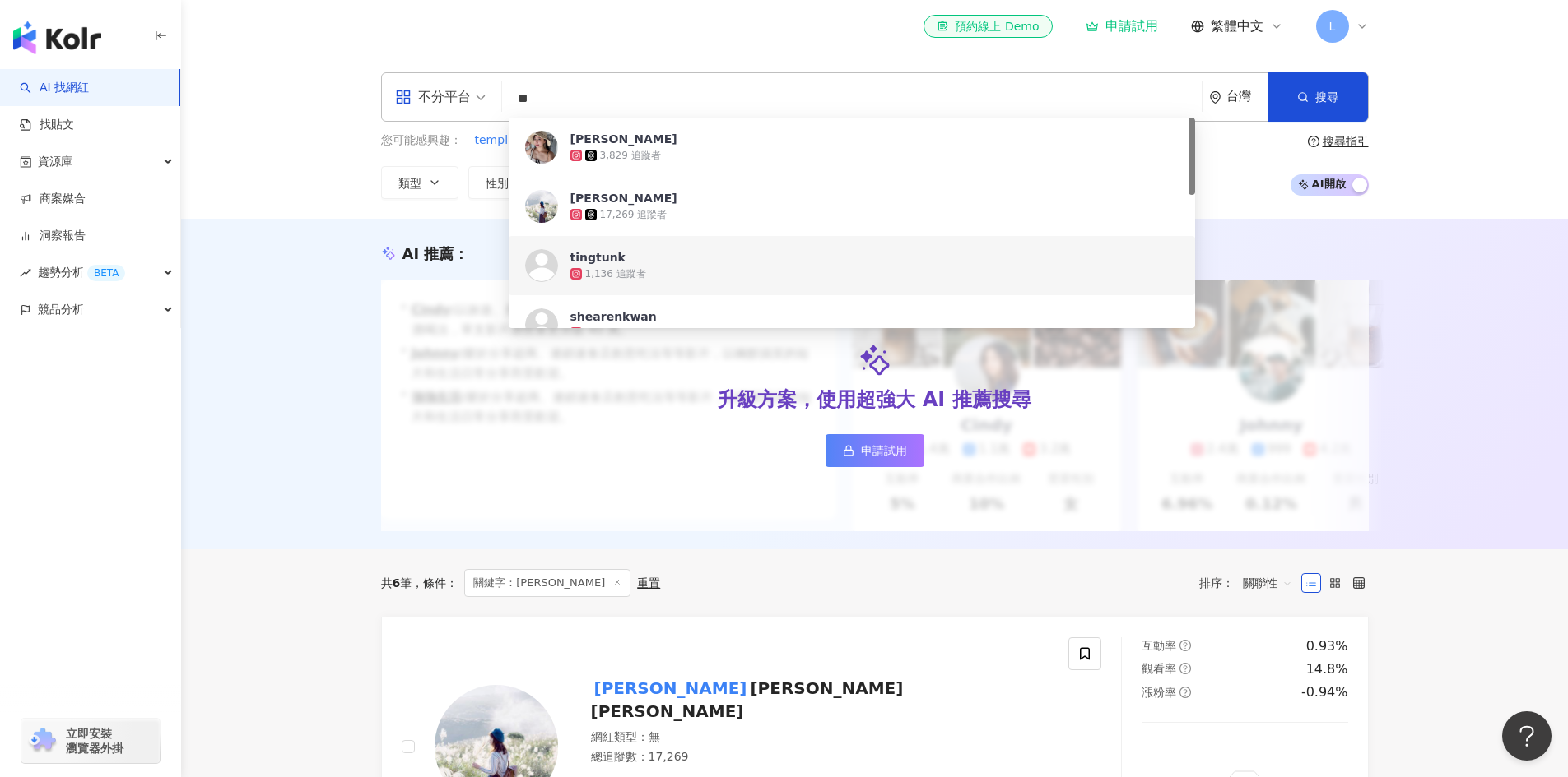
drag, startPoint x: 504, startPoint y: 90, endPoint x: 487, endPoint y: 90, distance: 17.0
click at [487, 90] on div "不分平台 ** 台灣 搜尋 f645c7ed-0f60-4db8-9b3b-8f52b8aaccd9 https://www.instagram.com/ti…" at bounding box center [874, 97] width 987 height 49
paste input "**********"
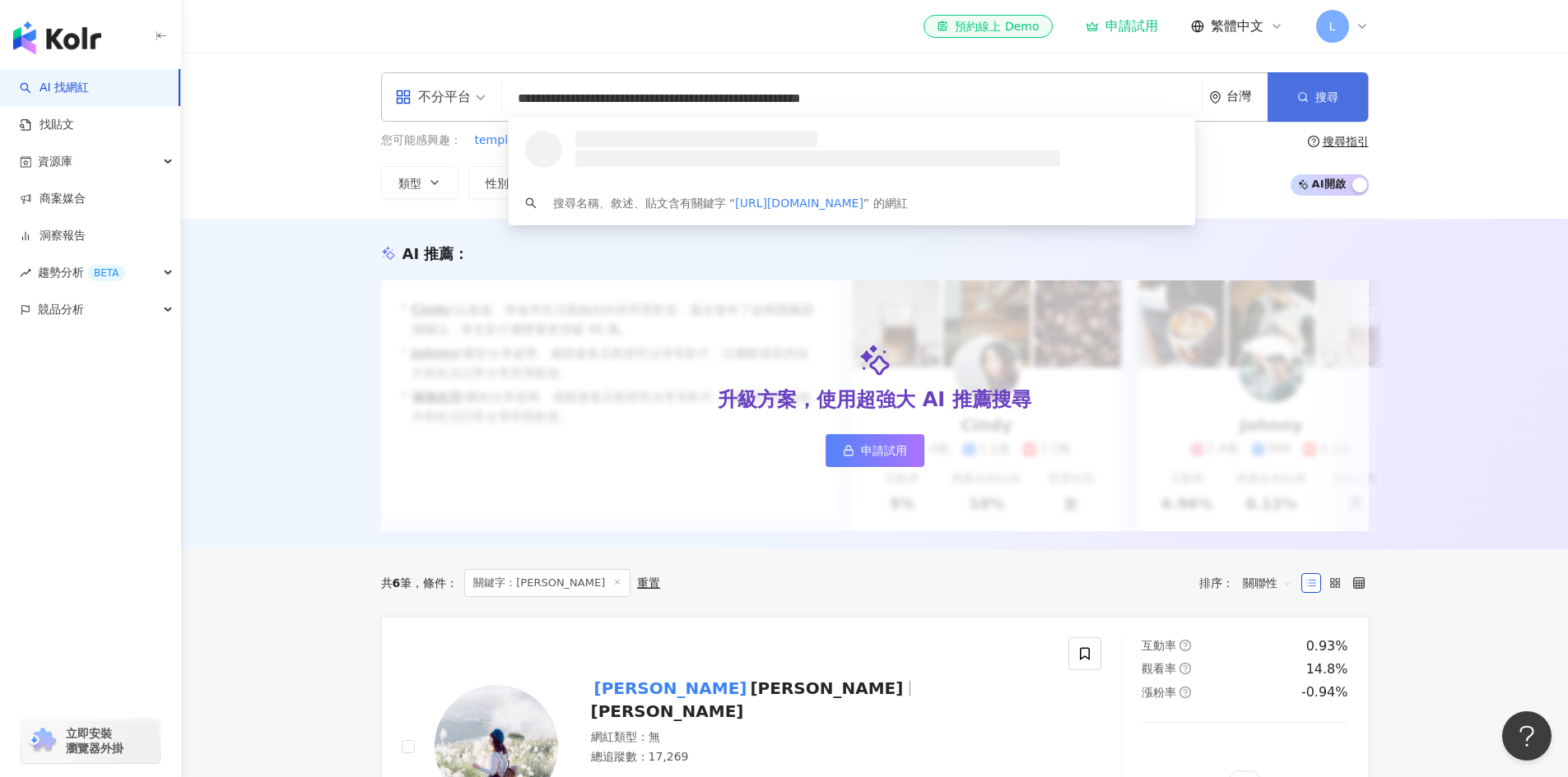
type input "**********"
click at [1339, 107] on button "搜尋" at bounding box center [1317, 97] width 100 height 49
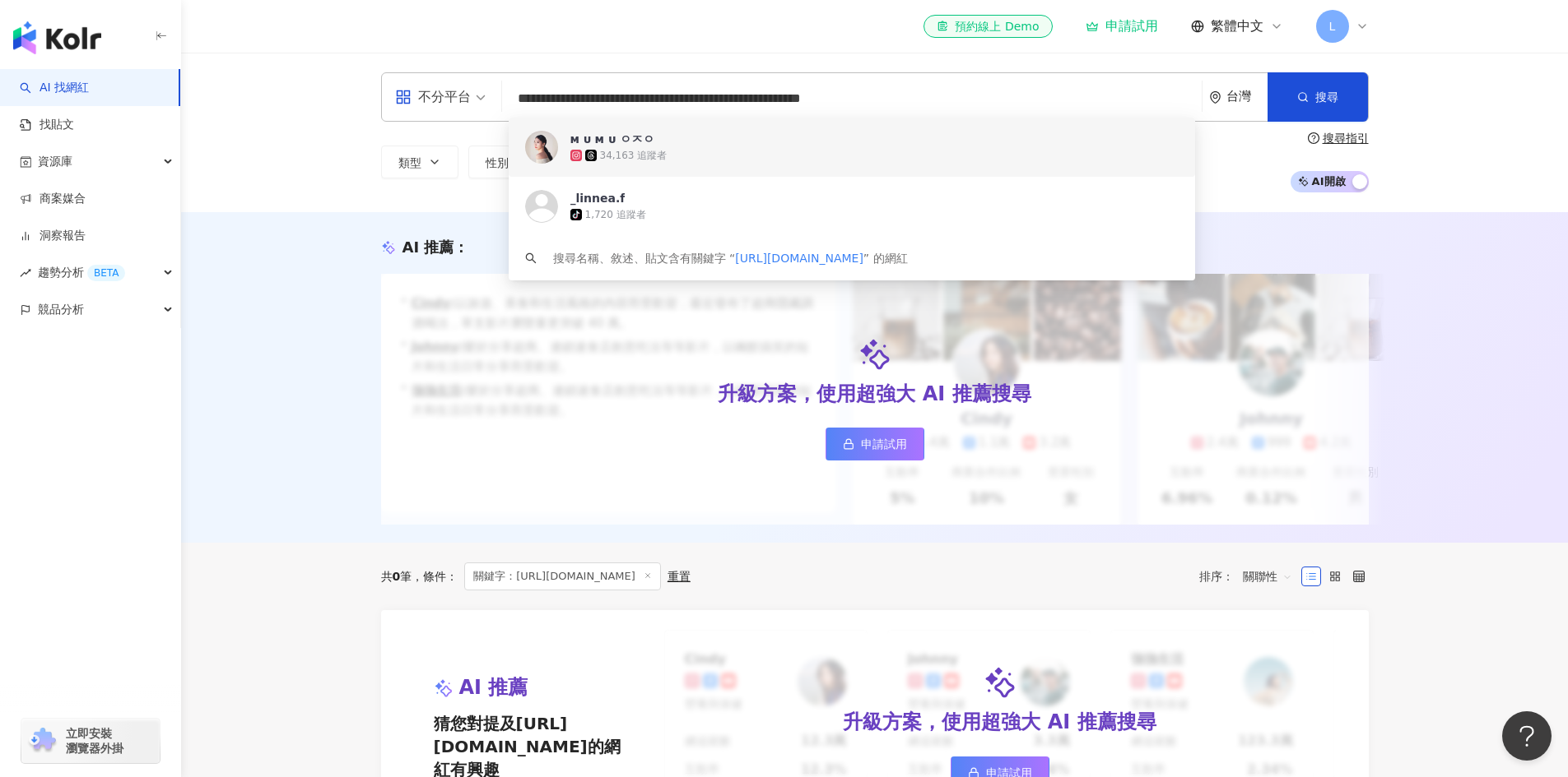
drag, startPoint x: 741, startPoint y: 97, endPoint x: 1235, endPoint y: 127, distance: 494.9
click at [1235, 127] on div "**********" at bounding box center [875, 132] width 1053 height 120
click at [788, 143] on span "ᴍ ᴜ ᴍ ᴜ ㅇㅈㅇ" at bounding box center [843, 139] width 544 height 17
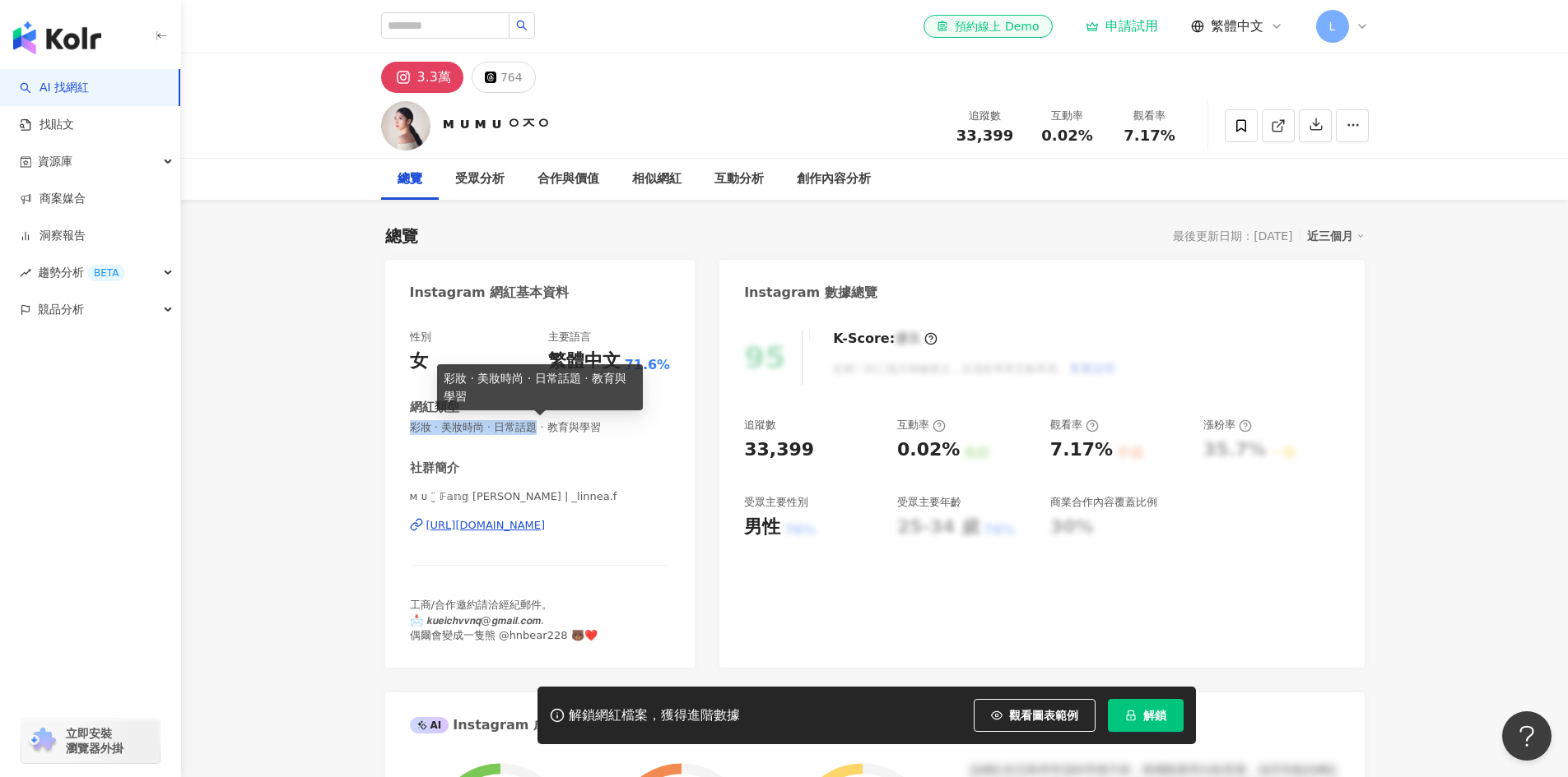
drag, startPoint x: 412, startPoint y: 423, endPoint x: 546, endPoint y: 423, distance: 134.0
click at [546, 423] on span "彩妝 · 美妝時尚 · 日常話題 · 教育與學習" at bounding box center [540, 428] width 261 height 15
copy span "彩妝 · 美妝時尚 · 日常話題"
click at [445, 16] on input "search" at bounding box center [445, 25] width 128 height 26
paste input "**********"
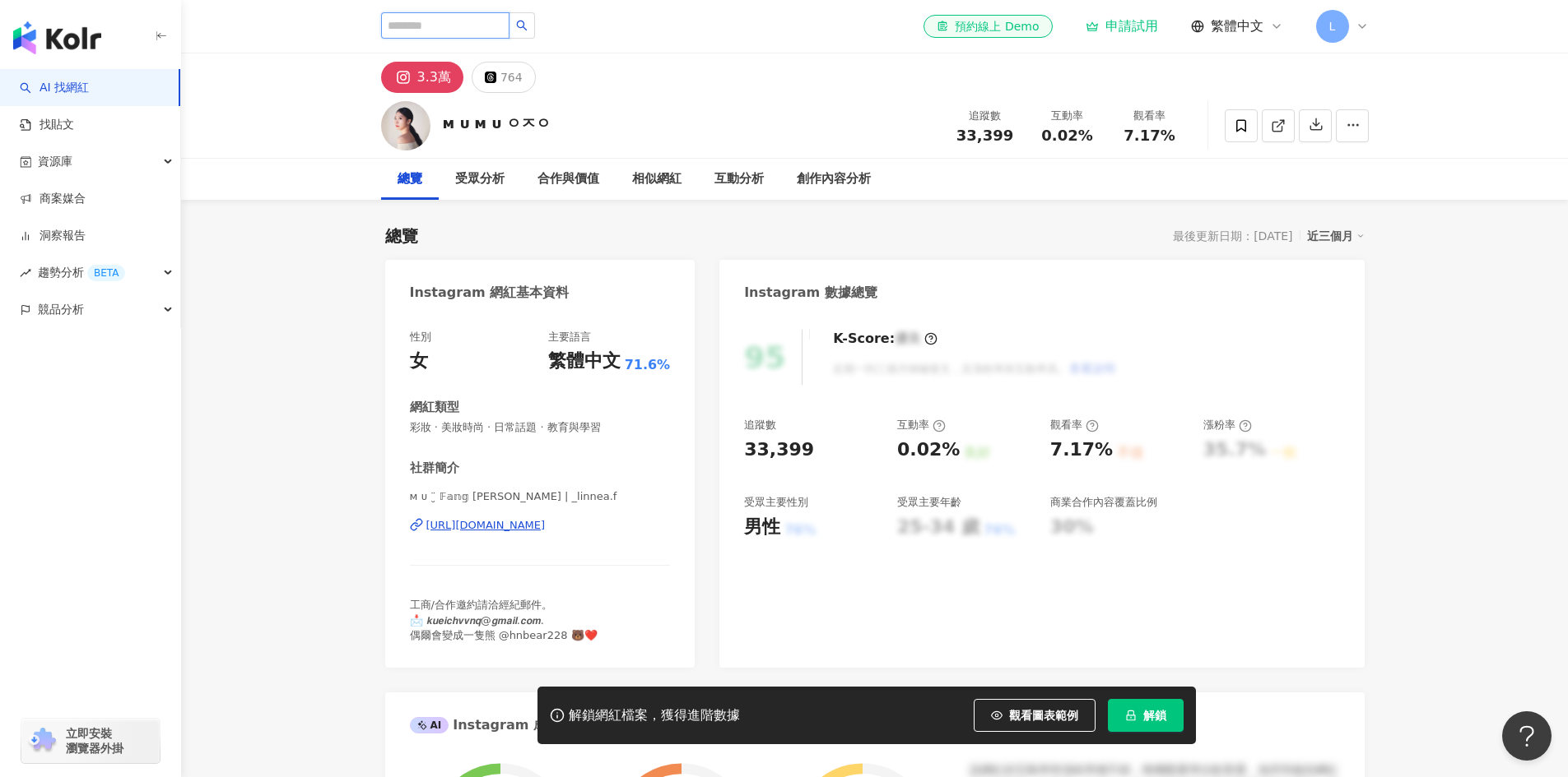
type input "**********"
click at [569, 24] on button "button" at bounding box center [561, 25] width 26 height 26
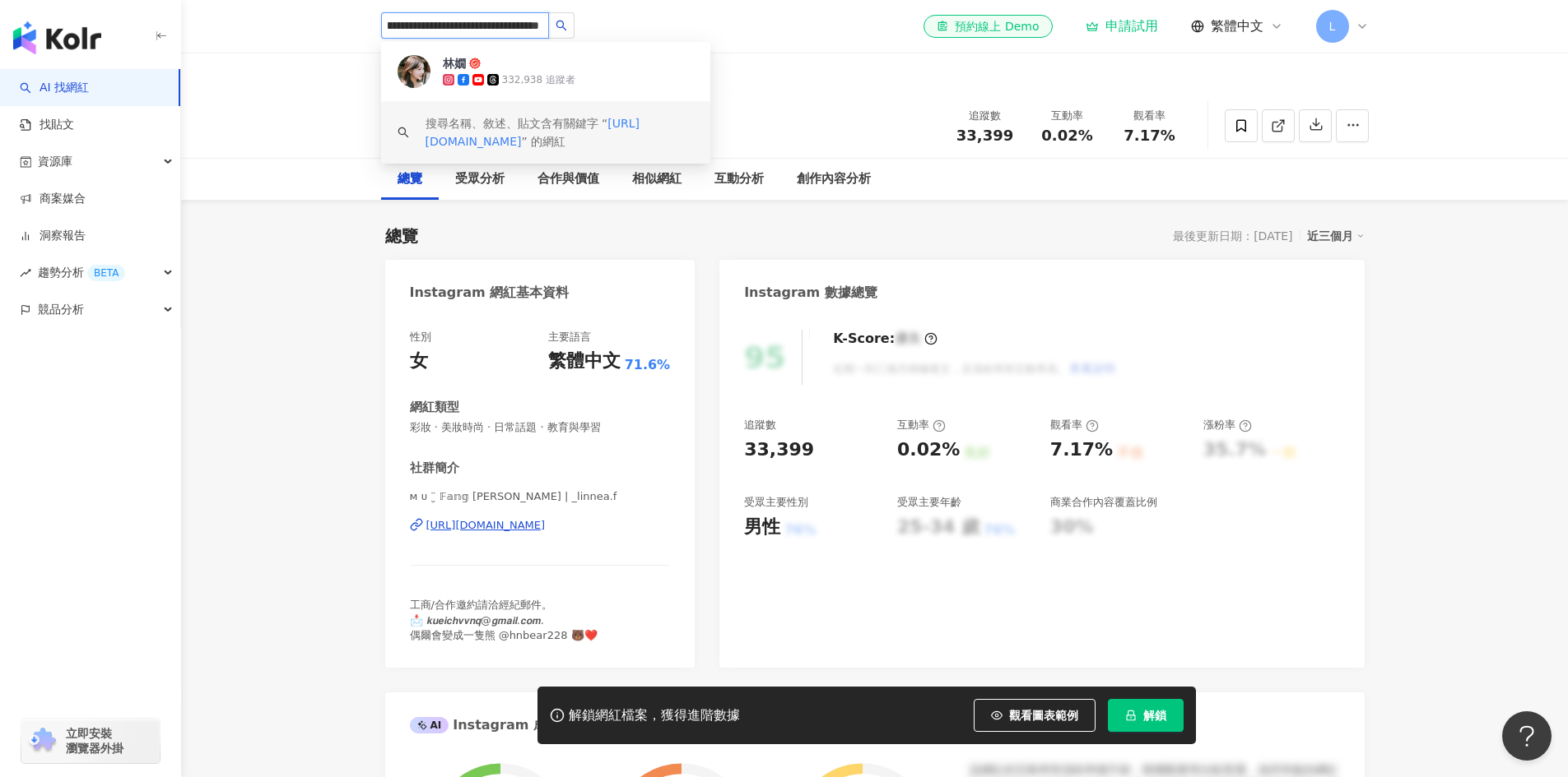
click at [542, 71] on div "332,938 追蹤者" at bounding box center [568, 80] width 251 height 17
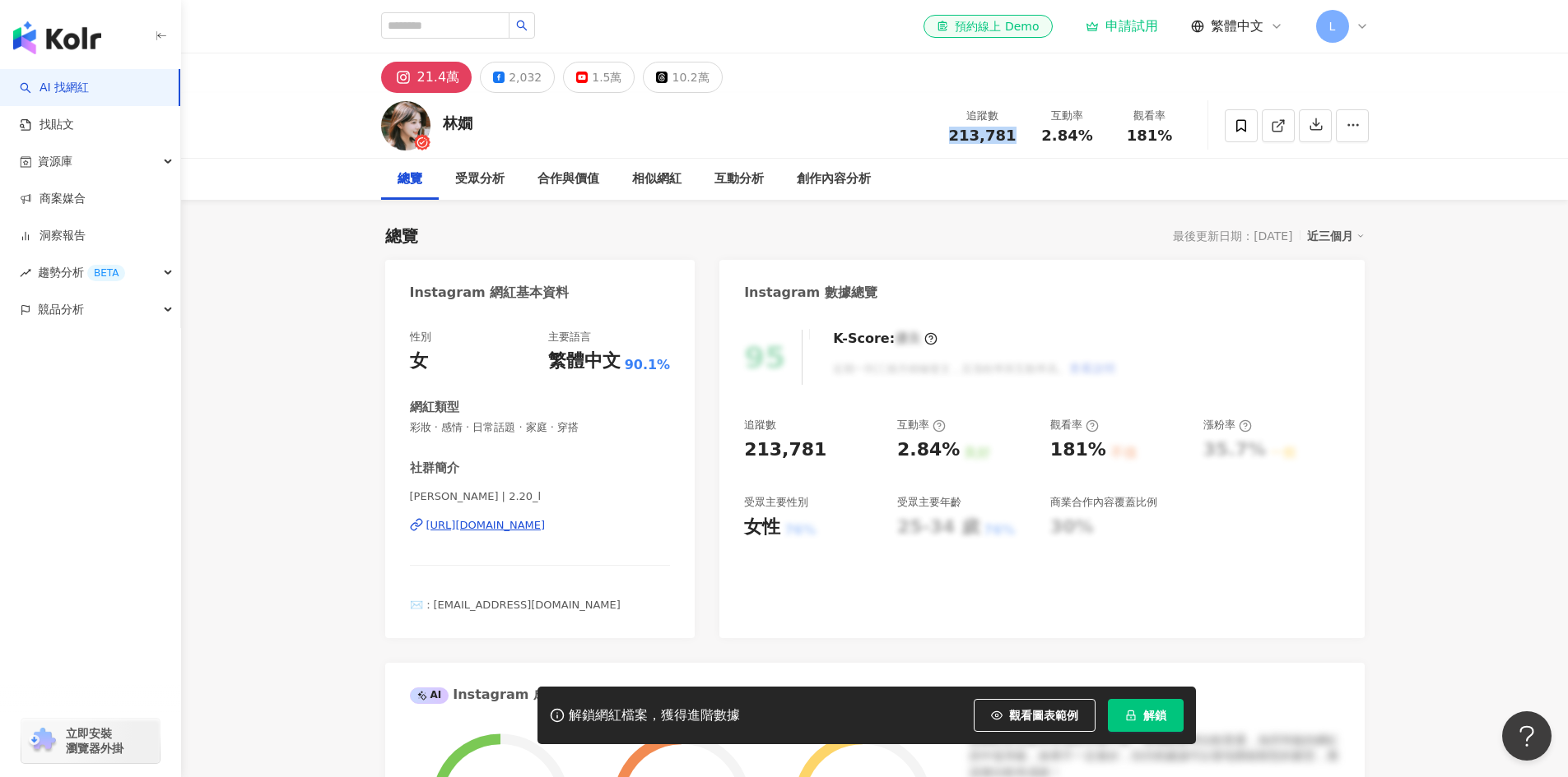
copy span "213,781"
drag, startPoint x: 952, startPoint y: 136, endPoint x: 1016, endPoint y: 139, distance: 64.1
click at [1016, 139] on div "追蹤數 213,781" at bounding box center [983, 125] width 87 height 35
click at [518, 77] on div "2,032" at bounding box center [524, 77] width 33 height 23
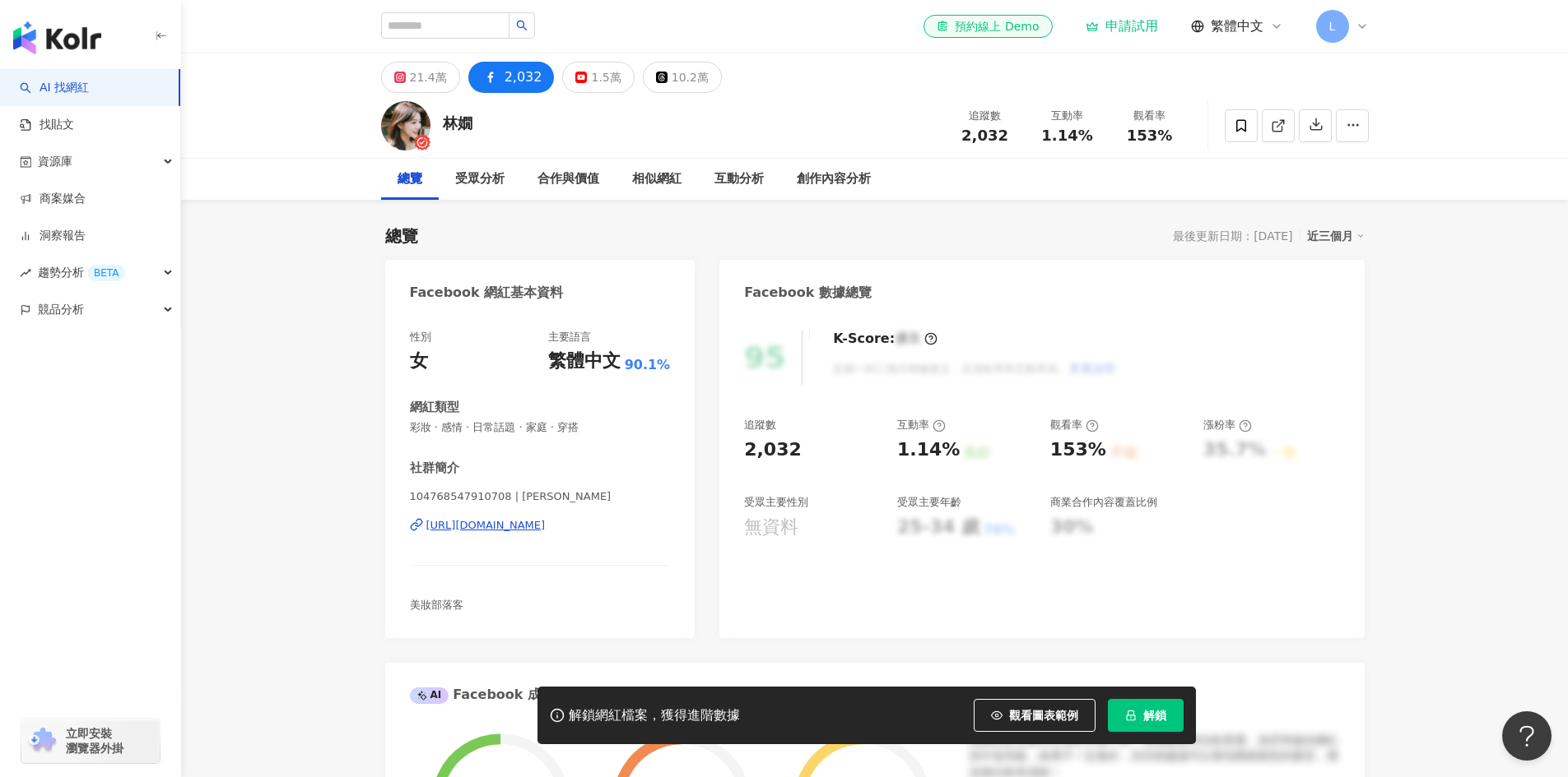
drag, startPoint x: 486, startPoint y: 429, endPoint x: 524, endPoint y: 430, distance: 38.0
click at [524, 431] on div "性別 女 主要語言 繁體中文 90.1% 網紅類型 彩妝 · 感情 · 日常話題 · 家庭 · 穿搭 社群簡介 104768547910708 | [PERS…" at bounding box center [541, 476] width 310 height 325
click at [440, 80] on div "21.4萬" at bounding box center [428, 77] width 37 height 23
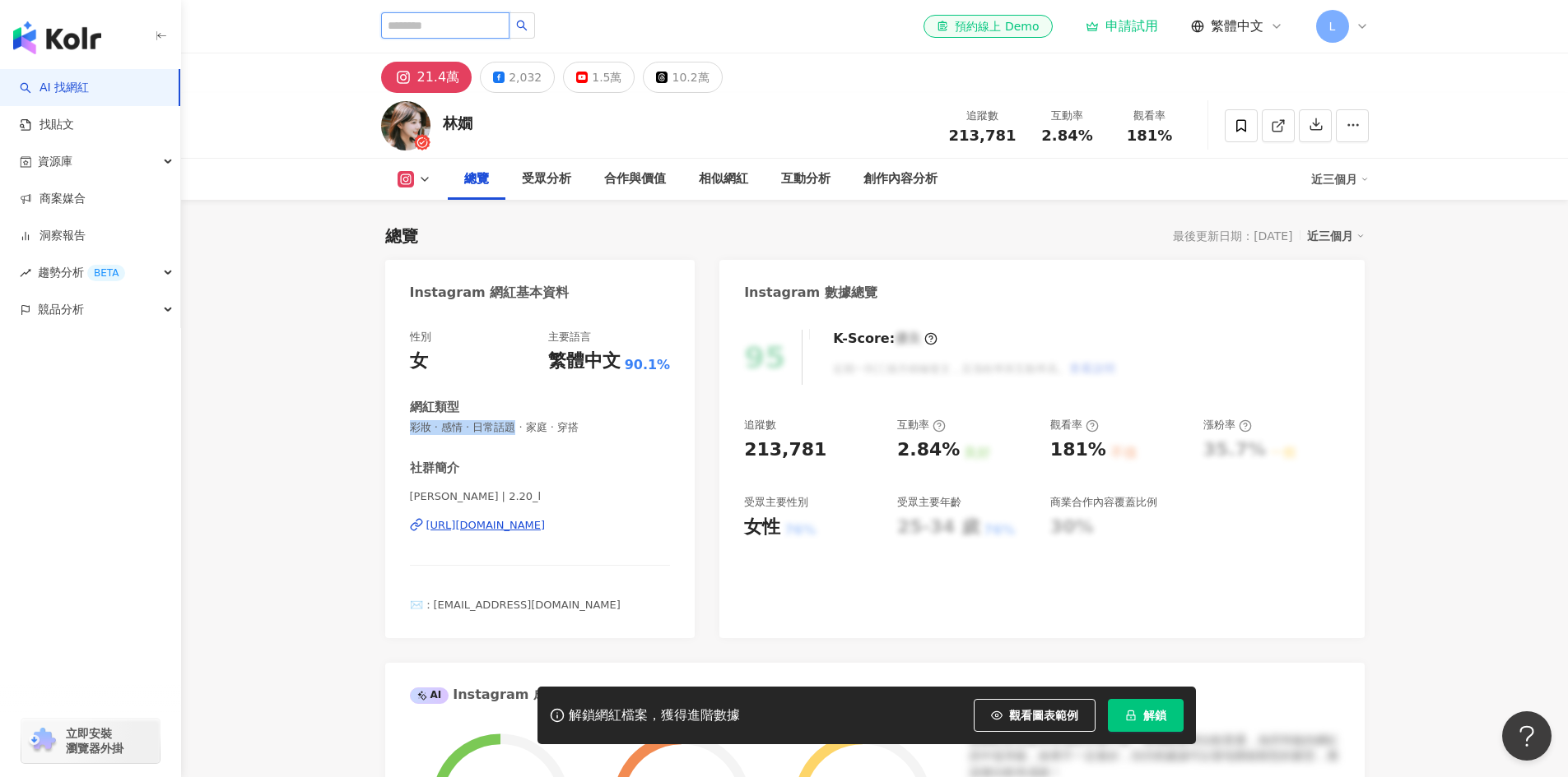
click at [464, 26] on input "search" at bounding box center [445, 25] width 128 height 26
paste input "**********"
type input "**********"
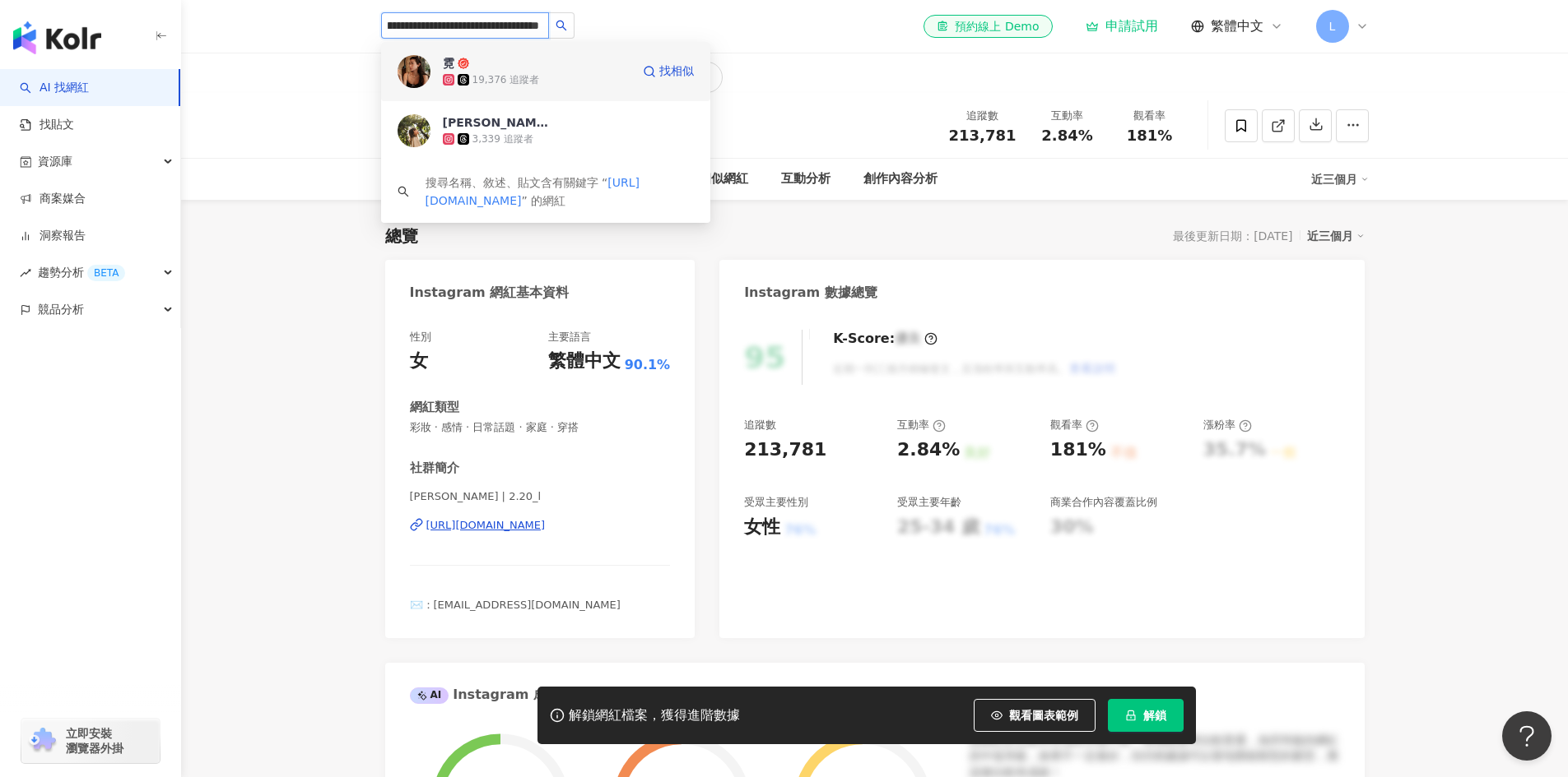
click at [471, 79] on span at bounding box center [465, 80] width 15 height 11
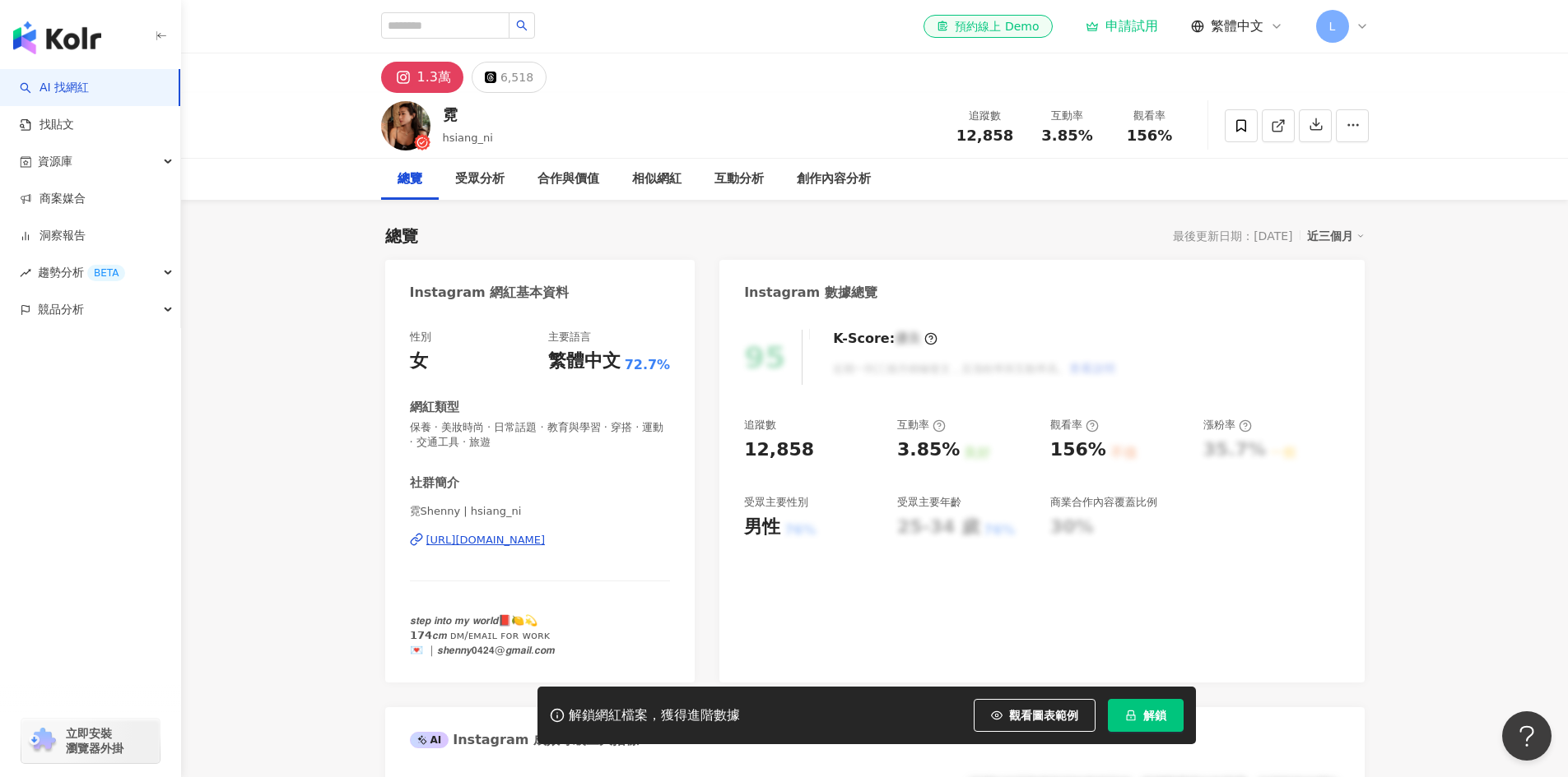
scroll to position [83, 0]
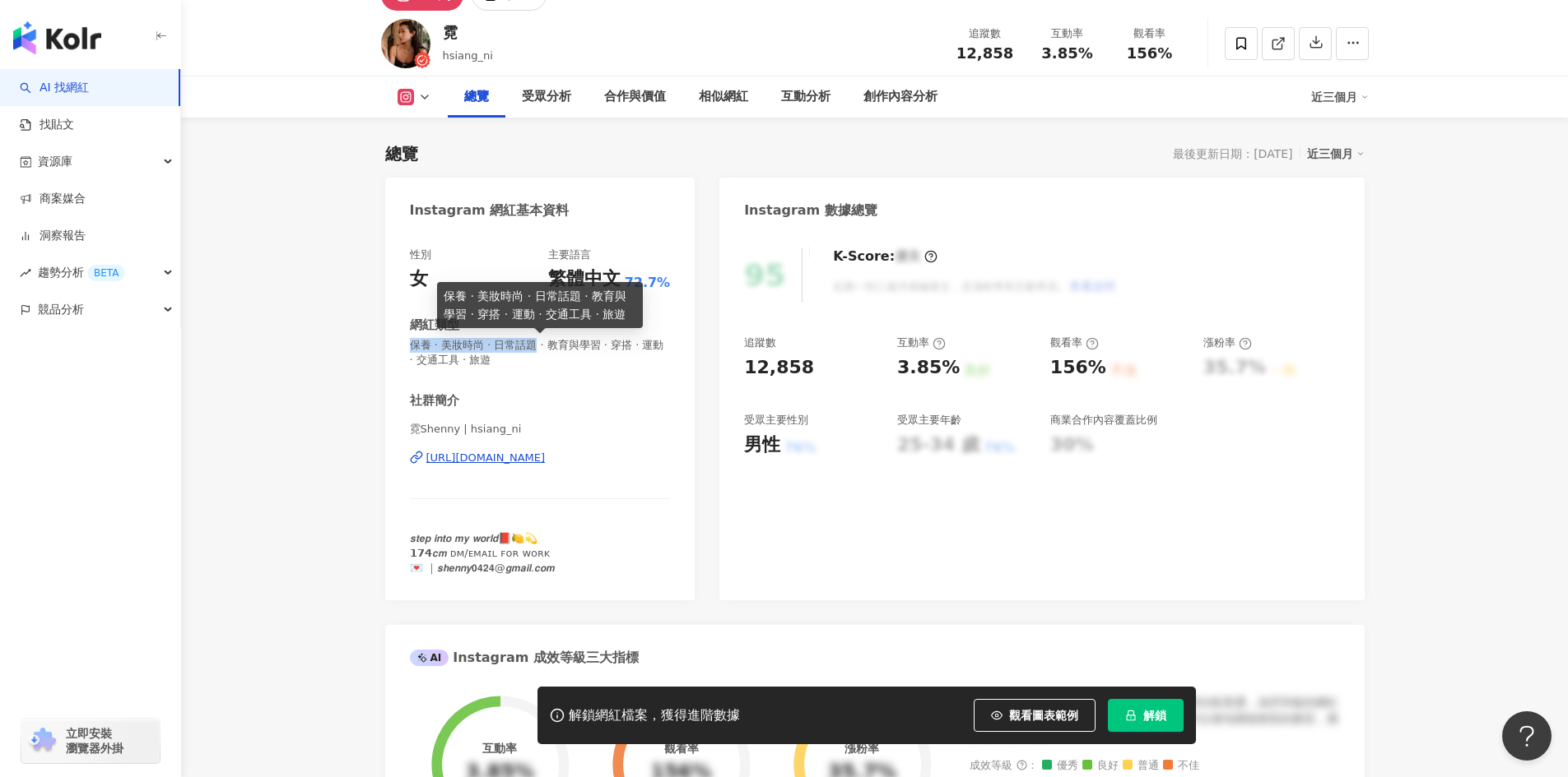
drag, startPoint x: 413, startPoint y: 348, endPoint x: 546, endPoint y: 346, distance: 133.0
click at [546, 346] on span "保養 · 美妝時尚 · 日常話題 · 教育與學習 · 穿搭 · 運動 · 交通工具 · 旅遊" at bounding box center [540, 353] width 261 height 30
copy span "保養 · 美妝時尚 · 日常話題"
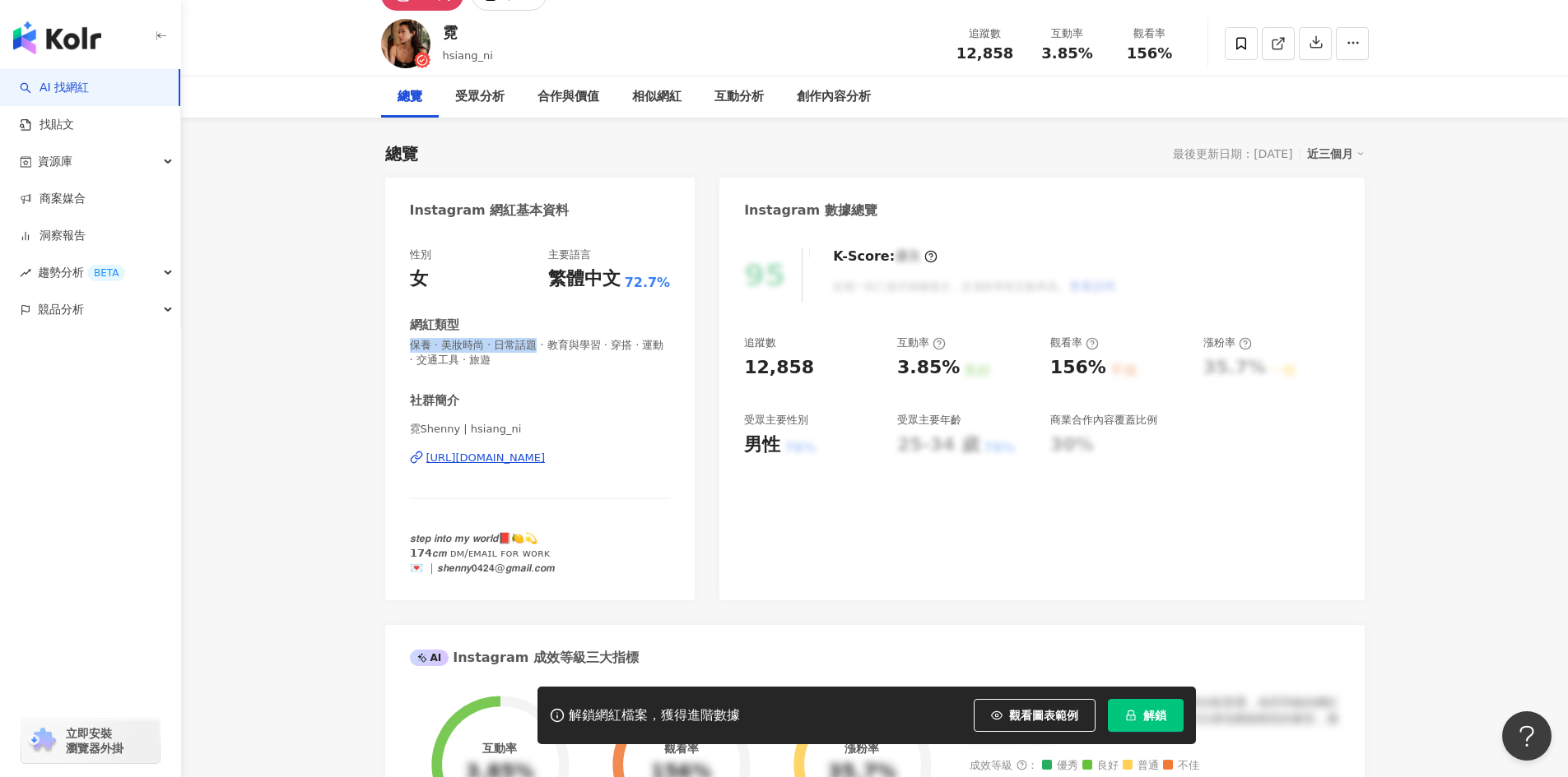
scroll to position [0, 0]
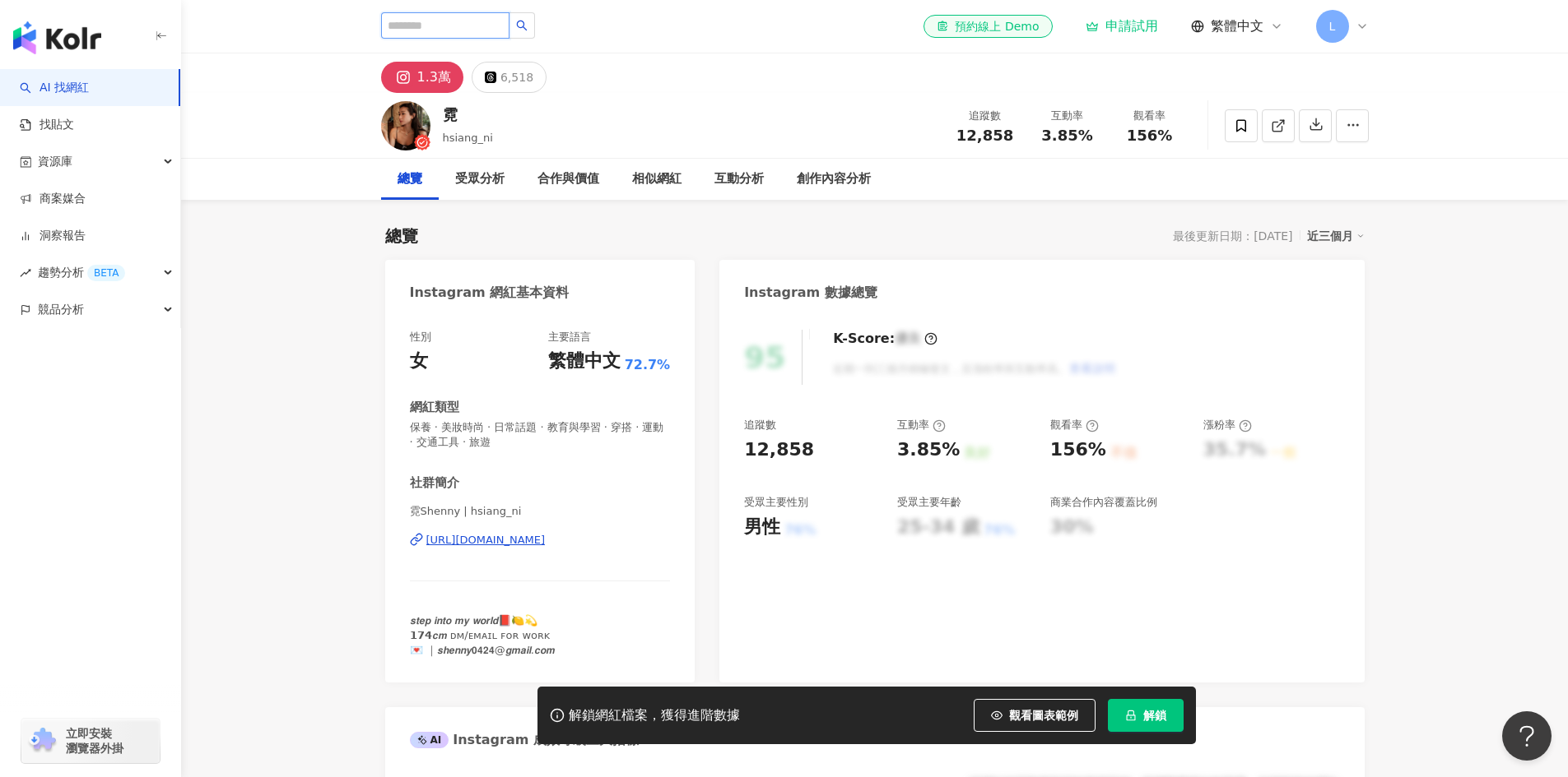
click at [470, 25] on input "search" at bounding box center [445, 25] width 128 height 26
paste input "**********"
type input "**********"
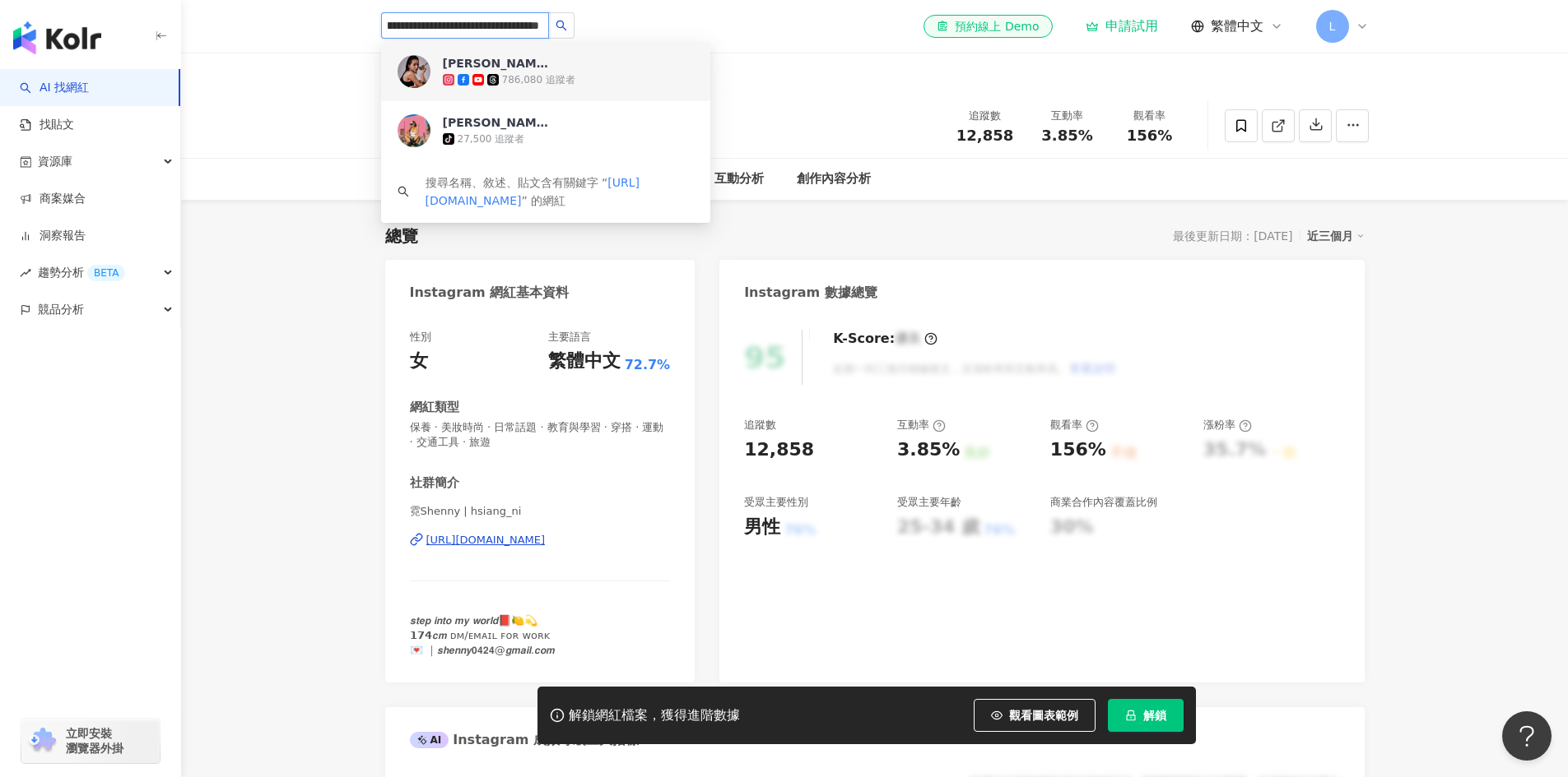
click at [547, 61] on span "[PERSON_NAME]" at bounding box center [496, 63] width 107 height 17
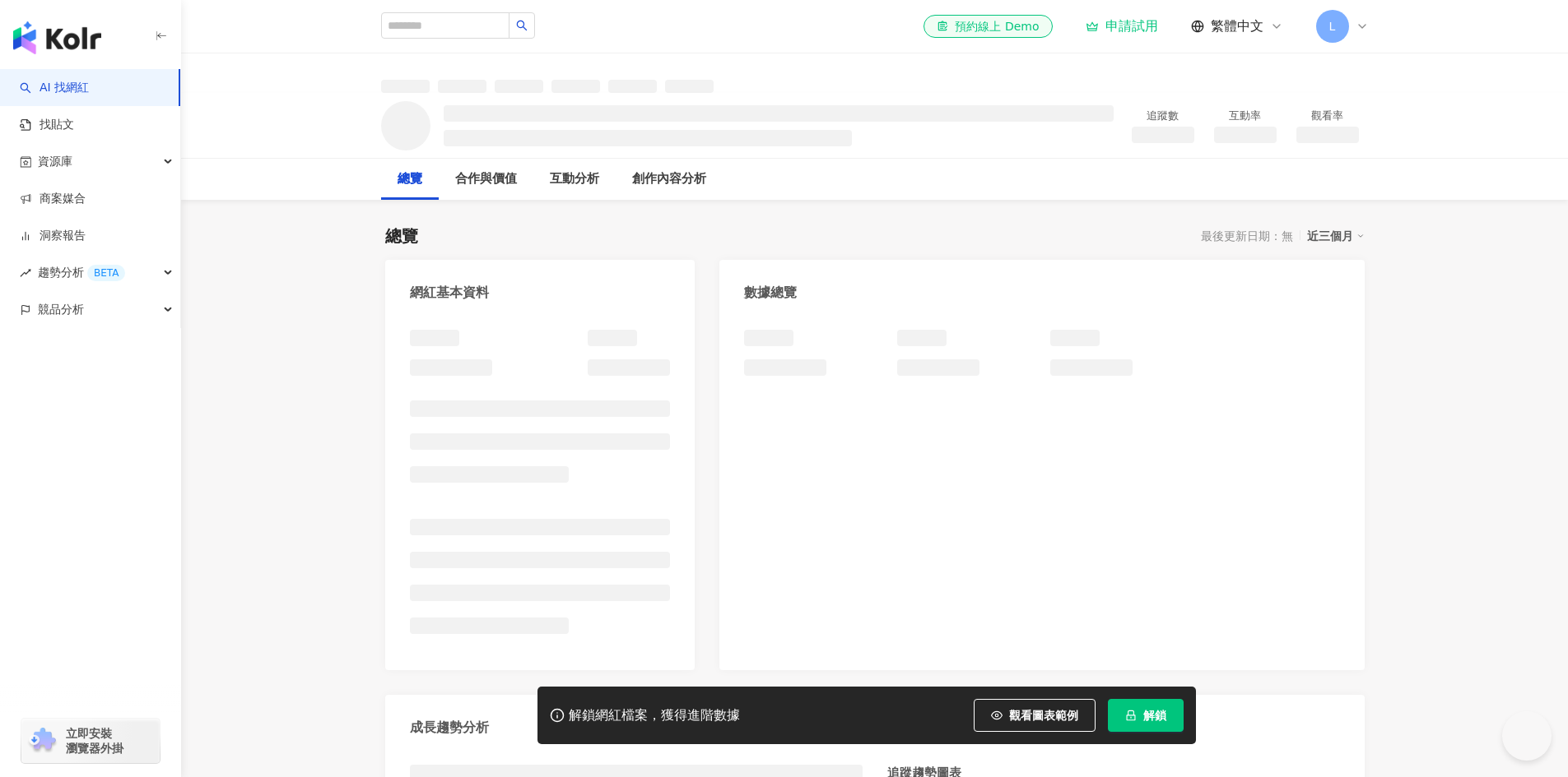
click at [458, 511] on div at bounding box center [541, 492] width 310 height 356
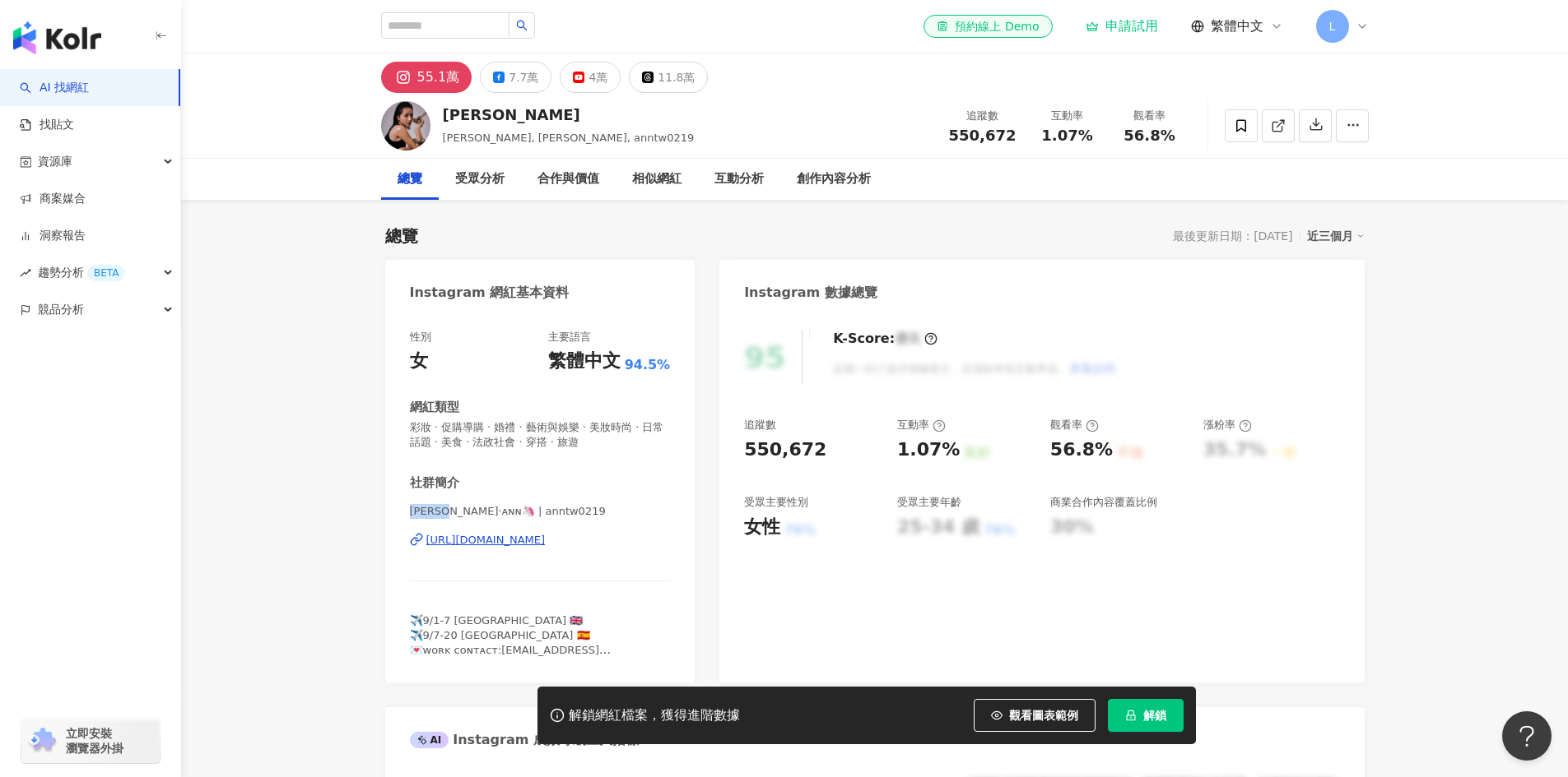
click at [520, 428] on span "彩妝 · 促購導購 · 婚禮 · 藝術與娛樂 · 美妝時尚 · 日常話題 · 美食 · 法政社會 · 穿搭 · 旅遊" at bounding box center [540, 435] width 261 height 30
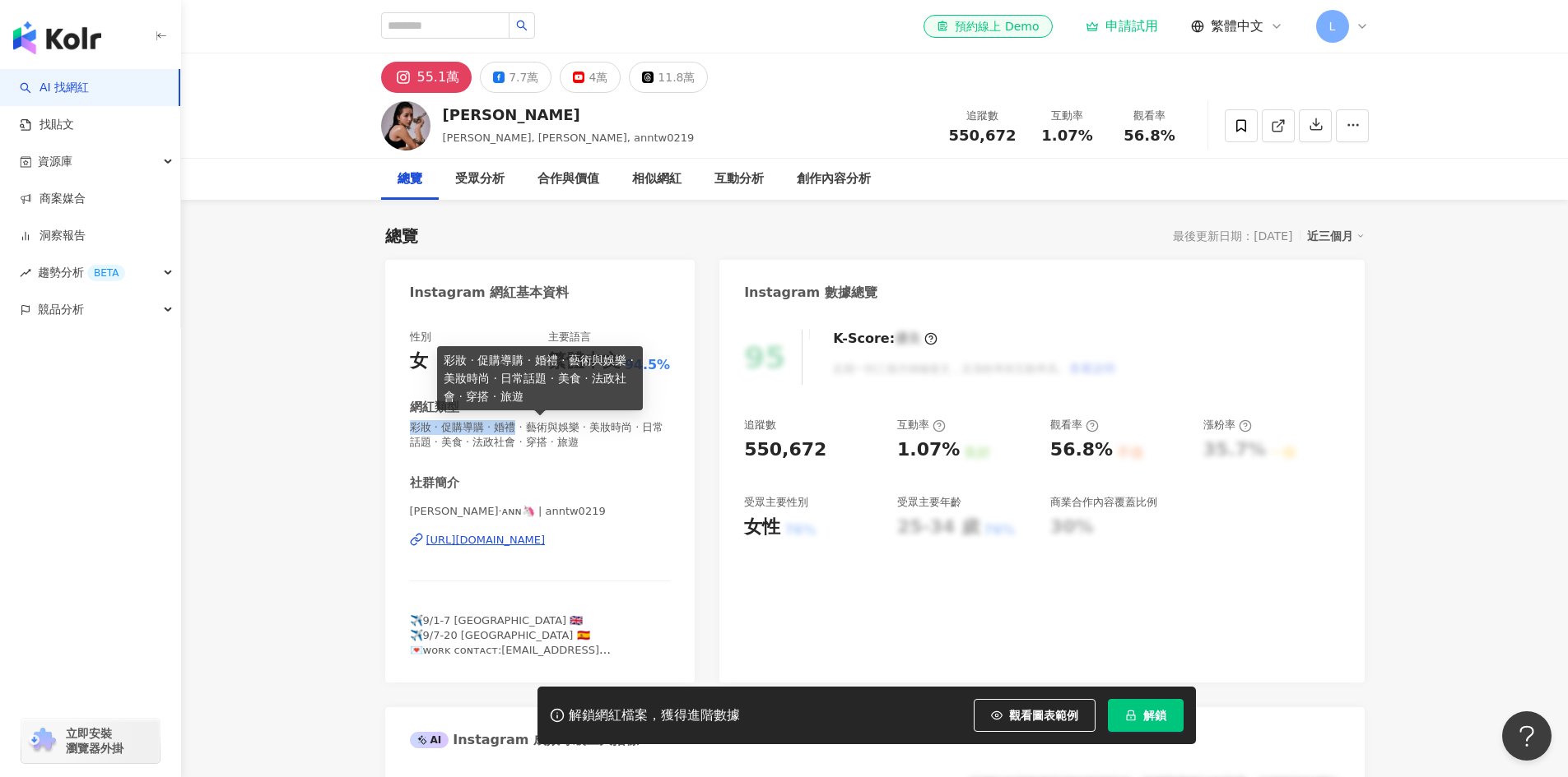
drag, startPoint x: 524, startPoint y: 429, endPoint x: 412, endPoint y: 428, distance: 112.0
click at [412, 428] on span "彩妝 · 促購導購 · 婚禮 · 藝術與娛樂 · 美妝時尚 · 日常話題 · 美食 · 法政社會 · 穿搭 · 旅遊" at bounding box center [540, 435] width 261 height 30
copy span "彩妝 · 促購導購 · 婚禮"
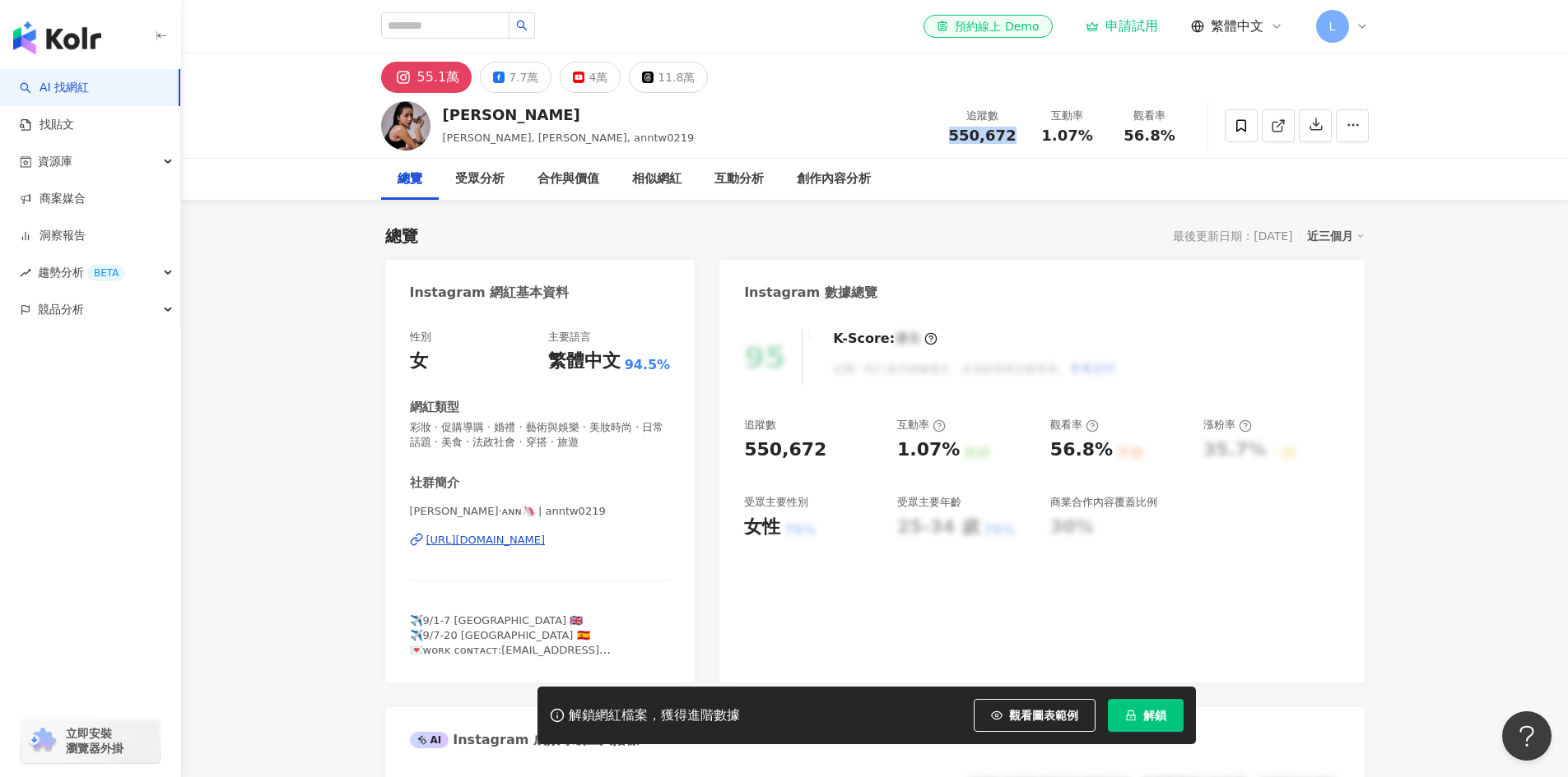
drag, startPoint x: 960, startPoint y: 134, endPoint x: 1016, endPoint y: 134, distance: 56.0
click at [1016, 134] on div "追蹤數 550,672" at bounding box center [983, 125] width 87 height 35
copy span "550,672"
click at [524, 79] on div "7.7萬" at bounding box center [523, 77] width 30 height 23
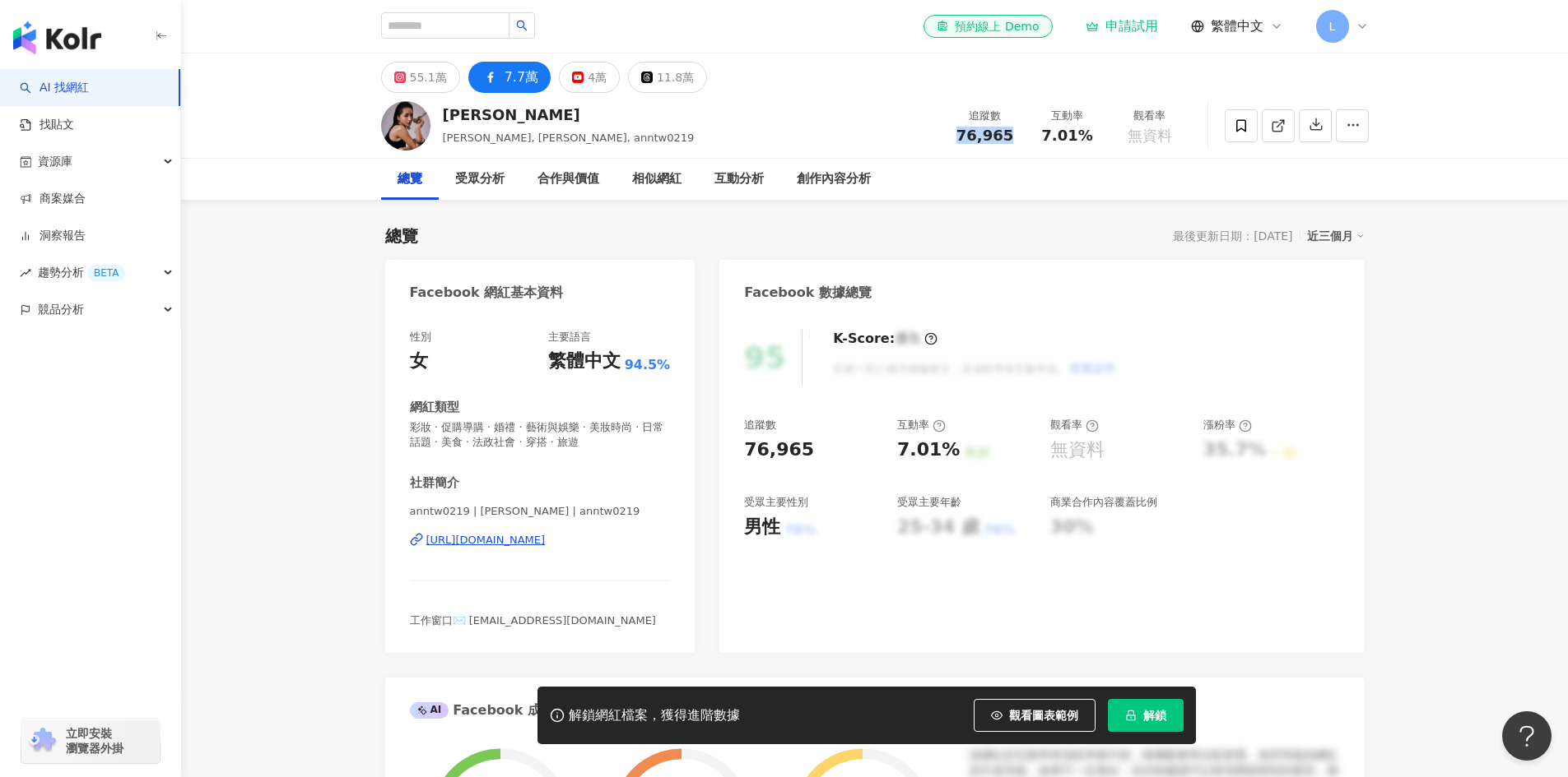
drag, startPoint x: 961, startPoint y: 136, endPoint x: 1007, endPoint y: 137, distance: 46.0
click at [1007, 137] on span "76,965" at bounding box center [984, 135] width 57 height 18
copy span "76,965"
click at [490, 19] on input "search" at bounding box center [445, 25] width 128 height 26
paste input "**********"
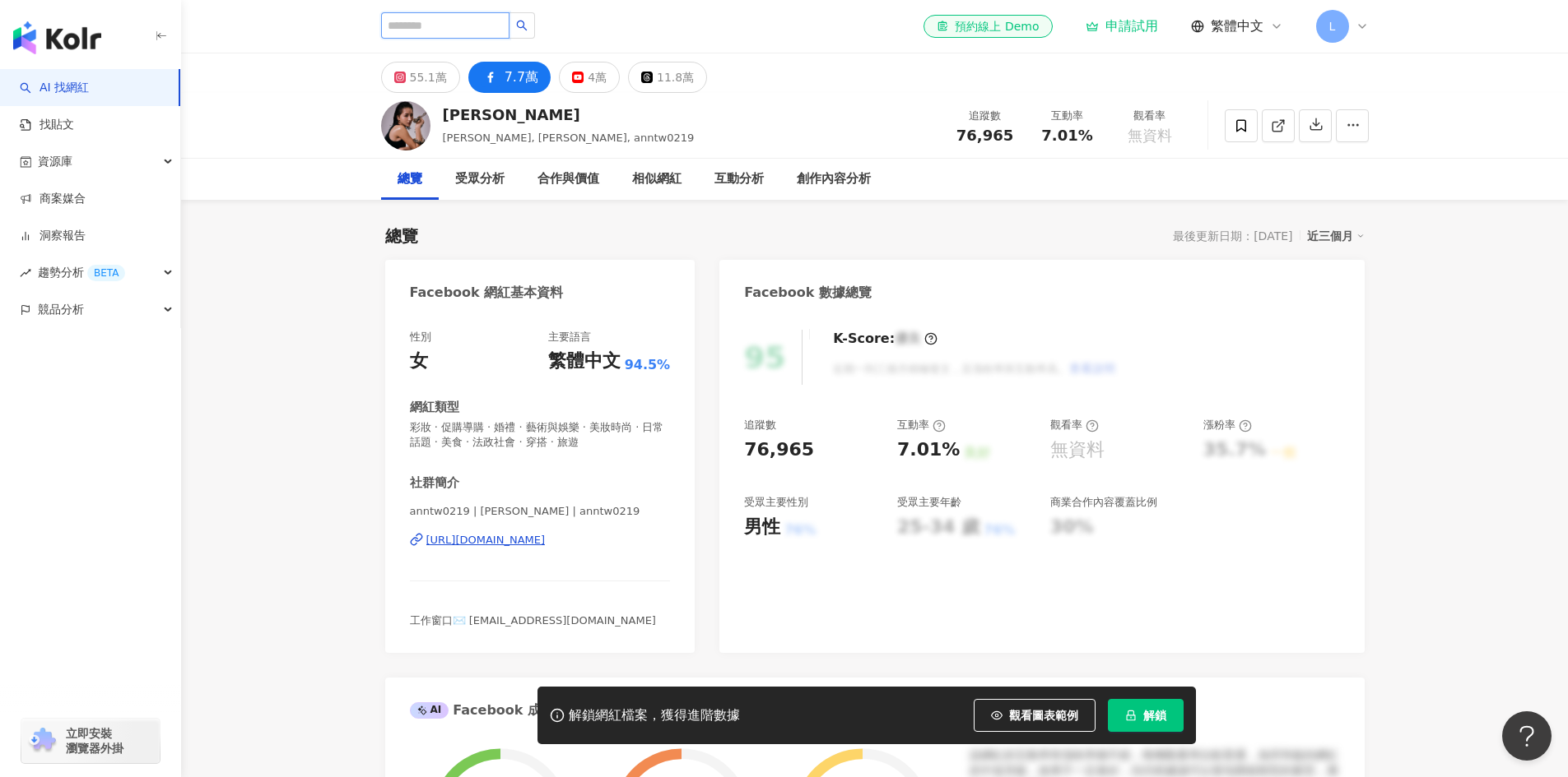
type input "**********"
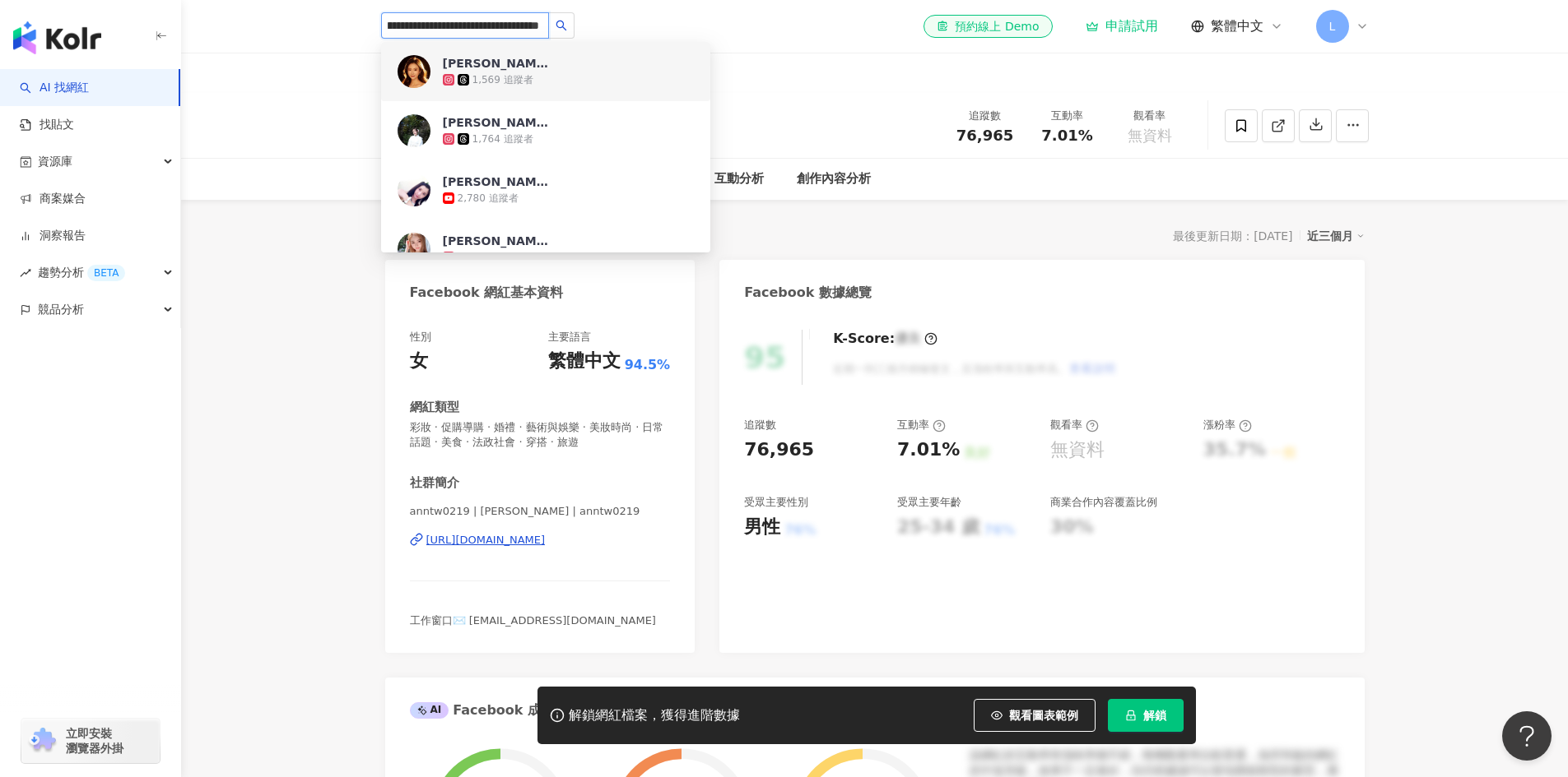
click at [542, 59] on span "Jessie Wang" at bounding box center [496, 63] width 107 height 17
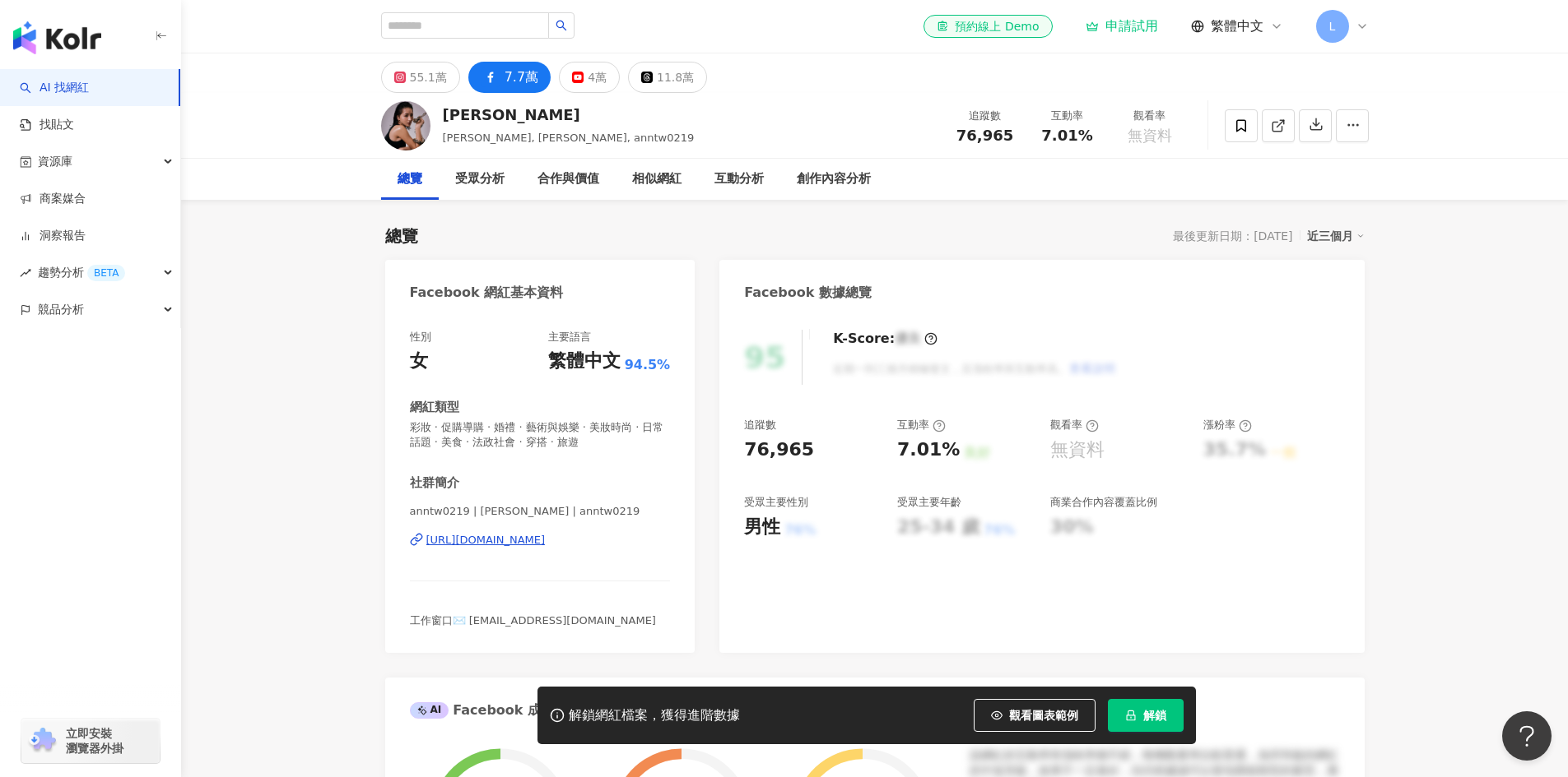
scroll to position [0, 0]
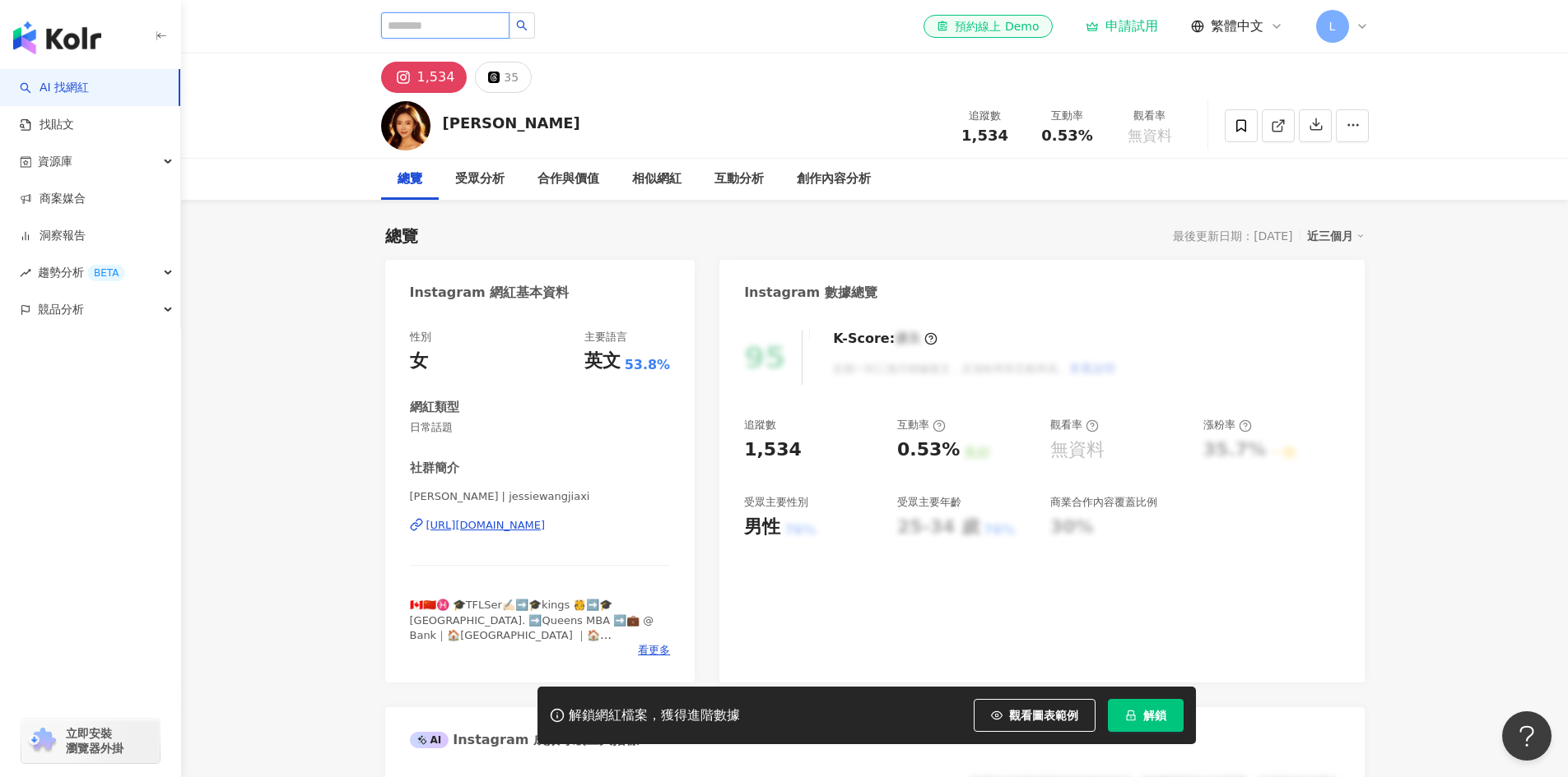
click at [509, 24] on input "search" at bounding box center [445, 25] width 128 height 26
paste input "***"
type input "***"
click at [529, 25] on icon "loading" at bounding box center [521, 24] width 14 height 14
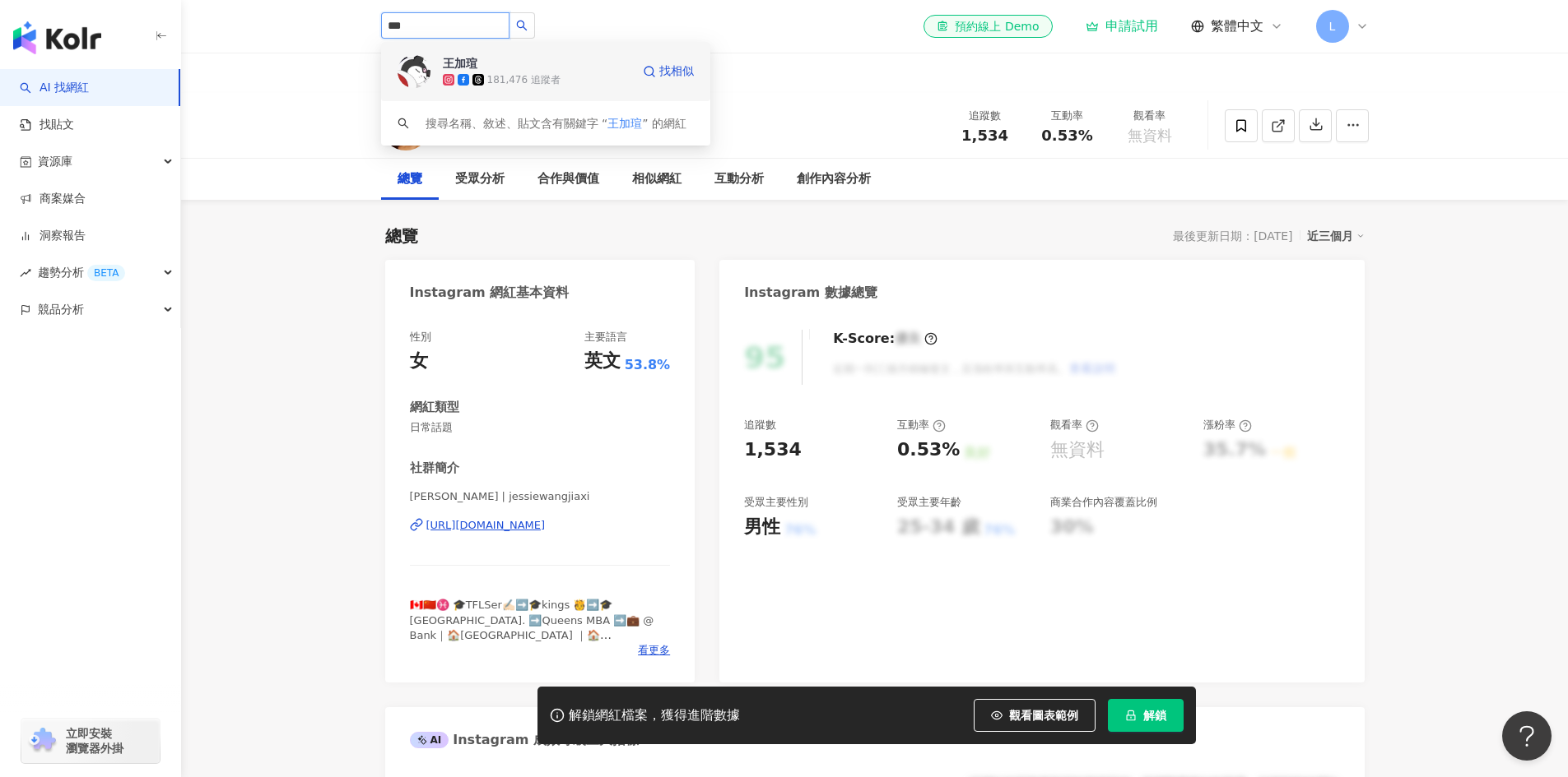
click at [538, 61] on span "王加瑄" at bounding box center [496, 63] width 107 height 17
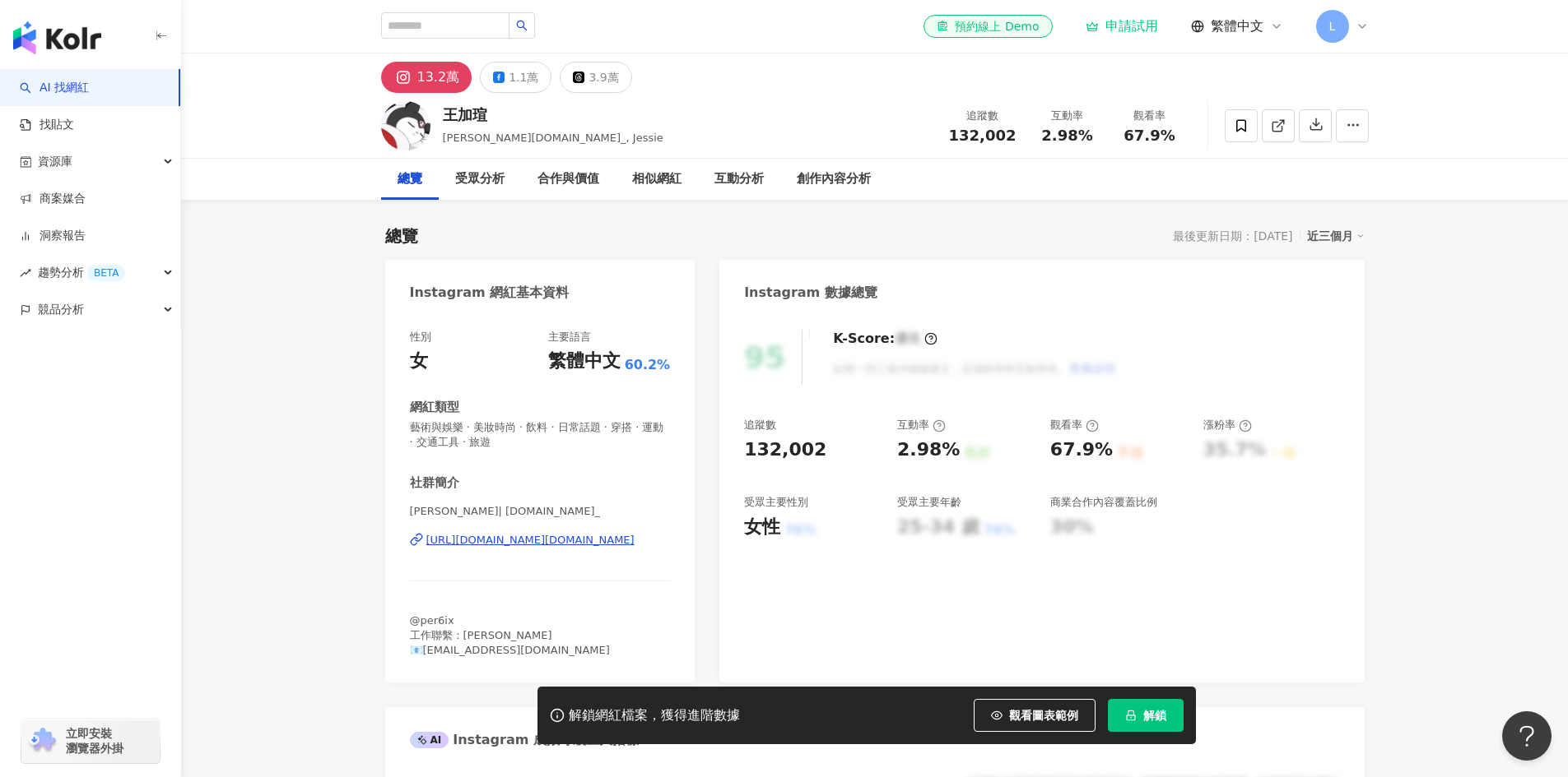
click at [751, 446] on div "132,002" at bounding box center [812, 449] width 137 height 25
drag, startPoint x: 965, startPoint y: 134, endPoint x: 419, endPoint y: 426, distance: 619.2
click at [964, 134] on div "132,002" at bounding box center [982, 136] width 68 height 17
click at [1006, 135] on span "132,002" at bounding box center [982, 135] width 68 height 18
click at [1013, 136] on span "132,002" at bounding box center [982, 135] width 68 height 18
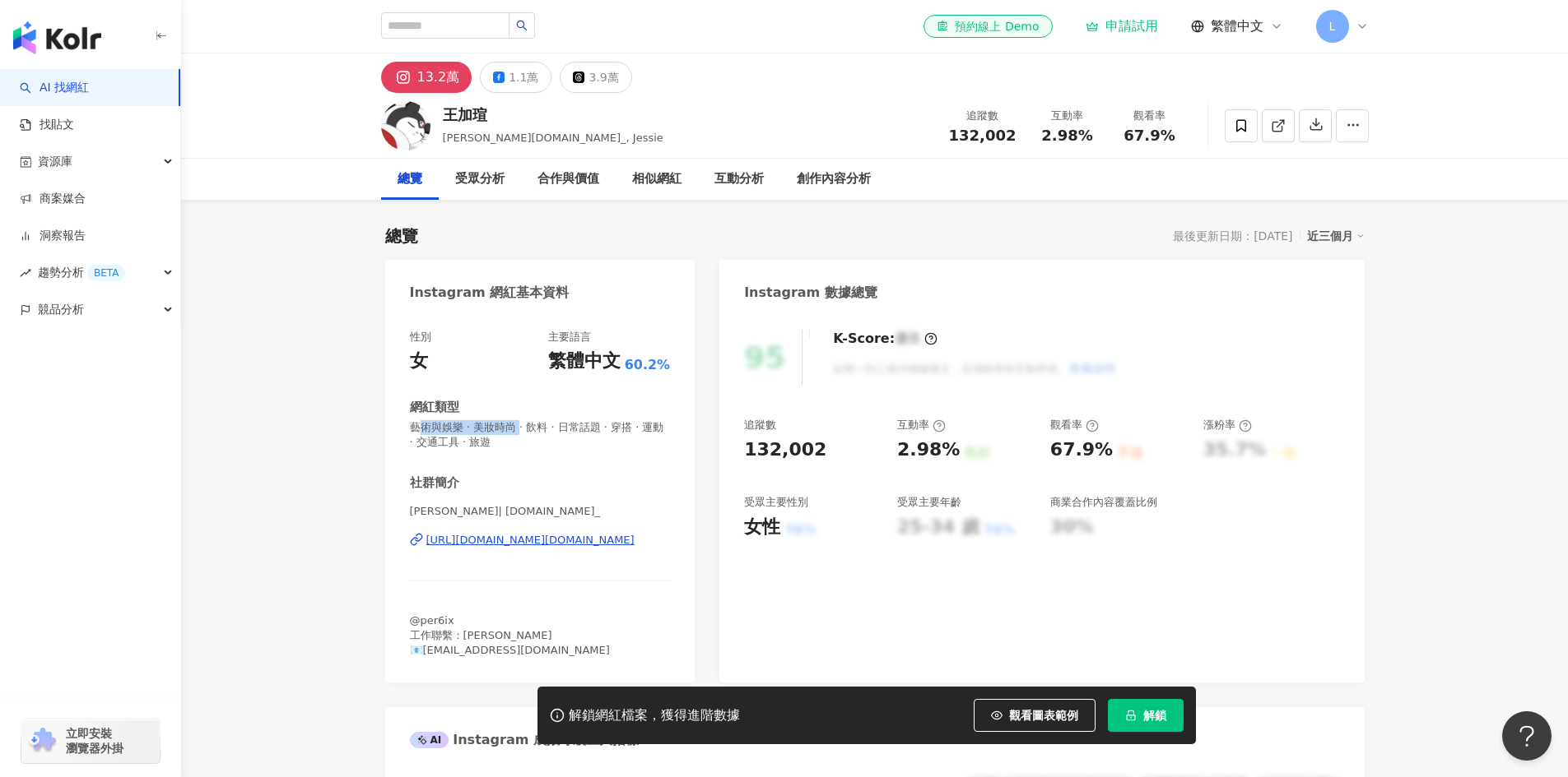
drag, startPoint x: 474, startPoint y: 423, endPoint x: 526, endPoint y: 426, distance: 52.1
click at [526, 426] on span "藝術與娛樂 · 美妝時尚 · 飲料 · 日常話題 · 穿搭 · 運動 · 交通工具 · 旅遊" at bounding box center [540, 435] width 261 height 30
click at [522, 428] on span "藝術與娛樂 · 美妝時尚 · 飲料 · 日常話題 · 穿搭 · 運動 · 交通工具 · 旅遊" at bounding box center [540, 435] width 261 height 30
drag, startPoint x: 520, startPoint y: 427, endPoint x: 411, endPoint y: 426, distance: 109.0
click at [411, 426] on span "藝術與娛樂 · 美妝時尚 · 飲料 · 日常話題 · 穿搭 · 運動 · 交通工具 · 旅遊" at bounding box center [540, 435] width 261 height 30
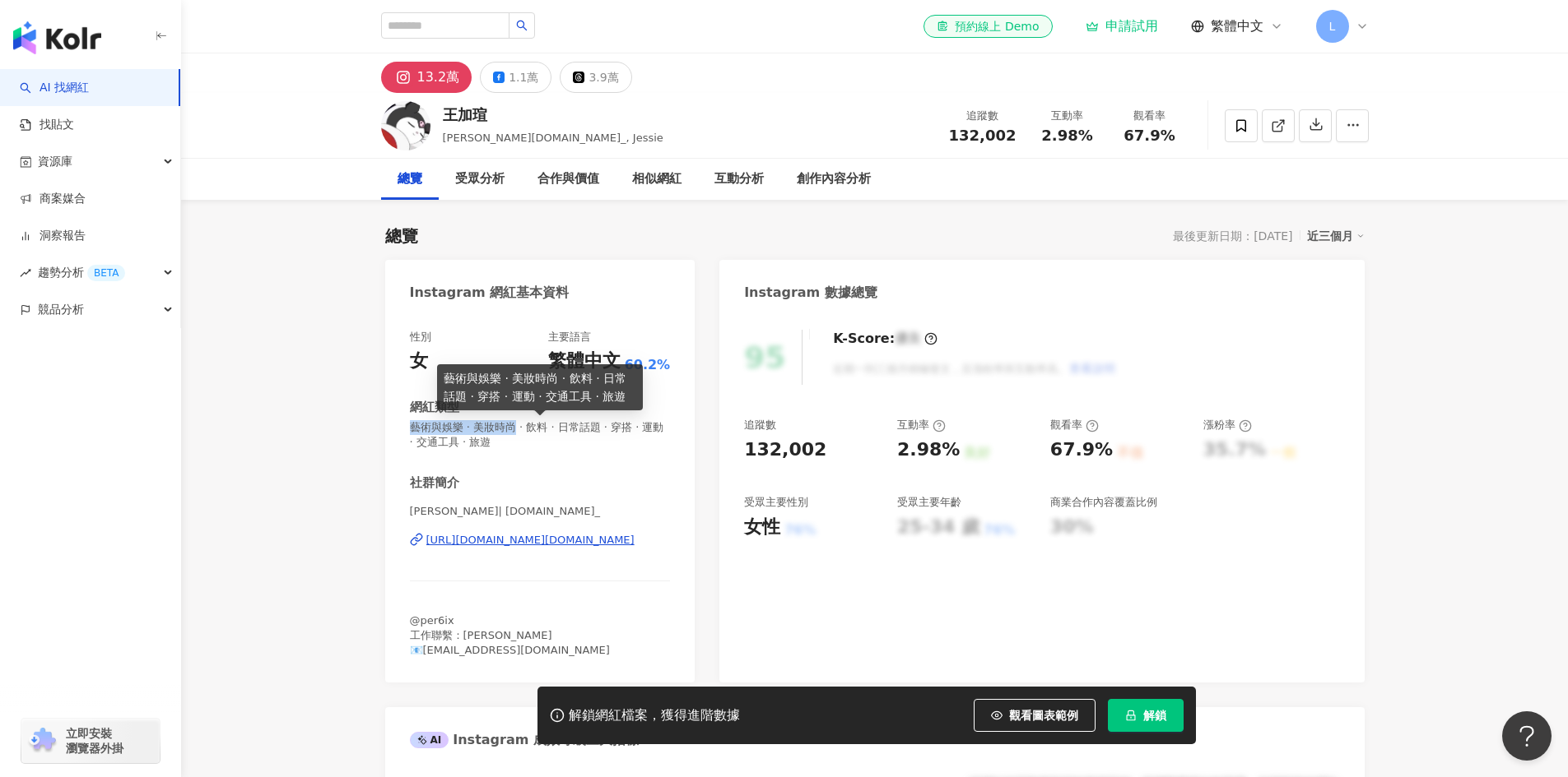
copy span "藝術與娛樂 · 美妝時尚"
click at [516, 77] on div "1.1萬" at bounding box center [523, 77] width 30 height 23
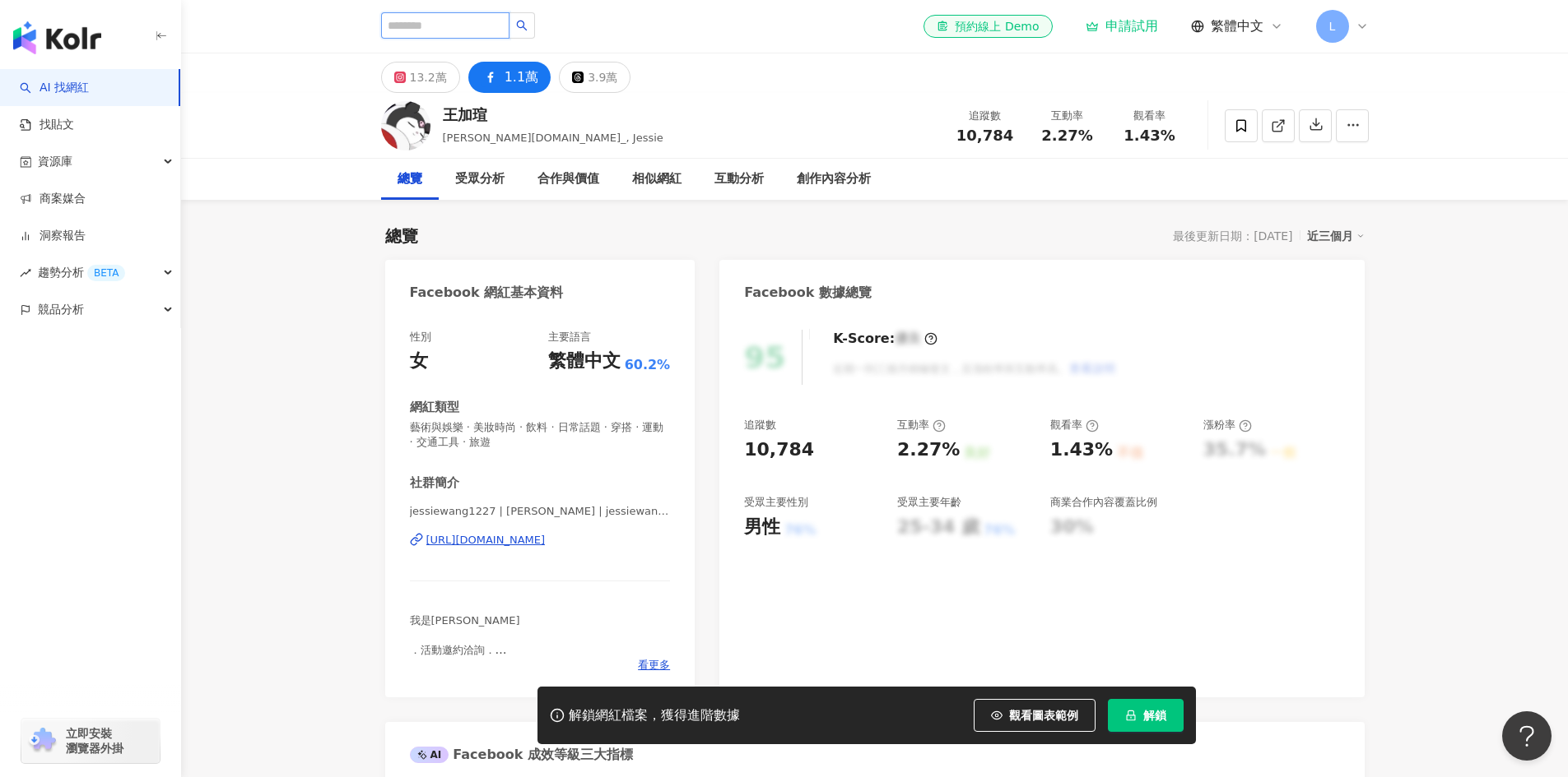
click at [477, 27] on input "search" at bounding box center [445, 25] width 128 height 26
paste input "**"
type input "**"
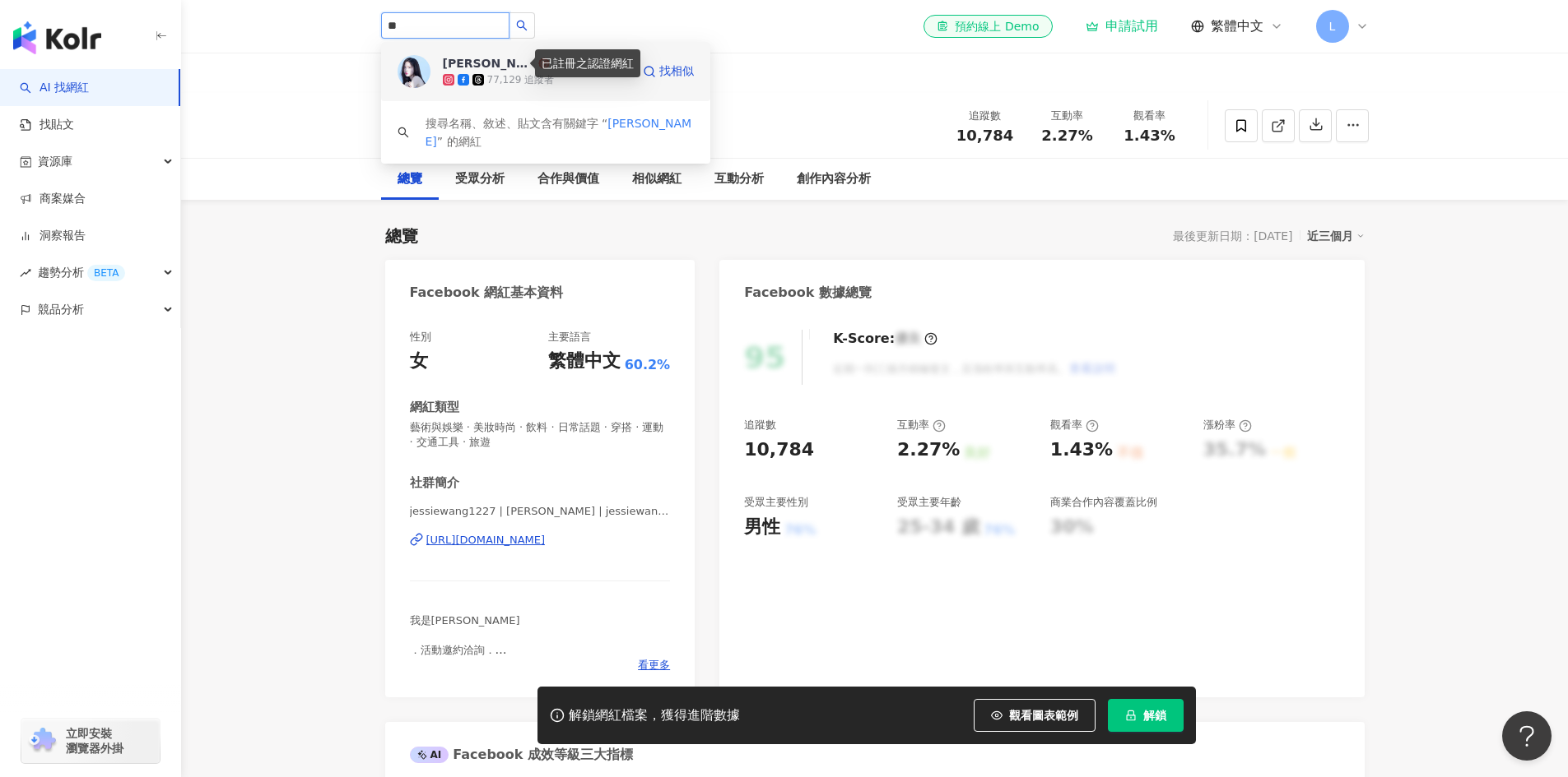
click at [538, 64] on icon at bounding box center [543, 63] width 11 height 11
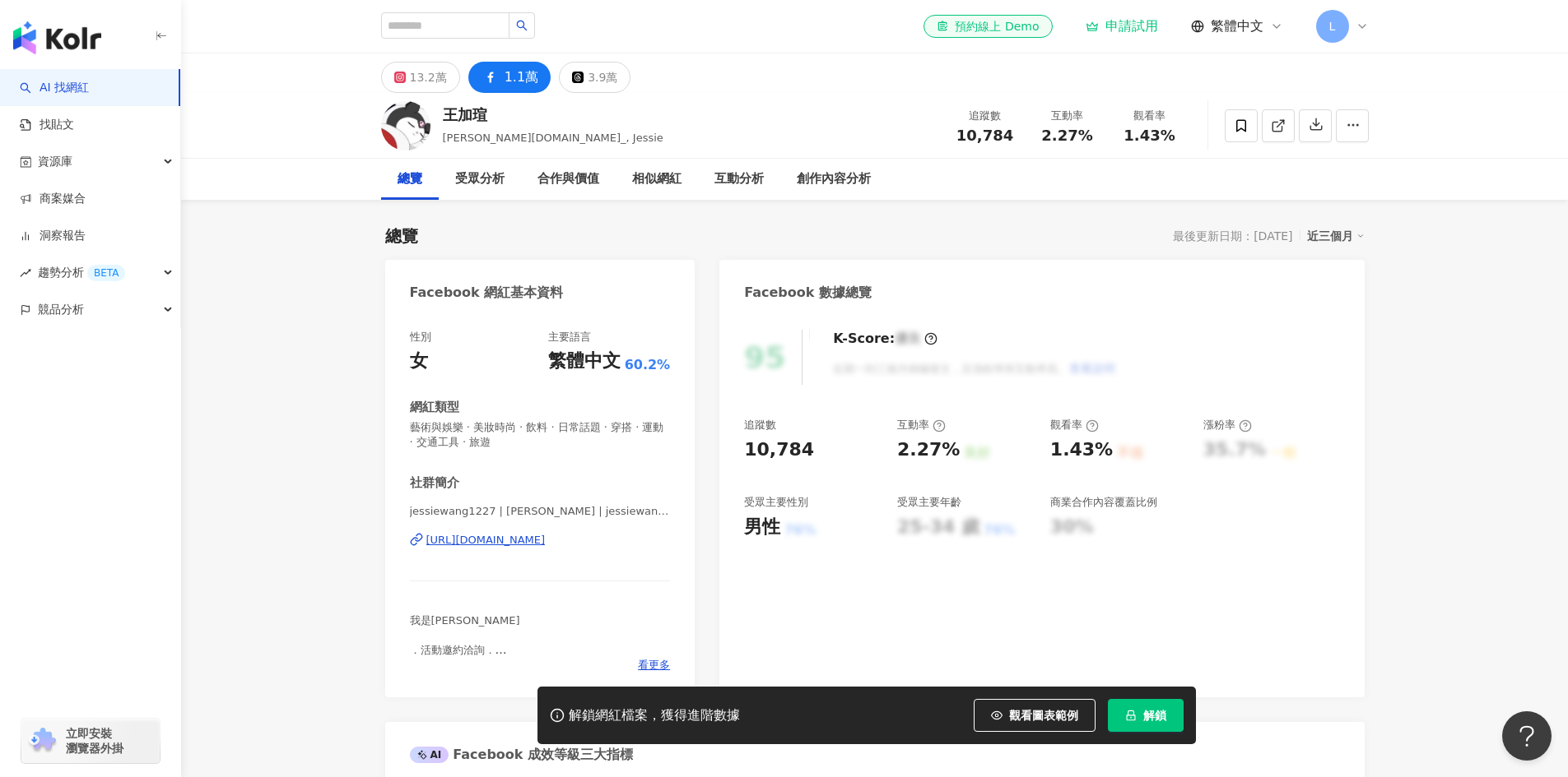
click at [566, 40] on div "克萊兒Claire 77,129 追蹤者 搜尋名稱、敘述、貼文含有關鍵字 “ 辰伶 ” 的網紅 el-icon-cs 預約線上 Demo 申請試用 繁體中文 L" at bounding box center [874, 26] width 987 height 53
click at [509, 29] on input "search" at bounding box center [445, 25] width 128 height 26
paste input "**********"
type input "**********"
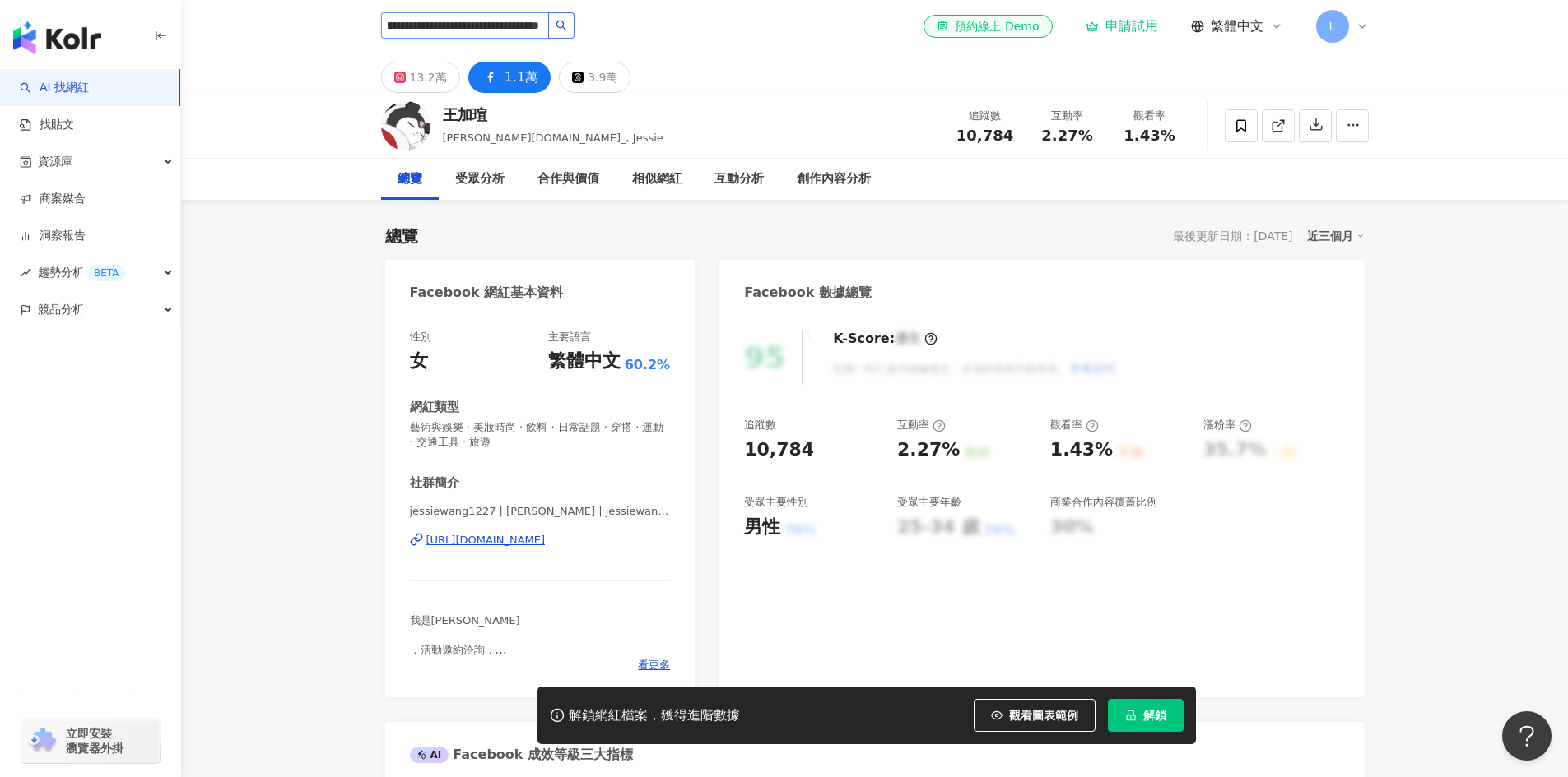
click at [570, 28] on button "button" at bounding box center [561, 25] width 26 height 26
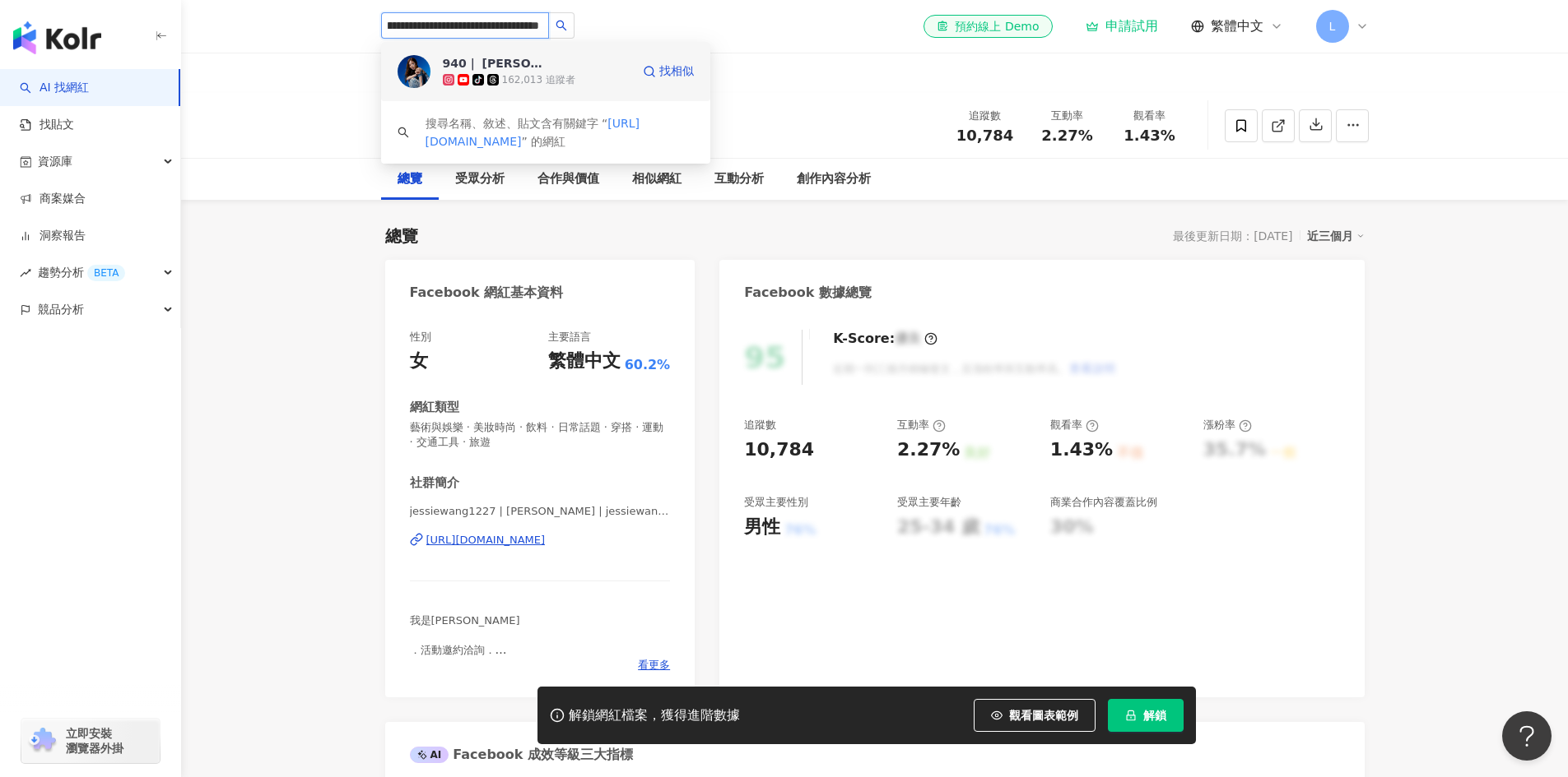
click at [558, 65] on div "940｜ Jocelyn Wang tiktok-icon 162,013 追蹤者" at bounding box center [537, 71] width 188 height 32
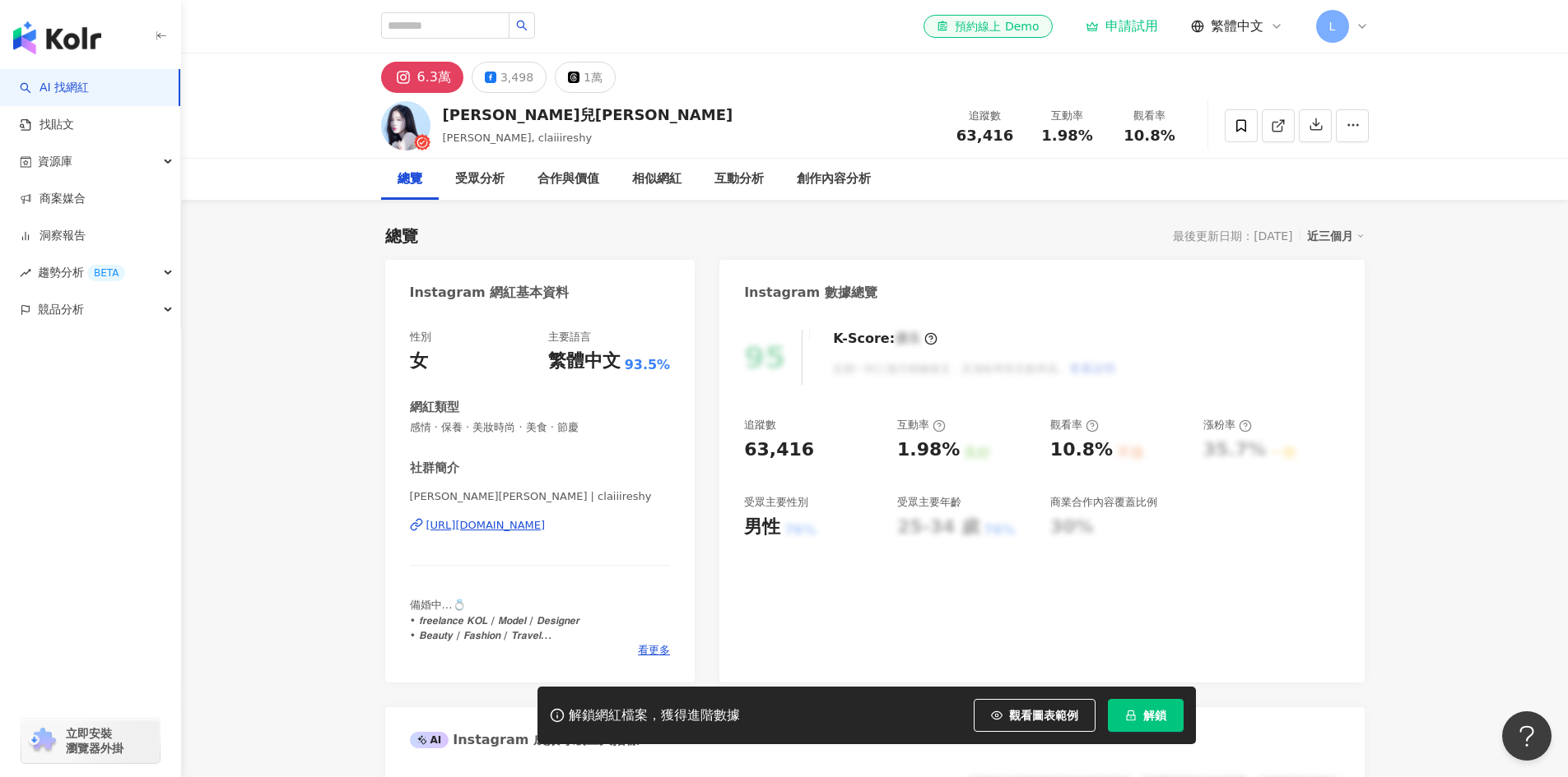
drag, startPoint x: 589, startPoint y: 509, endPoint x: 581, endPoint y: 525, distance: 17.9
click at [545, 529] on div "https://www.instagram.com/claiiireshy/" at bounding box center [486, 525] width 119 height 15
drag, startPoint x: 408, startPoint y: 500, endPoint x: 451, endPoint y: 503, distance: 43.1
click at [451, 503] on div "性別 女 主要語言 繁體中文 93.5% 網紅類型 感情 · 保養 · 美妝時尚 · 美食 · 節慶 社群簡介 辰伶Claire | claiiireshy …" at bounding box center [541, 499] width 310 height 369
drag, startPoint x: 458, startPoint y: 501, endPoint x: 408, endPoint y: 498, distance: 50.1
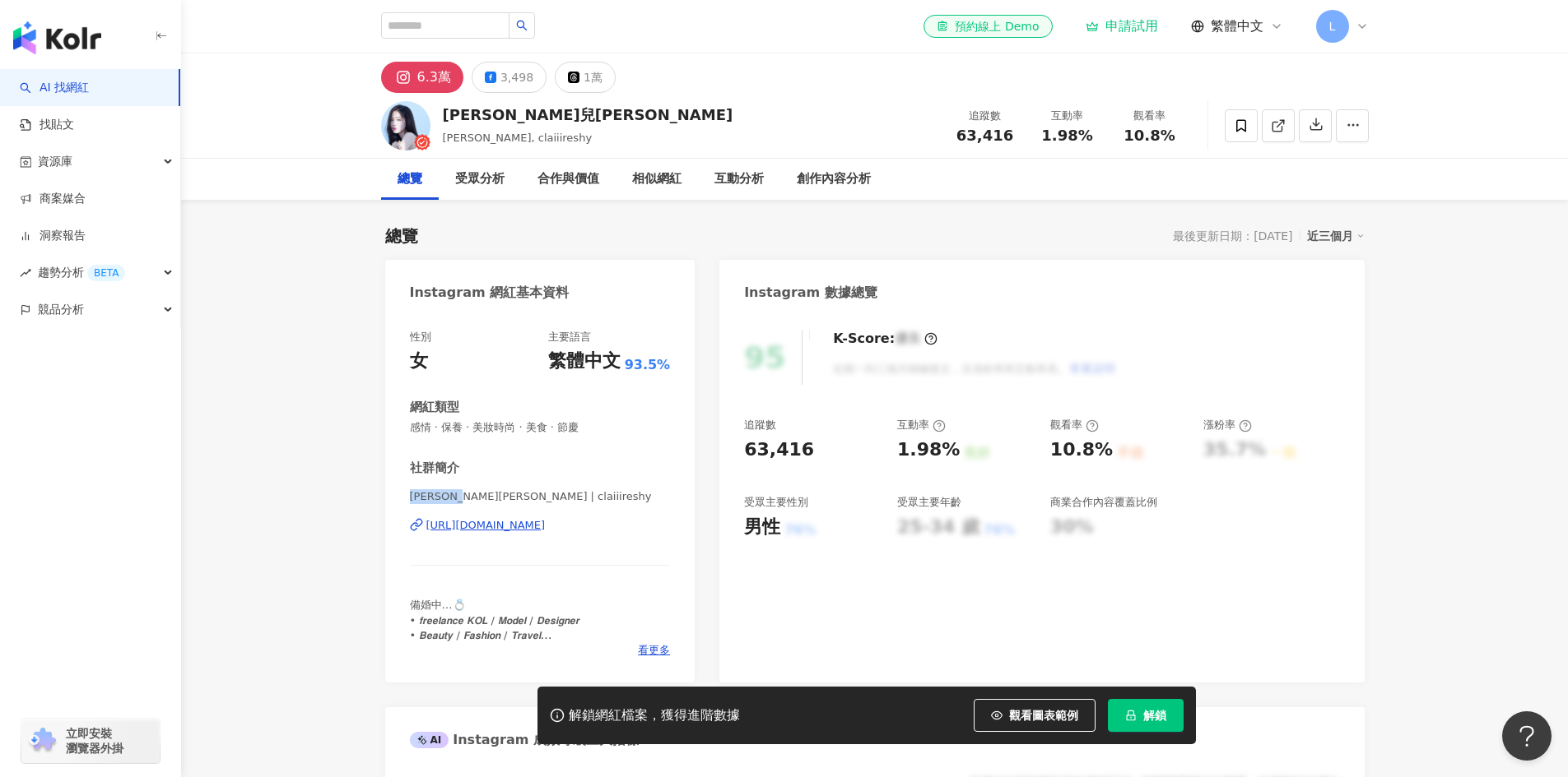
click at [408, 498] on div "性別 女 主要語言 繁體中文 93.5% 網紅類型 感情 · 保養 · 美妝時尚 · 美食 · 節慶 社群簡介 辰伶Claire | claiiireshy …" at bounding box center [541, 499] width 310 height 369
copy span "辰伶Claire"
drag, startPoint x: 412, startPoint y: 428, endPoint x: 524, endPoint y: 433, distance: 112.1
click at [524, 433] on span "感情 · 保養 · 美妝時尚 · 美食 · 節慶" at bounding box center [540, 428] width 261 height 15
copy span "感情 · 保養 · 美妝時尚"
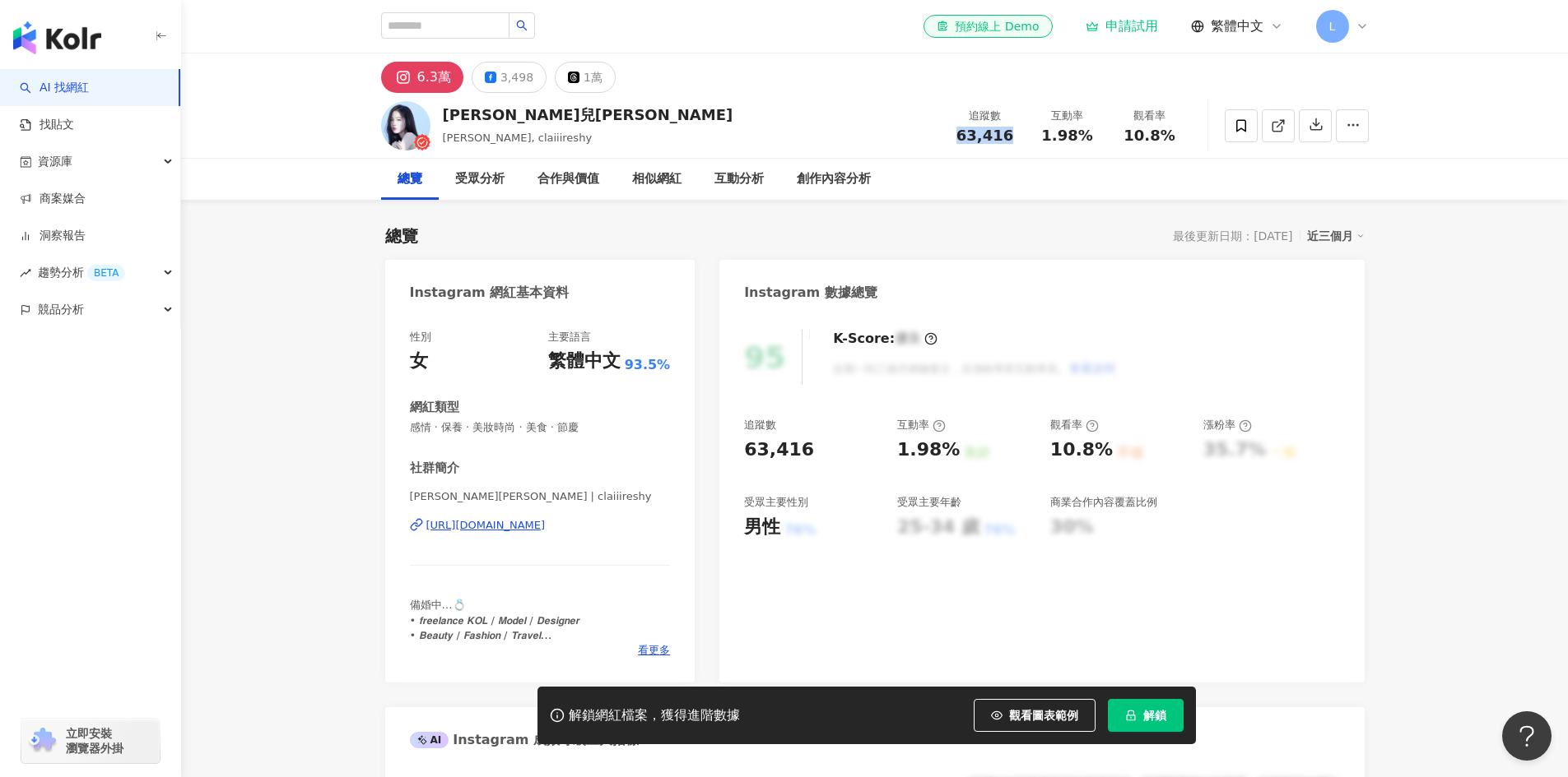
drag, startPoint x: 961, startPoint y: 135, endPoint x: 1008, endPoint y: 136, distance: 47.0
click at [1008, 136] on span "63,416" at bounding box center [984, 135] width 57 height 18
copy span "63,416"
click at [486, 179] on div "受眾分析" at bounding box center [479, 178] width 49 height 19
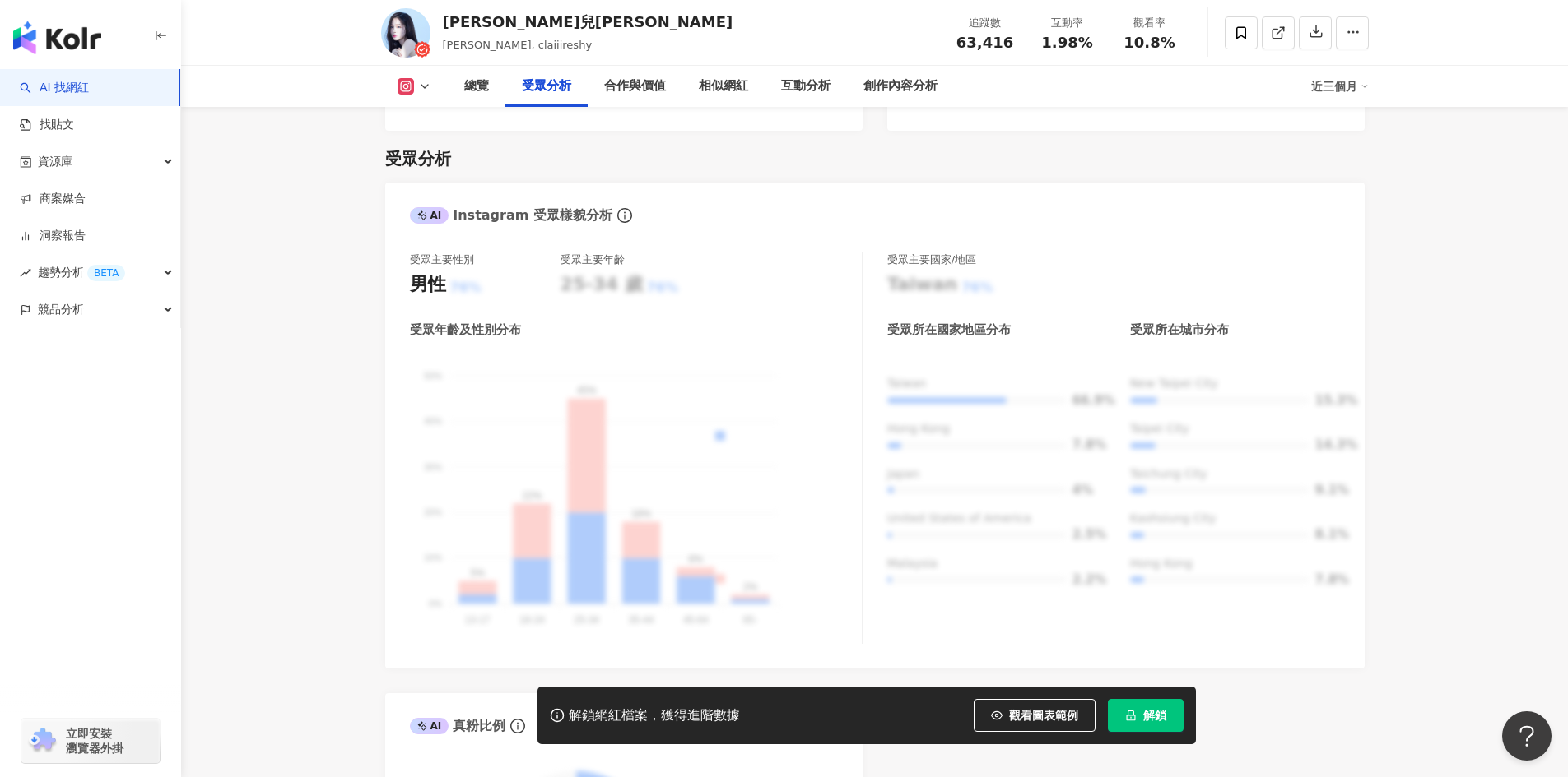
click at [430, 82] on button at bounding box center [414, 86] width 67 height 17
click at [424, 148] on button "Facebook" at bounding box center [440, 154] width 98 height 23
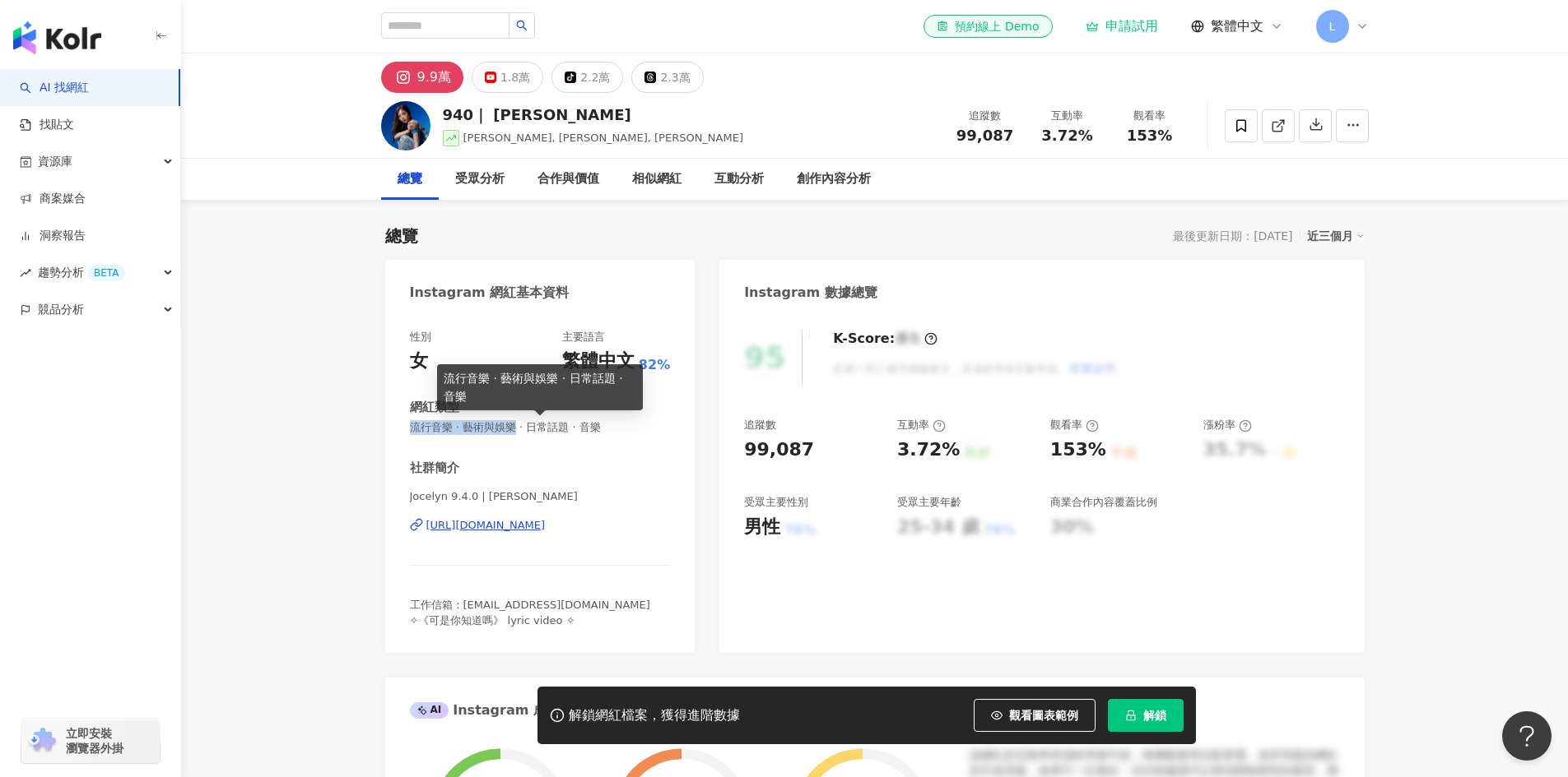
drag, startPoint x: 509, startPoint y: 434, endPoint x: 518, endPoint y: 434, distance: 9.0
click at [518, 434] on span "流行音樂 · 藝術與娛樂 · 日常話題 · 音樂" at bounding box center [540, 428] width 261 height 15
click at [478, 21] on input "search" at bounding box center [445, 25] width 128 height 26
paste input "**********"
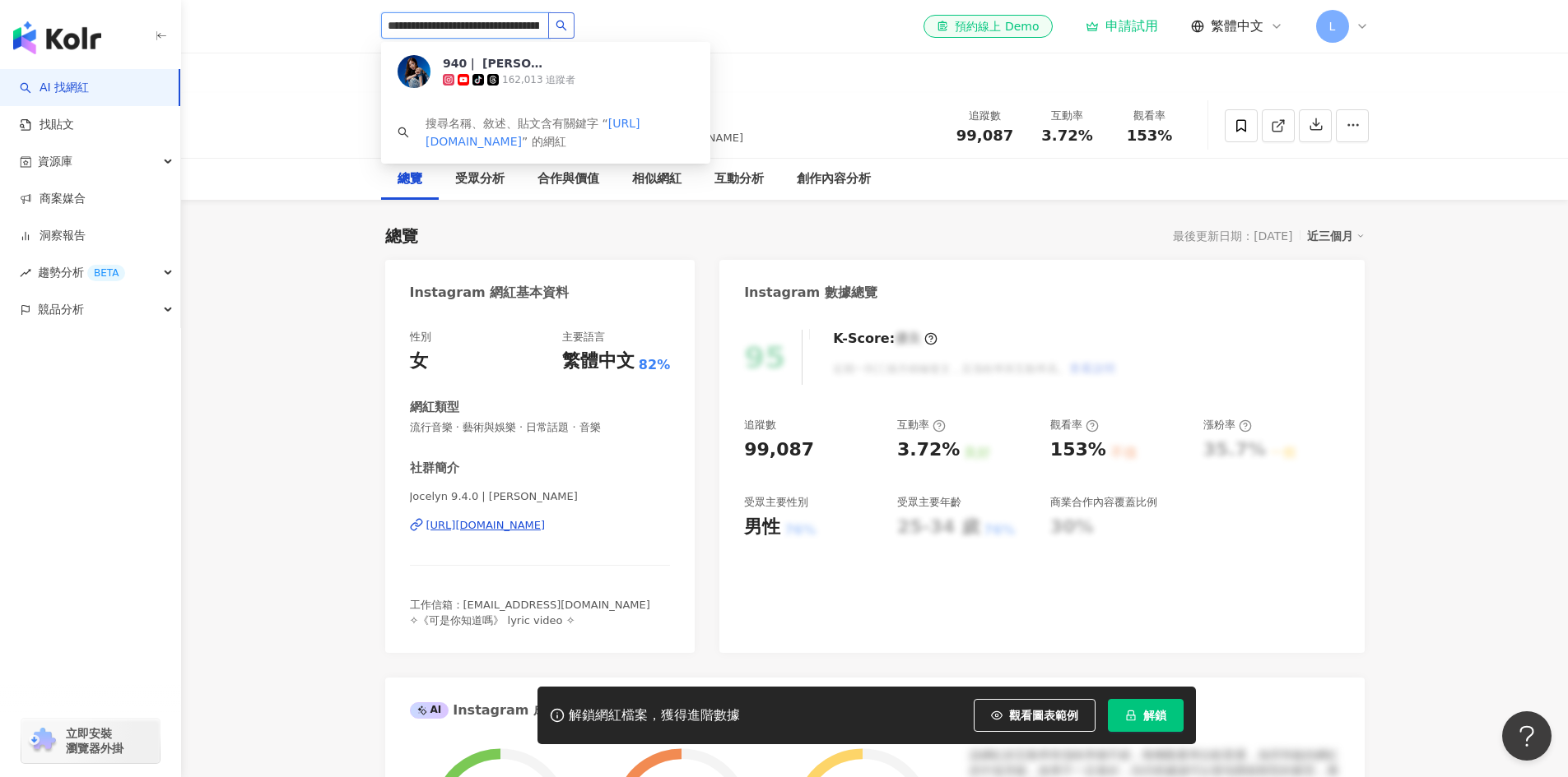
click at [483, 31] on input "**********" at bounding box center [464, 25] width 168 height 26
click at [497, 26] on input "**********" at bounding box center [464, 25] width 168 height 26
paste input "**********"
type input "**********"
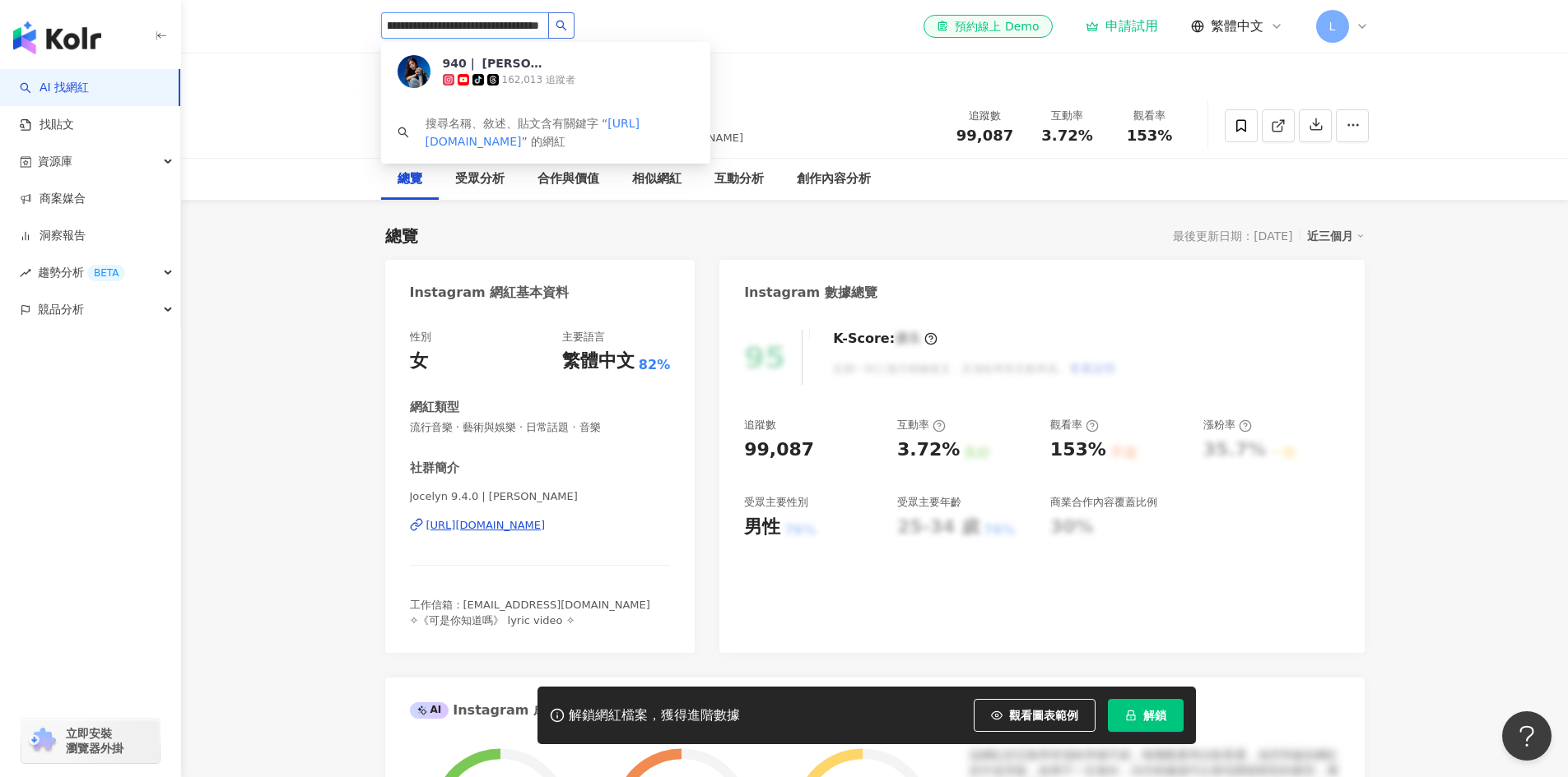
click at [558, 28] on icon "search" at bounding box center [561, 25] width 11 height 11
click at [535, 71] on div "170,373 追蹤者" at bounding box center [537, 80] width 188 height 17
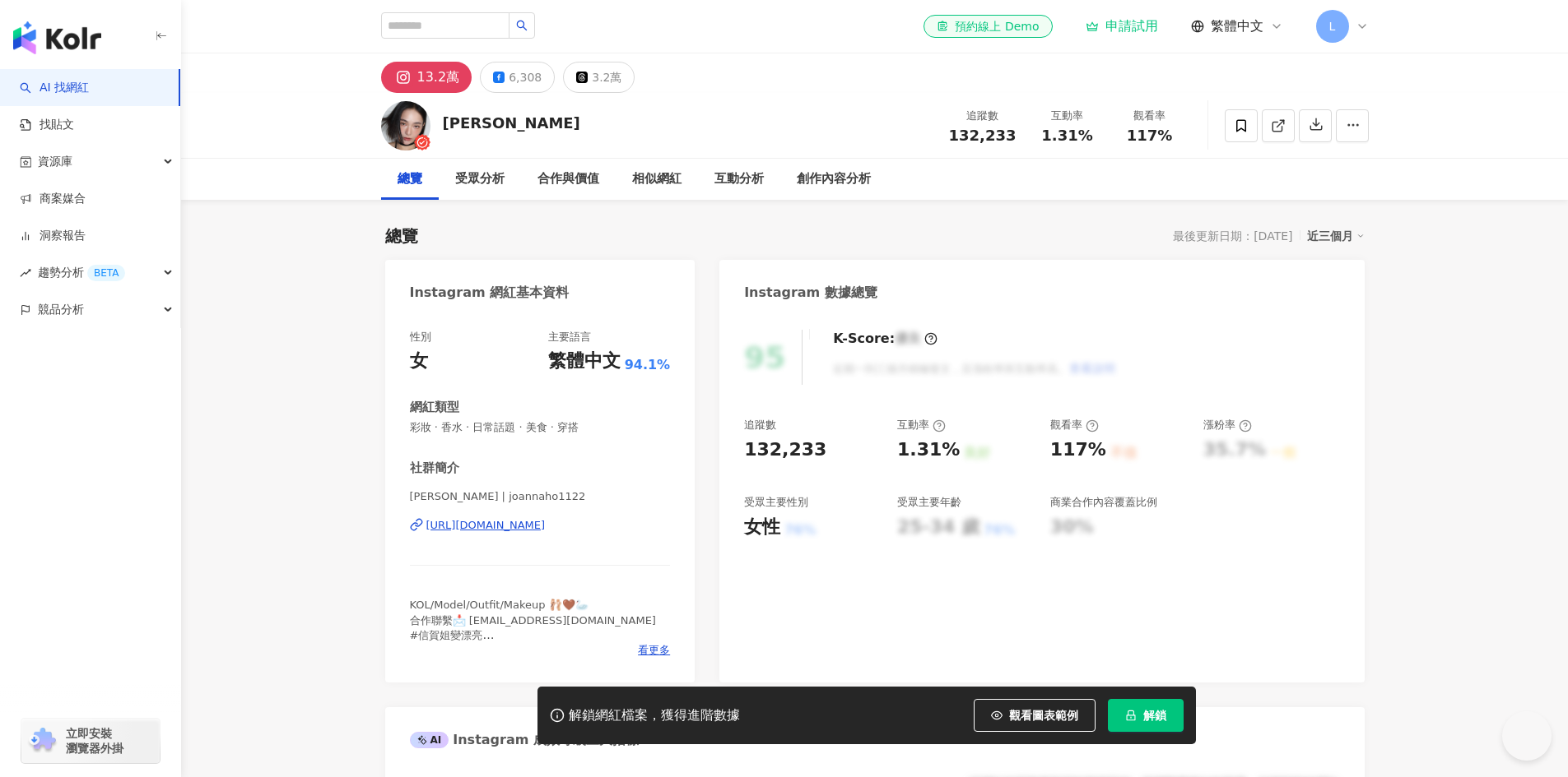
drag, startPoint x: 959, startPoint y: 135, endPoint x: 1013, endPoint y: 135, distance: 54.0
click at [1013, 135] on div "132,233" at bounding box center [982, 136] width 68 height 17
drag, startPoint x: 411, startPoint y: 429, endPoint x: 528, endPoint y: 434, distance: 117.1
click at [528, 434] on span "彩妝 · 香水 · 日常話題 · 美食 · 穿搭" at bounding box center [540, 428] width 261 height 15
copy span "彩妝 · 香水 · 日常話題"
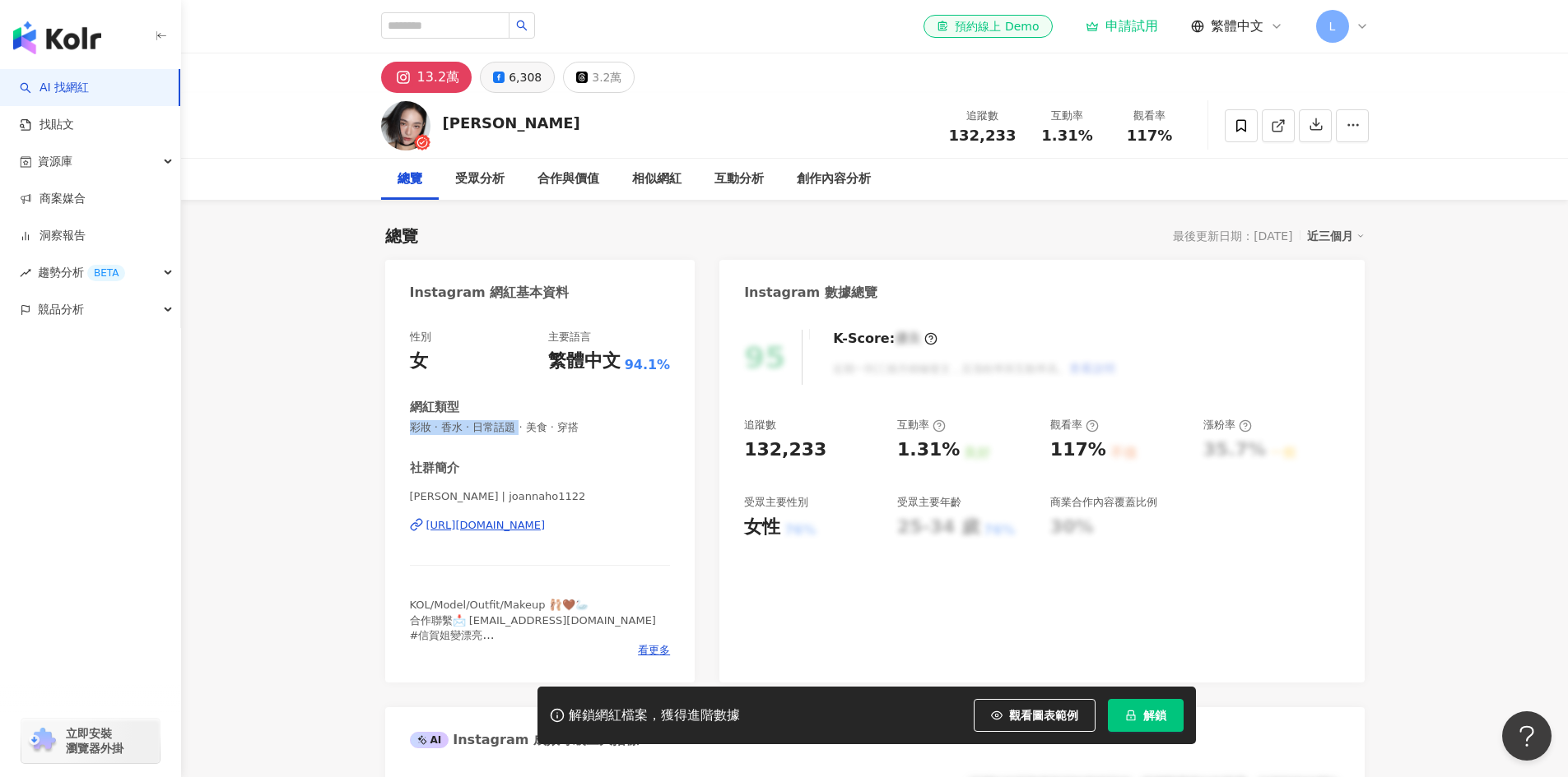
click at [500, 74] on icon at bounding box center [499, 77] width 11 height 11
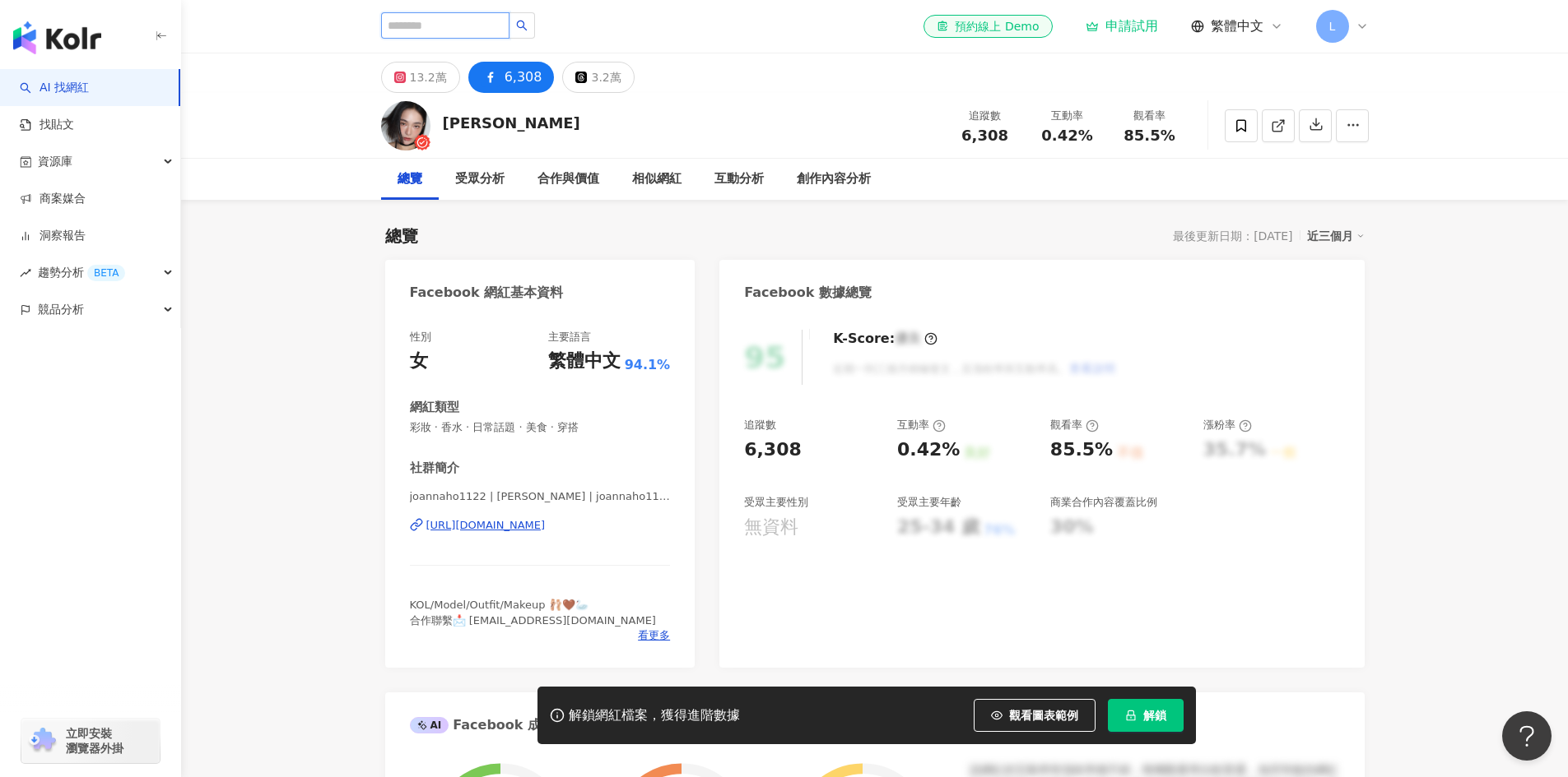
click at [464, 25] on input "search" at bounding box center [445, 25] width 128 height 26
paste input "**********"
type input "**********"
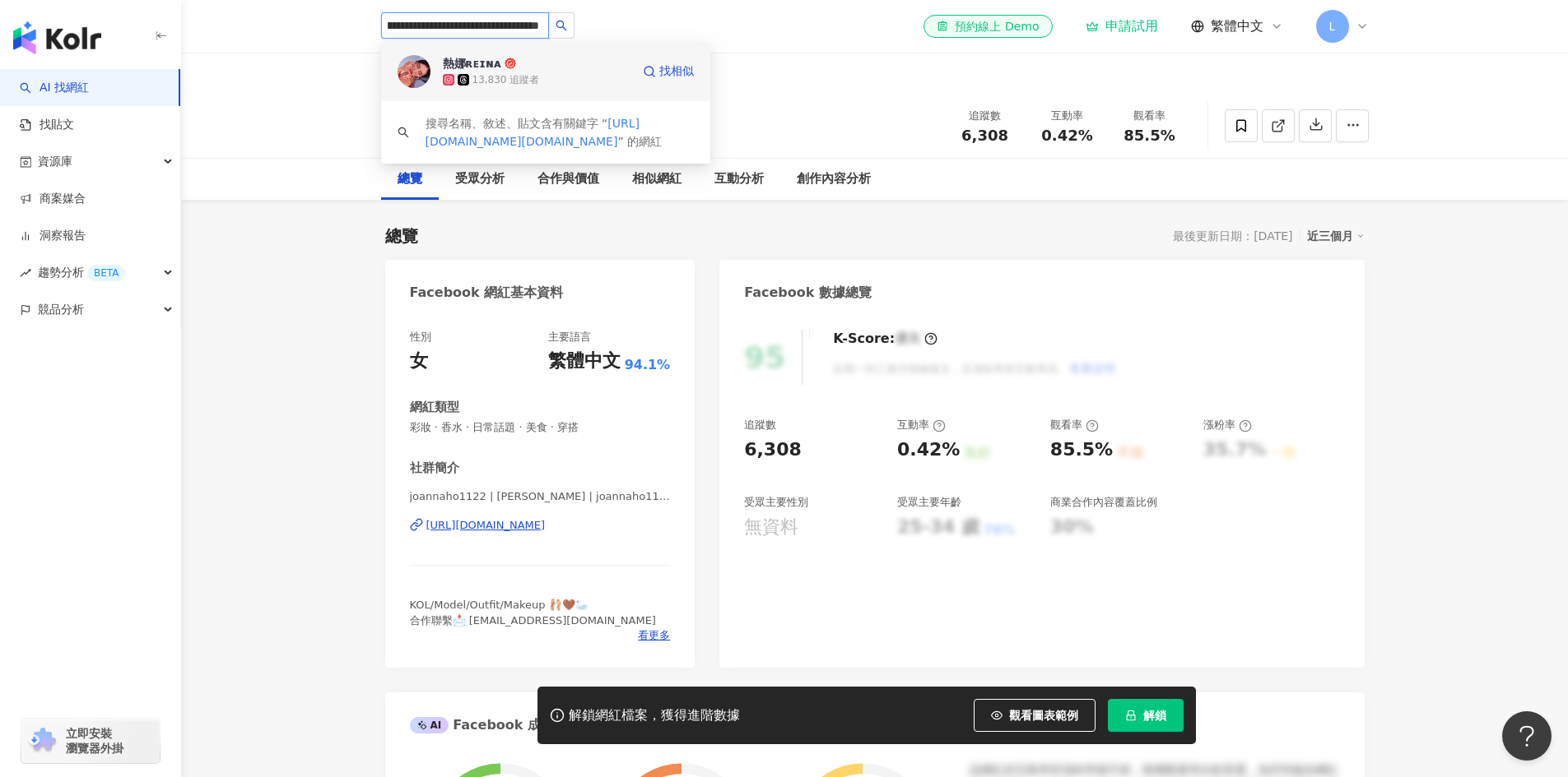
click at [488, 77] on div "13,830 追蹤者" at bounding box center [505, 80] width 68 height 14
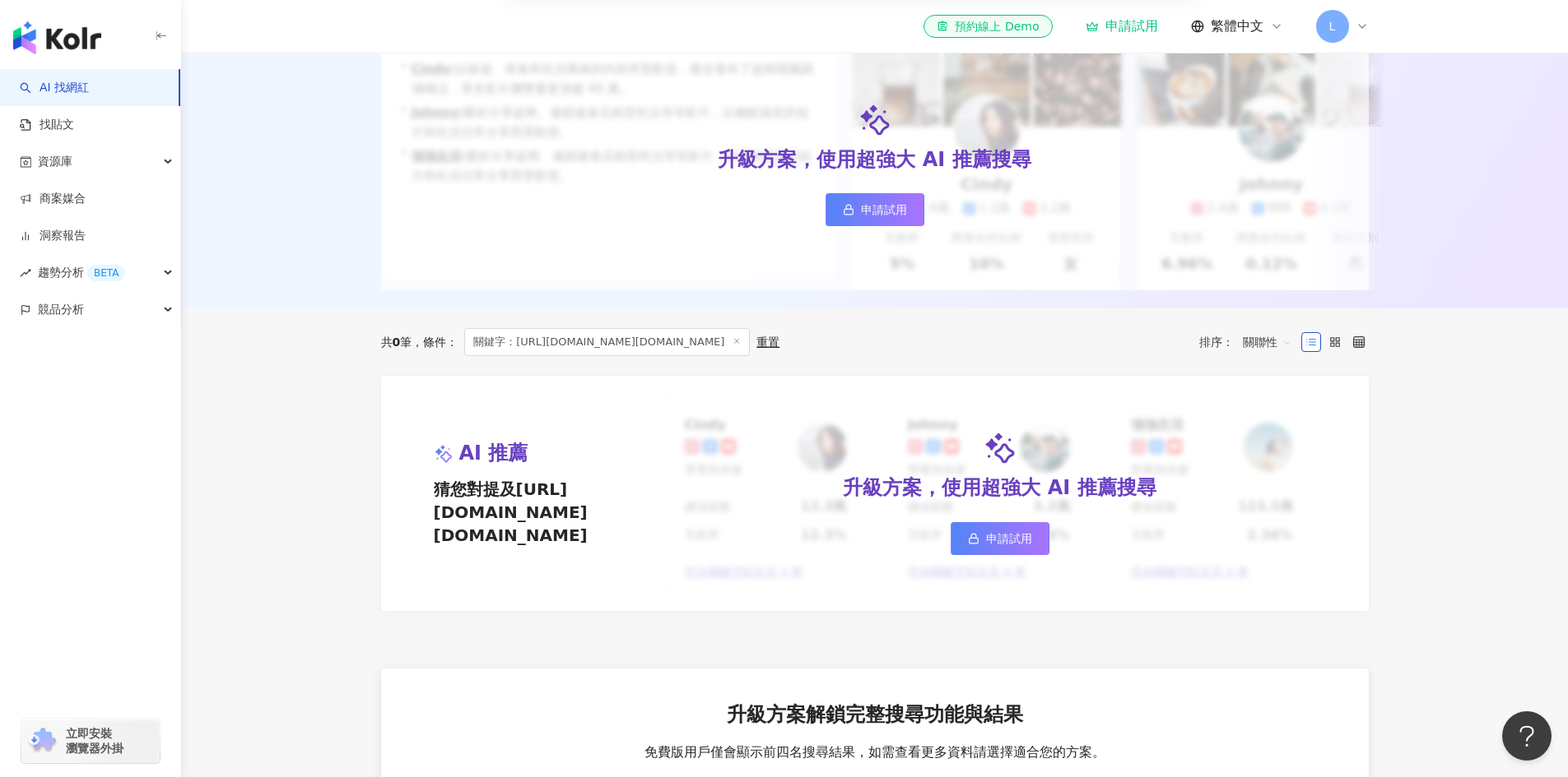
scroll to position [329, 0]
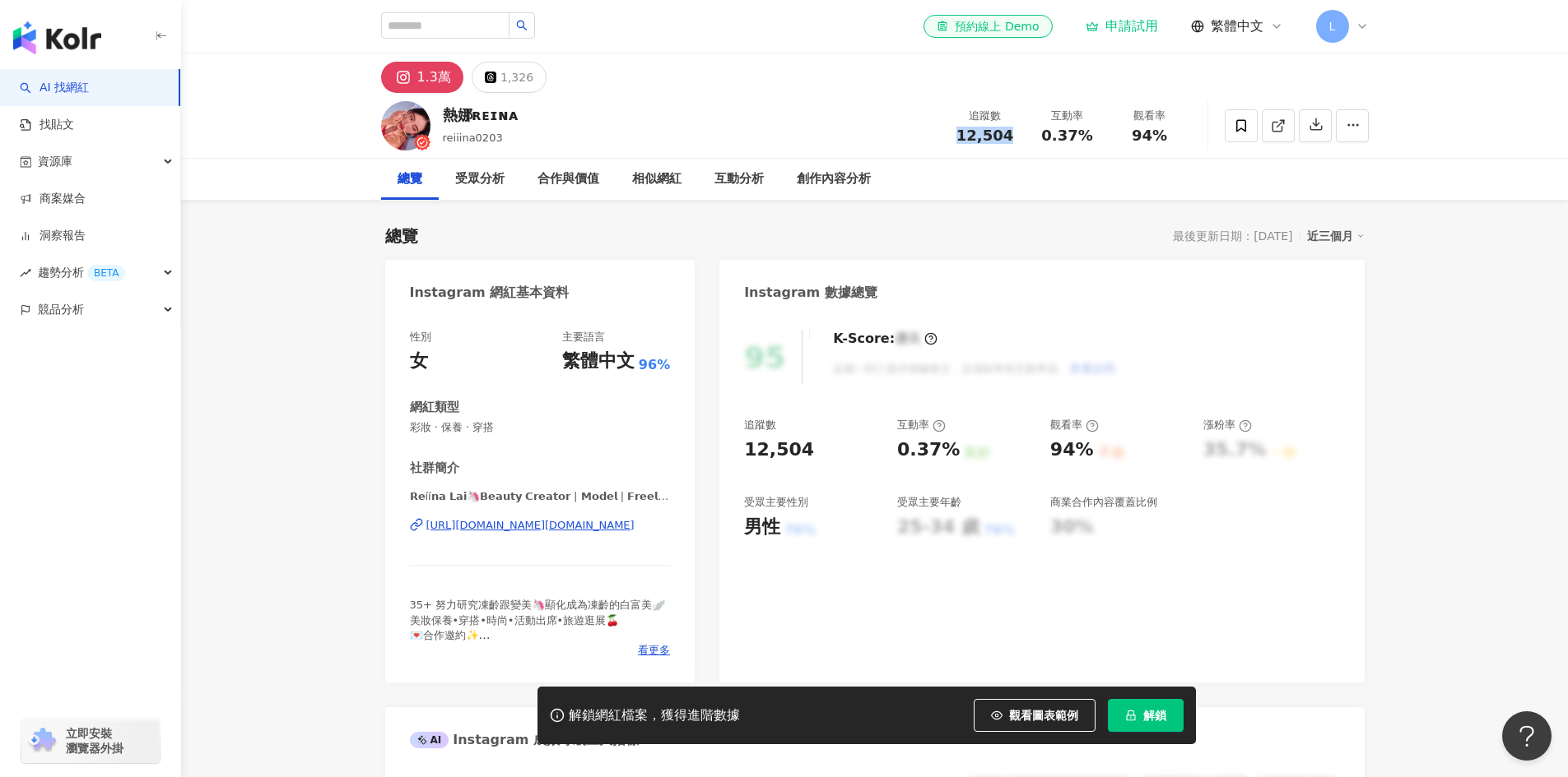
drag, startPoint x: 1006, startPoint y: 135, endPoint x: 767, endPoint y: 505, distance: 440.5
click at [961, 136] on span "12,504" at bounding box center [984, 135] width 57 height 18
drag, startPoint x: 442, startPoint y: 423, endPoint x: 385, endPoint y: 424, distance: 57.0
click at [385, 424] on div "性別 女 主要語言 繁體中文 96% 網紅類型 彩妝 · 保養 · 穿搭 社群簡介 𝗥𝗲íí𝗻𝗮 𝗟𝗮𝗶🦄𝗕𝗲𝗮𝘂𝘁𝘆 𝗖𝗿𝗲𝗮𝘁𝗼𝗿 | 𝗠𝗼𝗱𝗲𝗹 | 𝗙…" at bounding box center [541, 499] width 310 height 369
copy span "彩妝 · 保養 · 穿搭"
